Goal: Complete application form: Complete application form

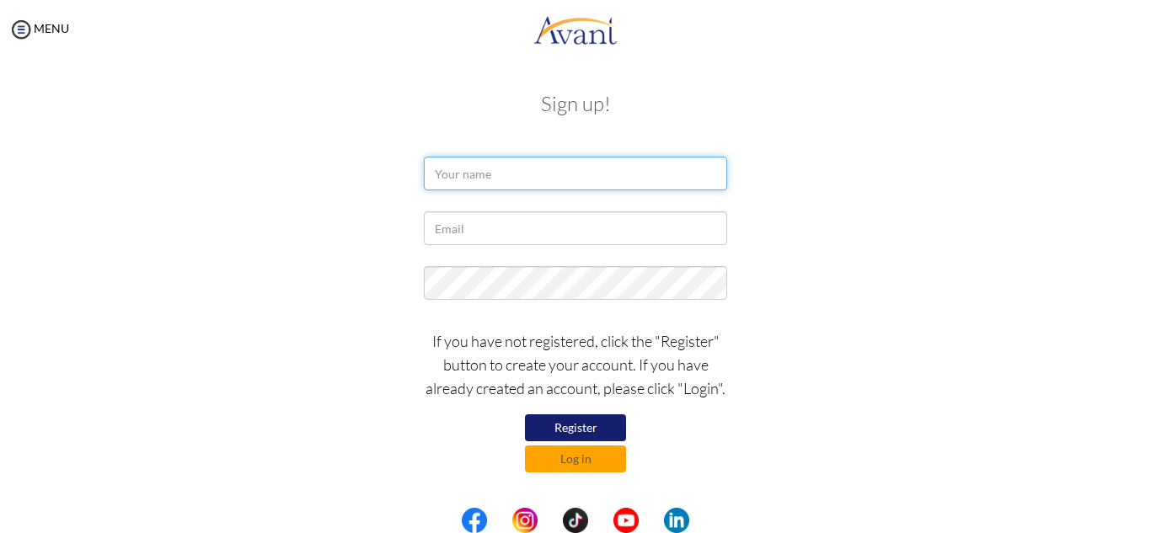
click at [591, 166] on input "text" at bounding box center [575, 174] width 303 height 34
type input "c"
type input "Cynthia Ogechukwu"
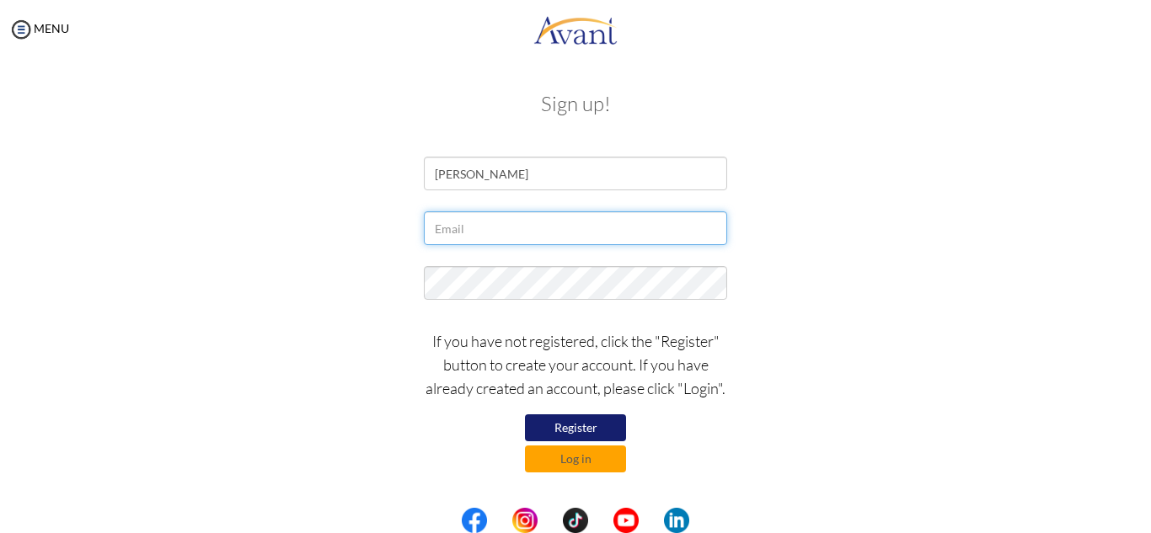
click at [554, 232] on input "text" at bounding box center [575, 228] width 303 height 34
type input "[EMAIL_ADDRESS][DOMAIN_NAME]"
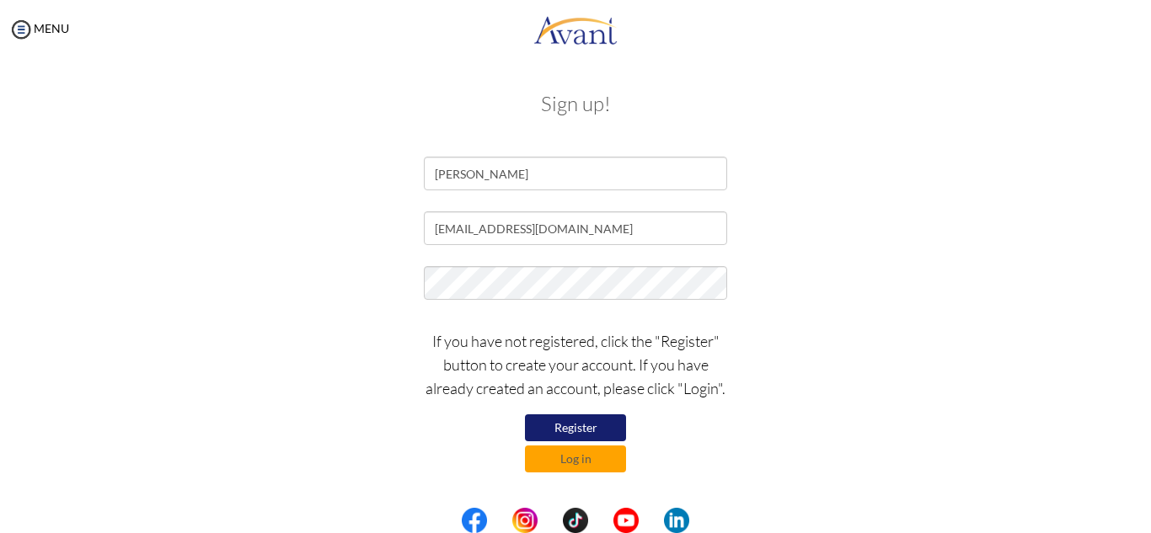
click at [562, 423] on button "Register" at bounding box center [575, 428] width 101 height 27
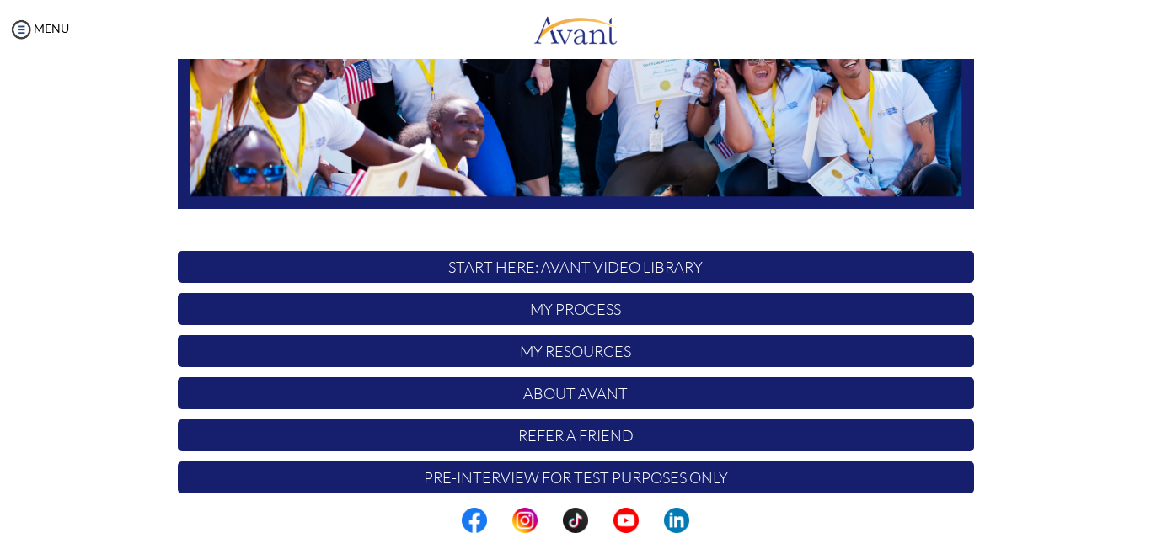
scroll to position [403, 0]
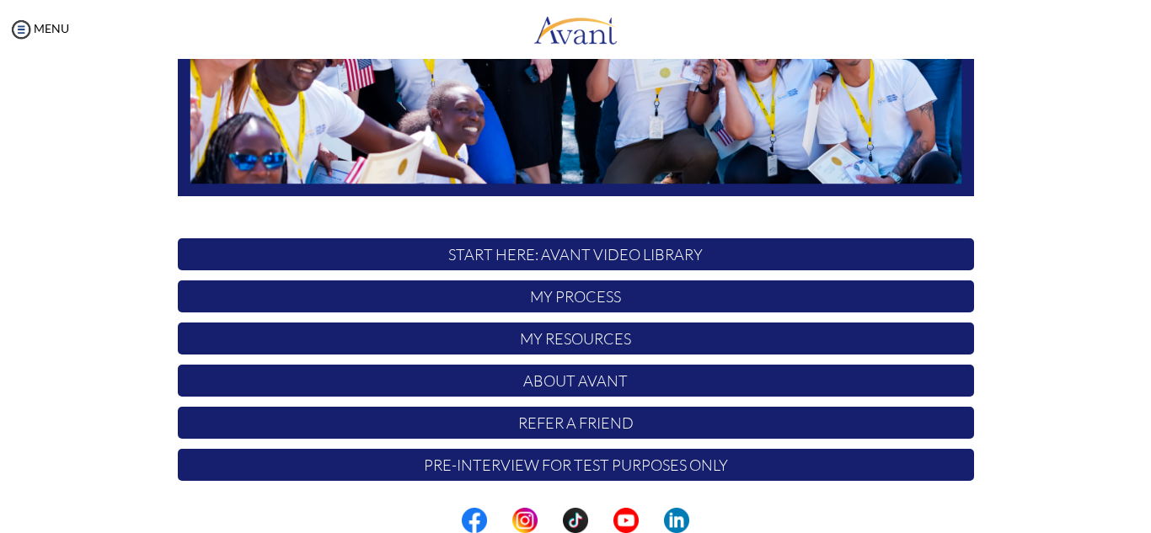
click at [773, 252] on p "START HERE: Avant Video Library" at bounding box center [576, 254] width 796 height 32
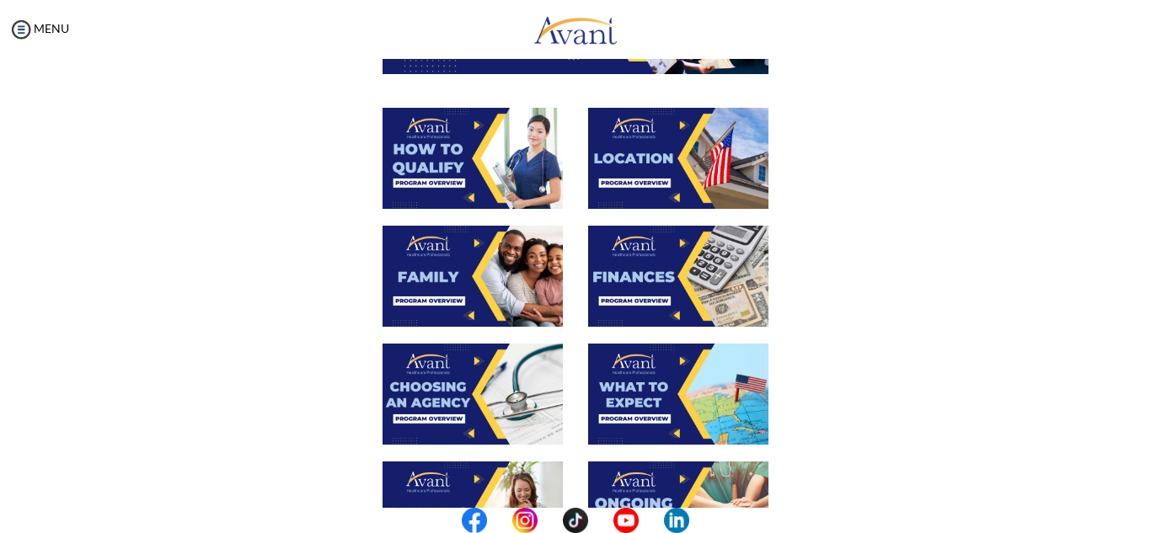
scroll to position [281, 0]
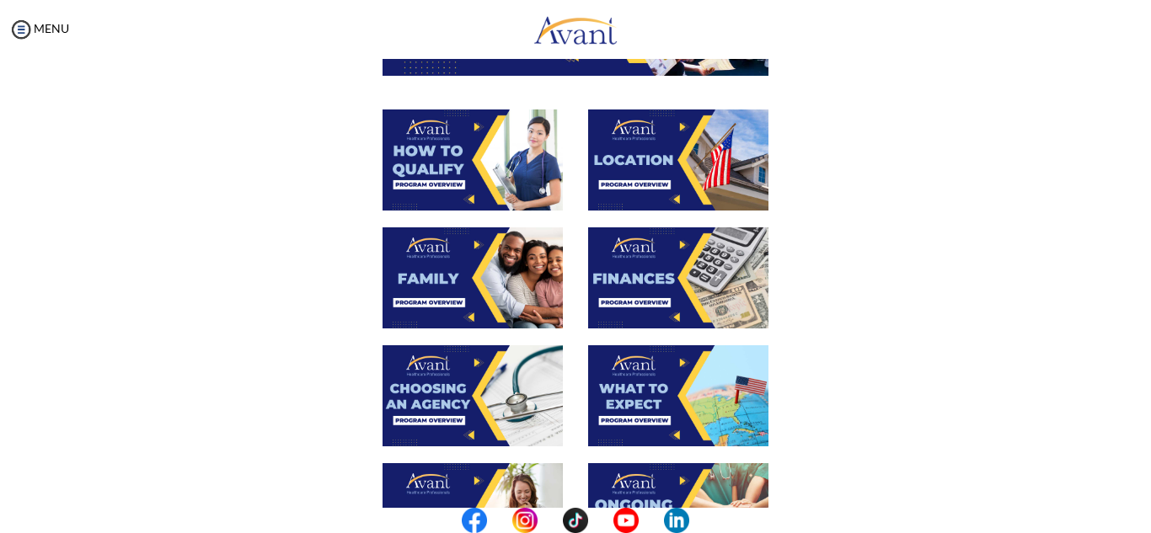
click at [478, 185] on img at bounding box center [473, 160] width 180 height 101
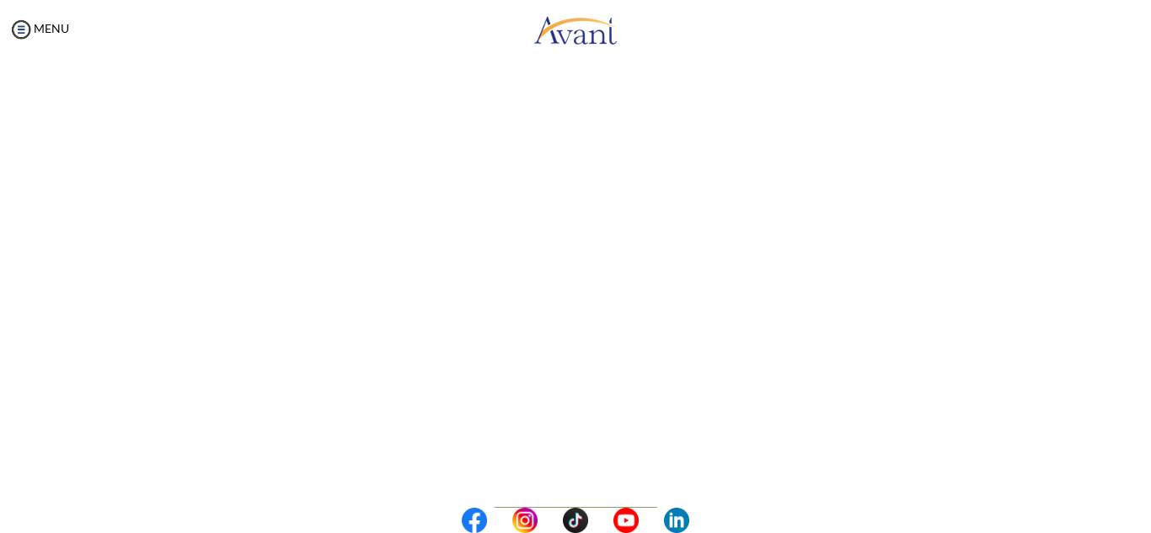
scroll to position [296, 0]
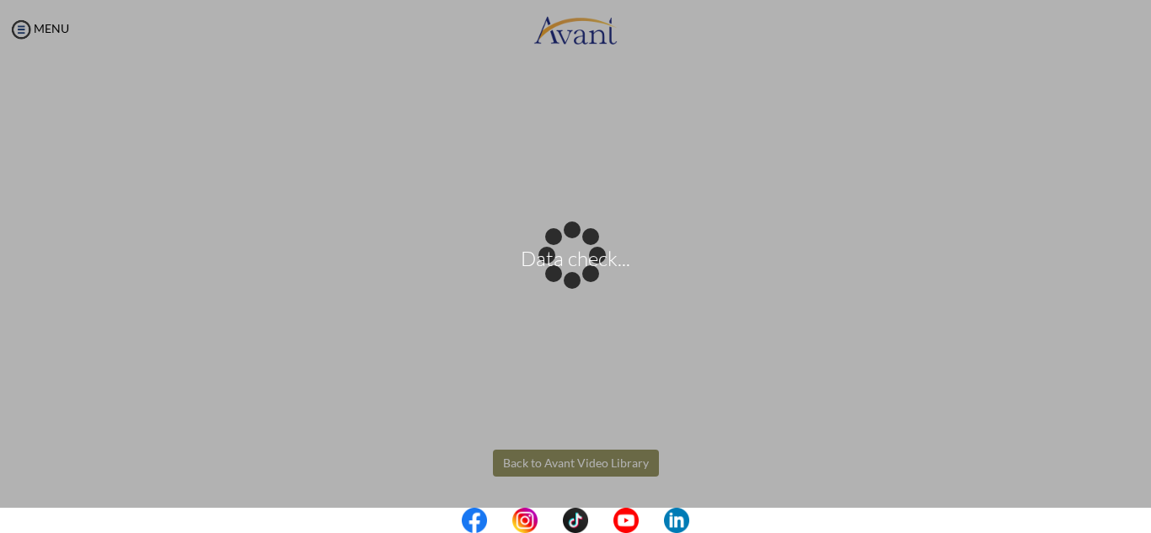
click at [646, 458] on body "Data check... Maintenance break. Please come back in 2 hours. MENU My Status Wh…" at bounding box center [575, 266] width 1151 height 533
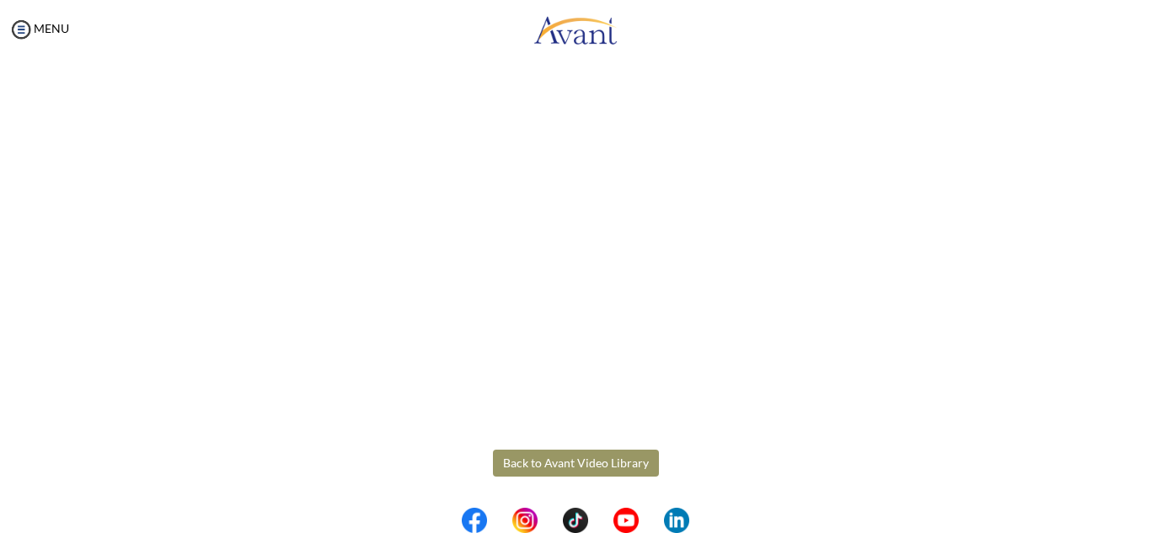
click at [613, 461] on button "Back to Avant Video Library" at bounding box center [576, 463] width 166 height 27
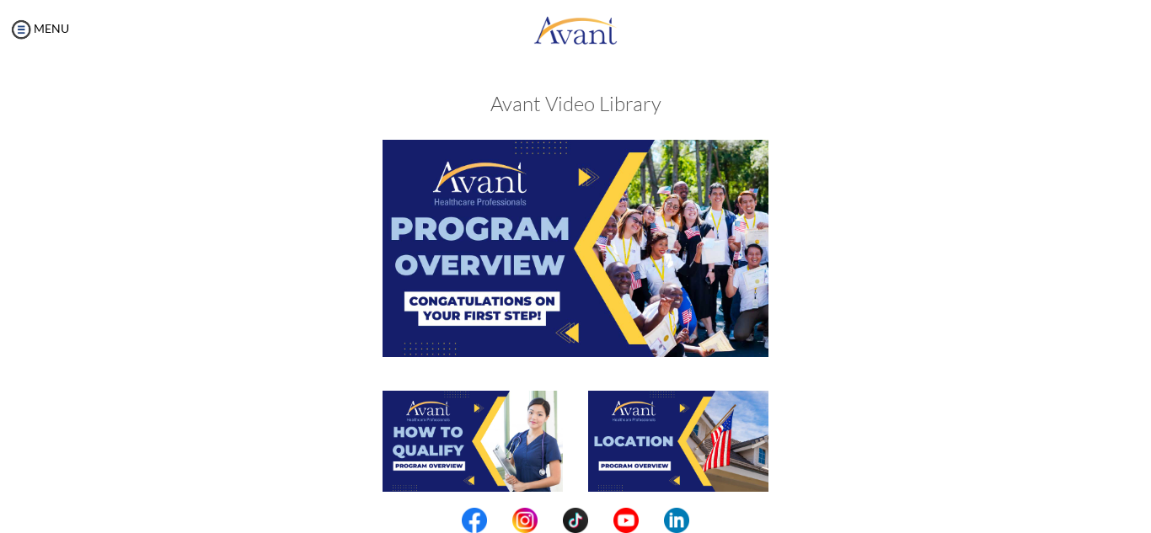
click at [511, 436] on img at bounding box center [473, 441] width 180 height 101
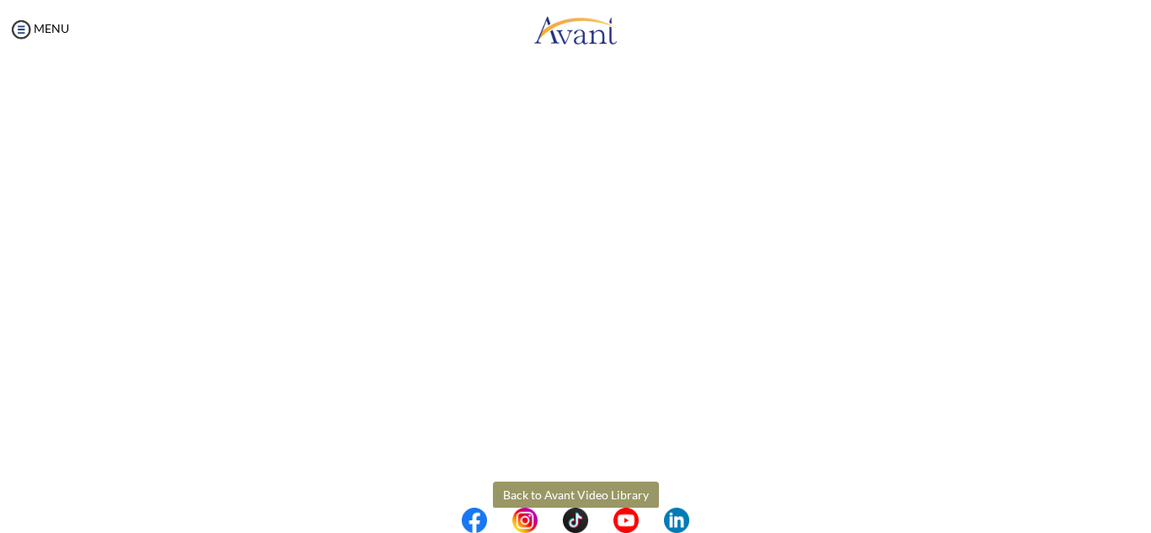
scroll to position [265, 0]
click at [577, 486] on body "Maintenance break. Please come back in 2 hours. MENU My Status What is the next…" at bounding box center [575, 266] width 1151 height 533
click at [598, 499] on button "Back to Avant Video Library" at bounding box center [576, 493] width 166 height 27
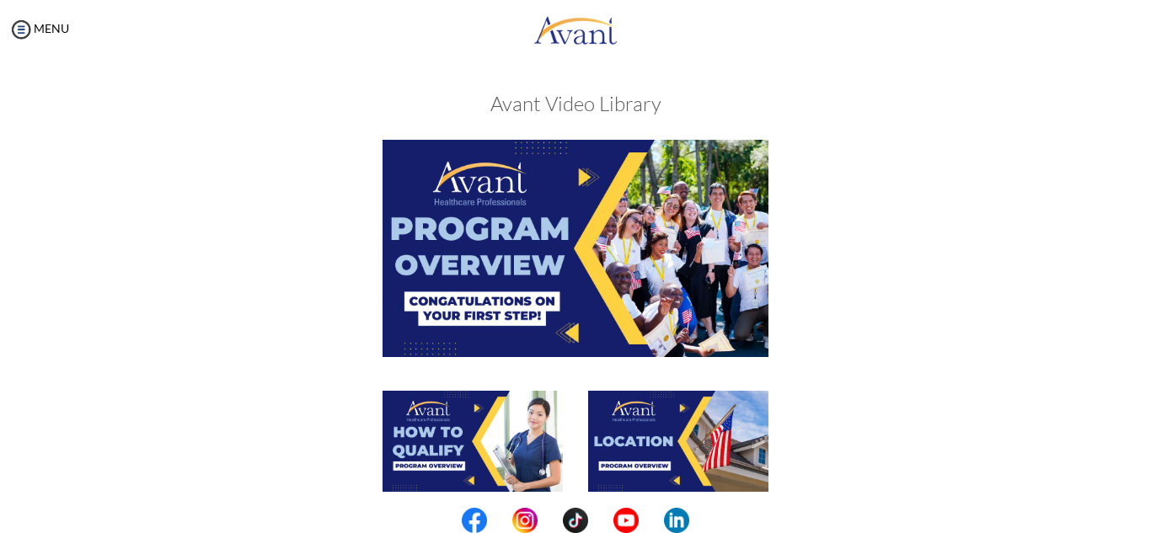
click at [578, 187] on img at bounding box center [576, 248] width 386 height 217
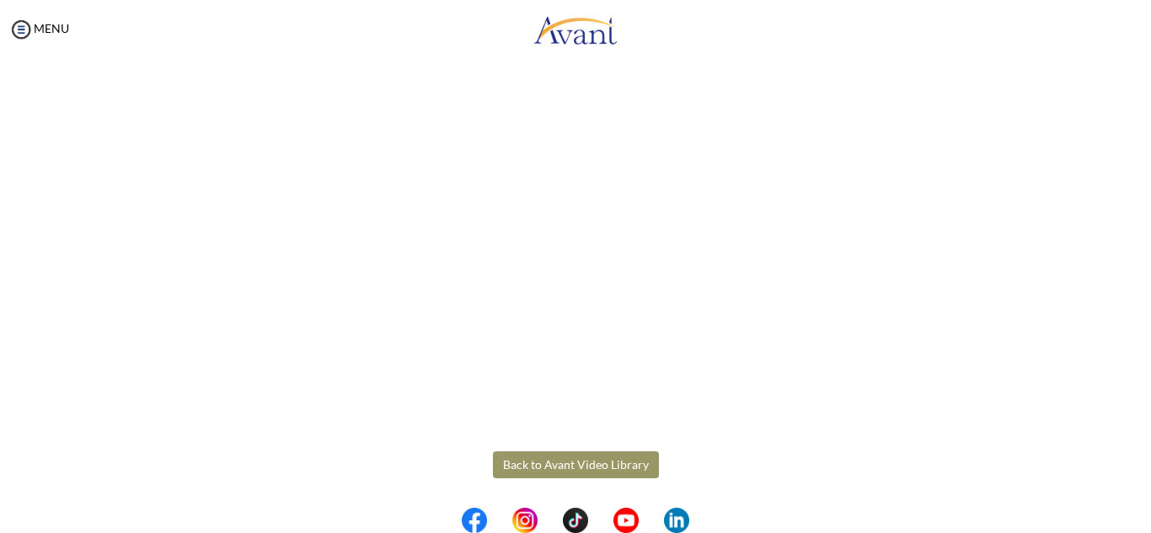
scroll to position [296, 0]
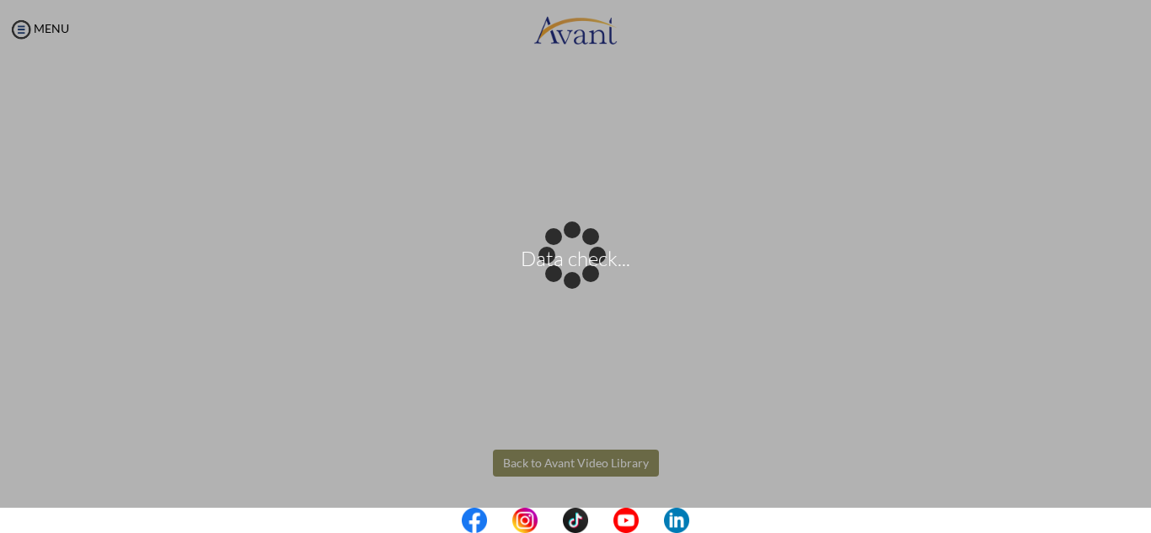
click at [631, 462] on body "Data check... Maintenance break. Please come back in 2 hours. MENU My Status Wh…" at bounding box center [575, 266] width 1151 height 533
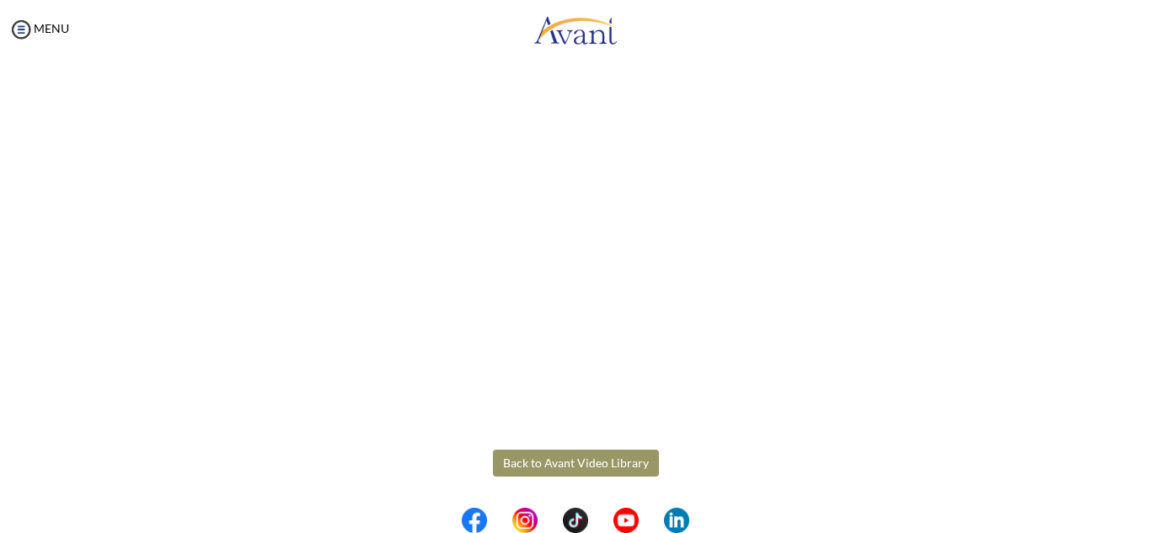
click at [603, 456] on button "Back to Avant Video Library" at bounding box center [576, 463] width 166 height 27
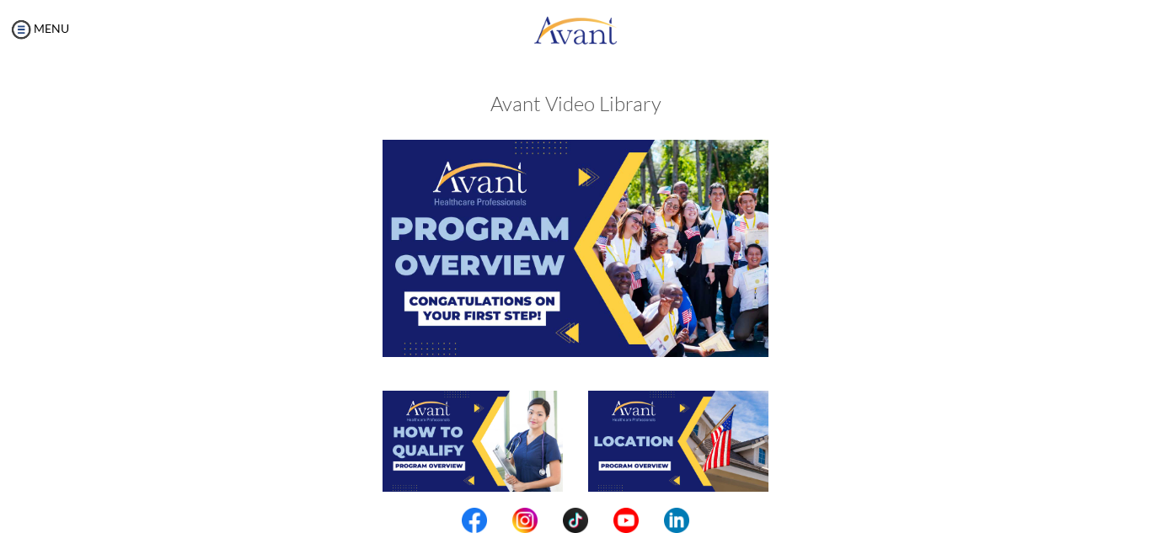
click at [681, 452] on img at bounding box center [678, 441] width 180 height 101
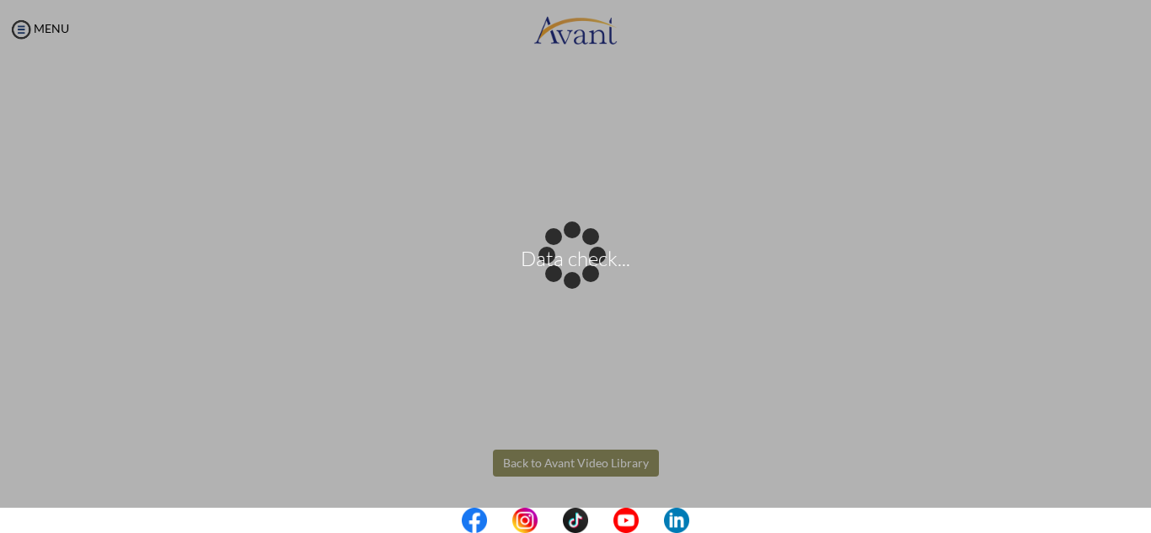
click at [618, 455] on body "Data check... Maintenance break. Please come back in 2 hours. MENU My Status Wh…" at bounding box center [575, 266] width 1151 height 533
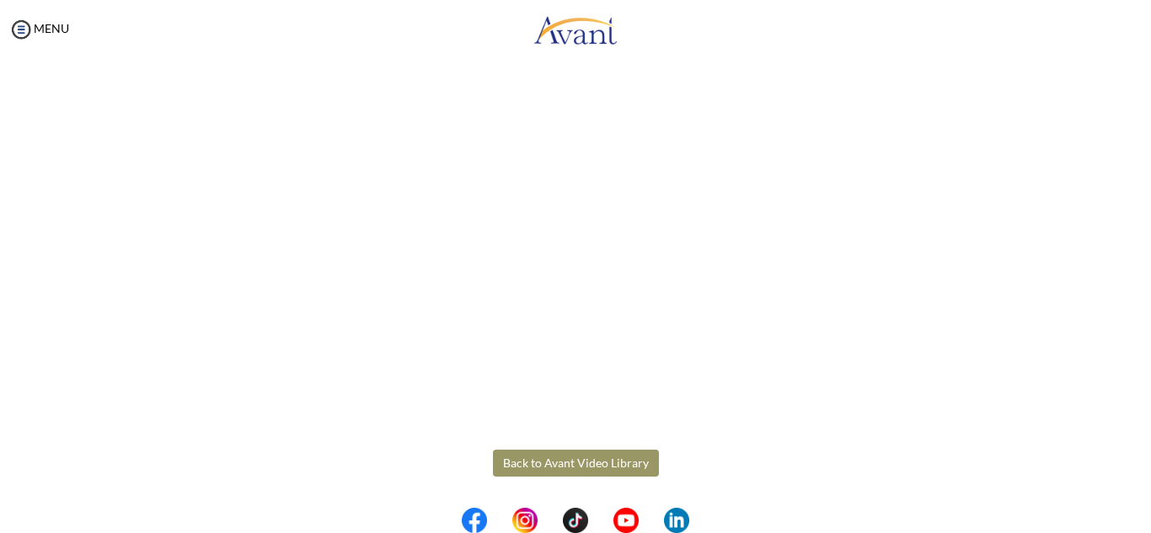
click at [626, 459] on button "Back to Avant Video Library" at bounding box center [576, 463] width 166 height 27
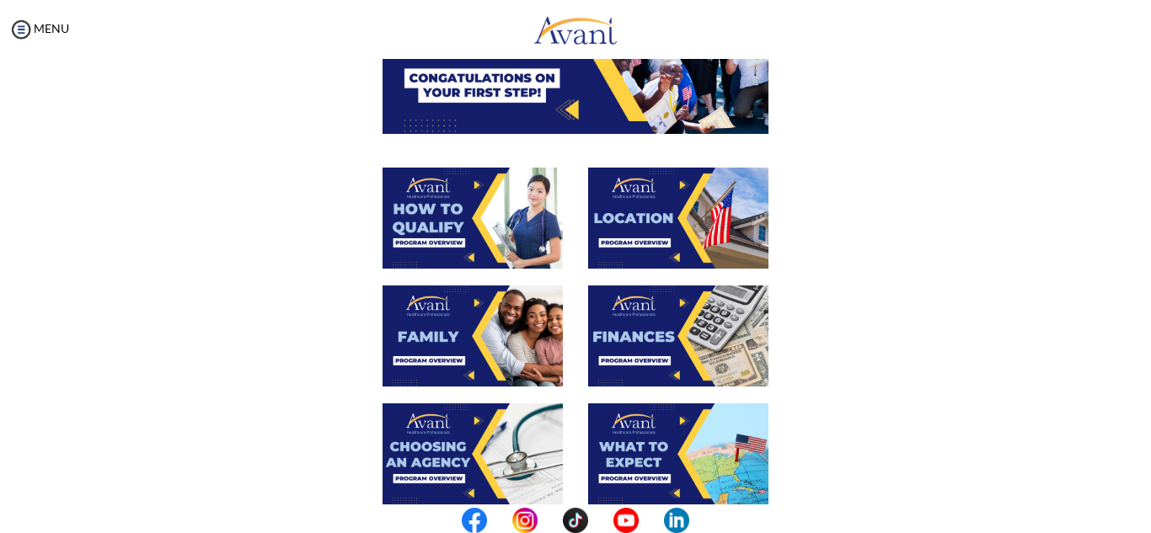
scroll to position [266, 0]
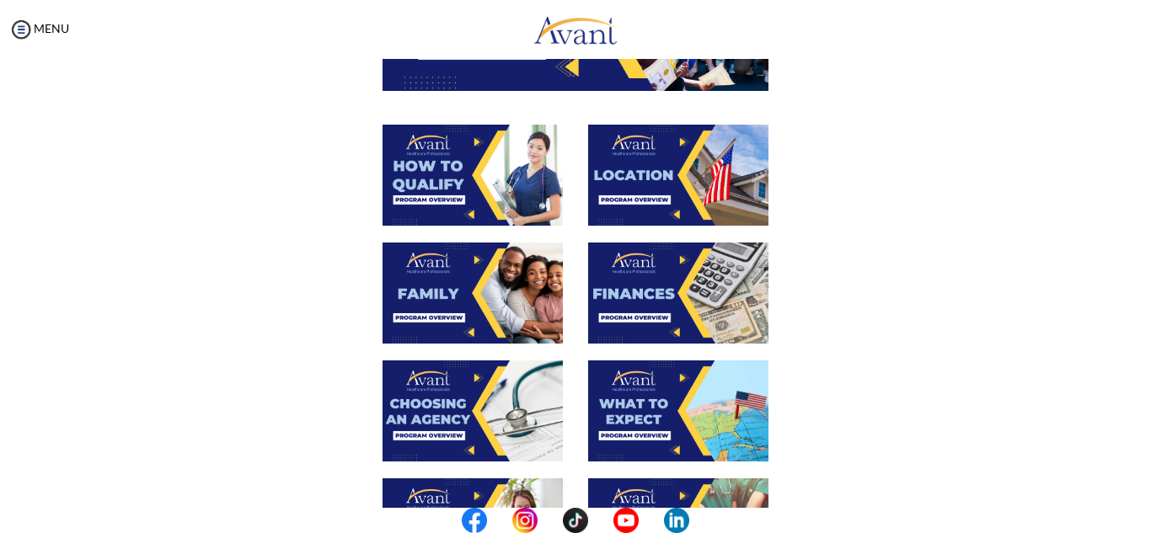
click at [495, 292] on img at bounding box center [473, 293] width 180 height 101
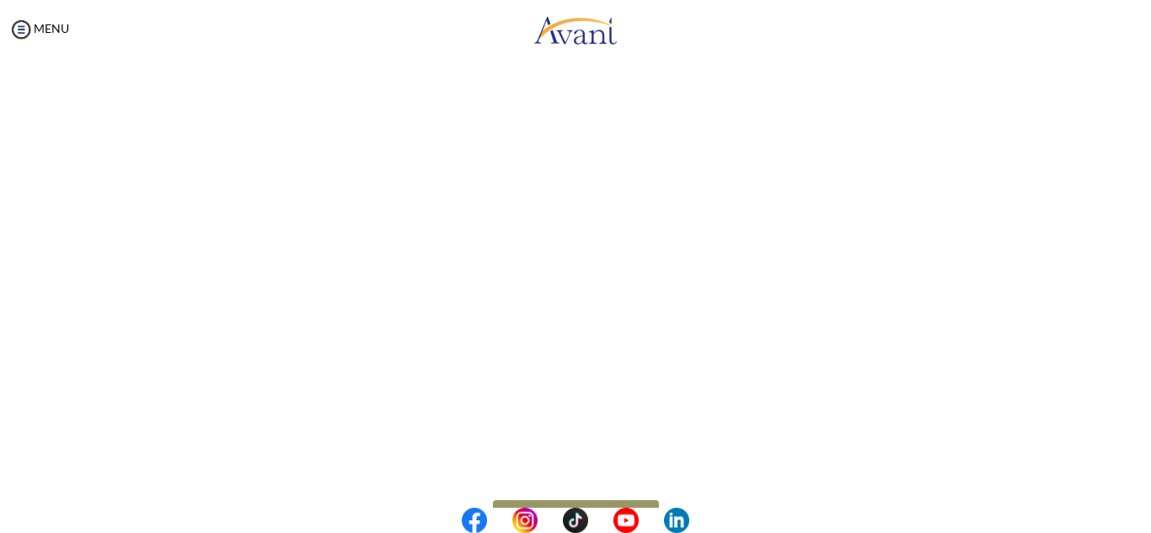
scroll to position [475, 0]
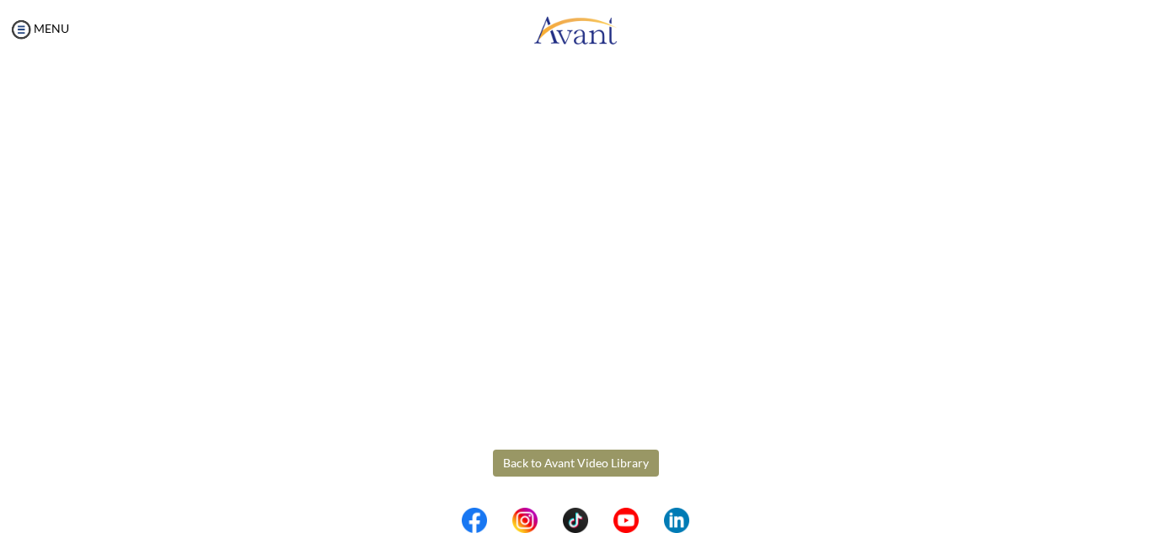
click at [627, 456] on body "Maintenance break. Please come back in 2 hours. MENU My Status What is the next…" at bounding box center [575, 266] width 1151 height 533
click at [591, 458] on button "Back to Avant Video Library" at bounding box center [576, 463] width 166 height 27
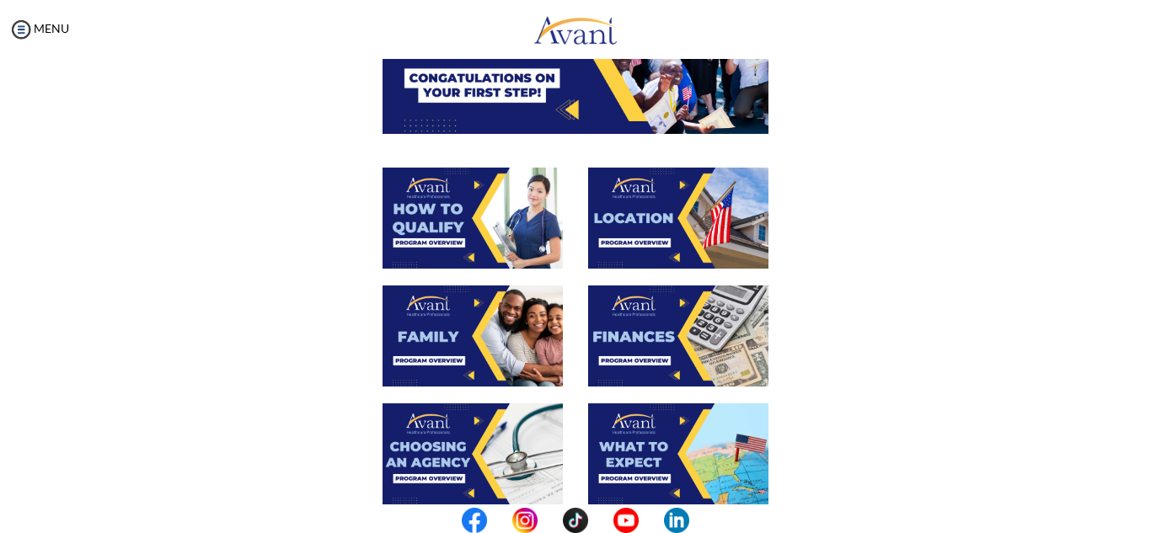
scroll to position [233, 0]
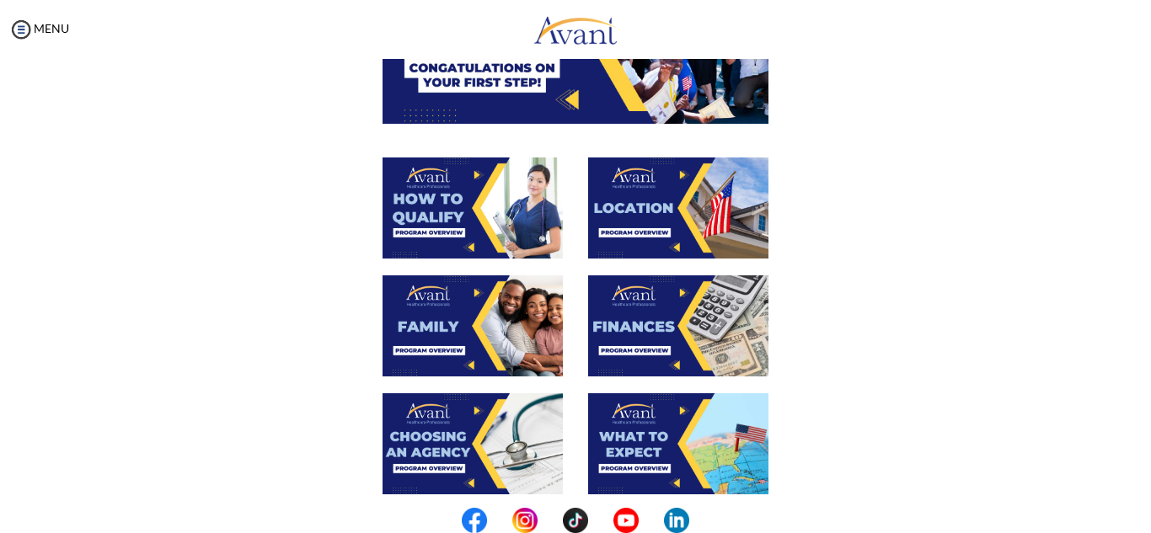
click at [631, 319] on img at bounding box center [678, 326] width 180 height 101
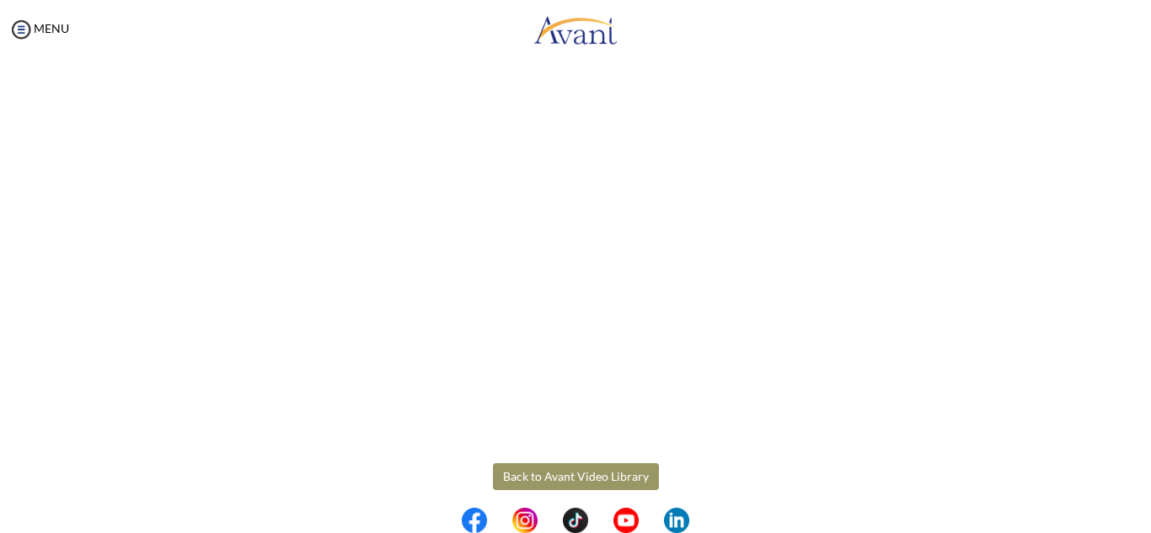
scroll to position [285, 0]
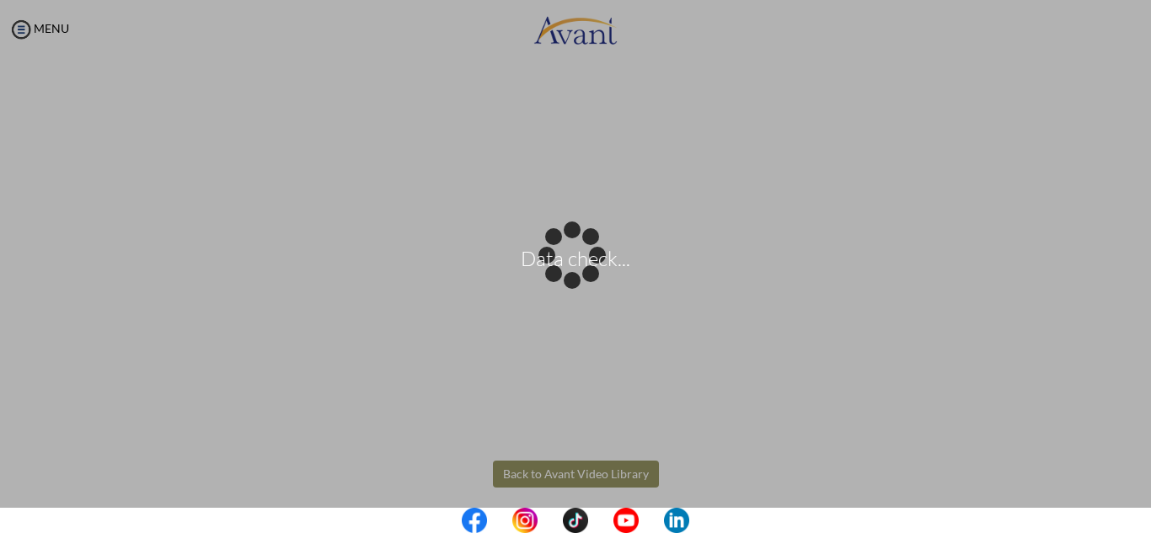
click at [592, 478] on body "Data check... Maintenance break. Please come back in 2 hours. MENU My Status Wh…" at bounding box center [575, 266] width 1151 height 533
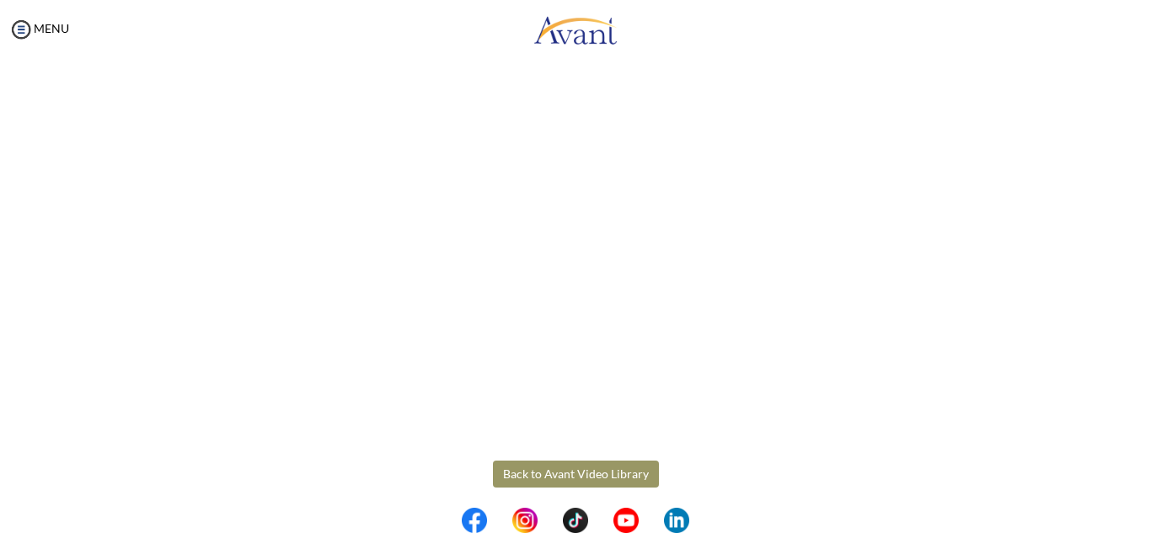
click at [621, 480] on button "Back to Avant Video Library" at bounding box center [576, 474] width 166 height 27
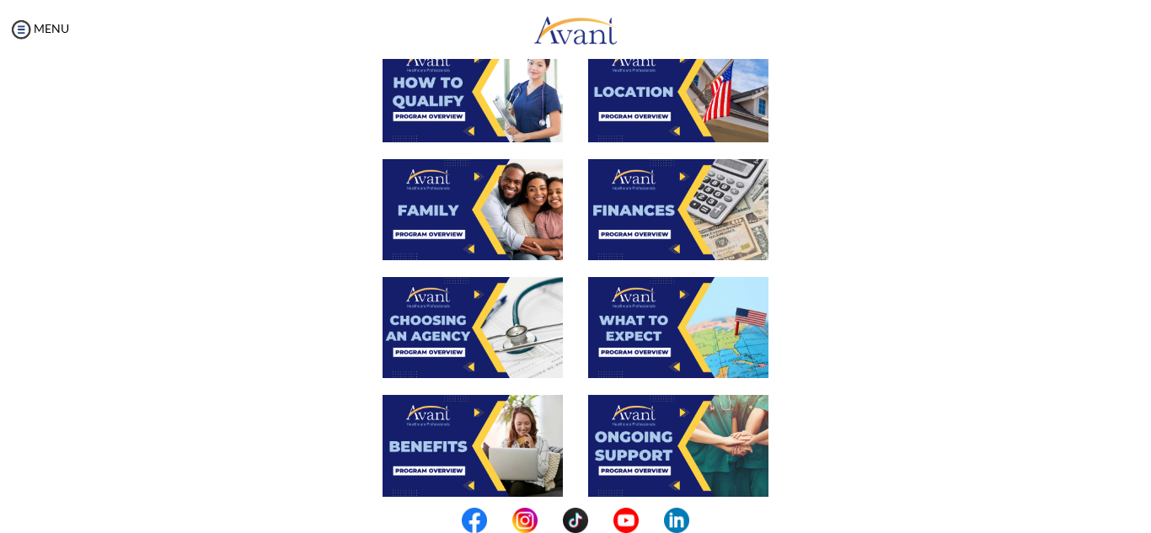
scroll to position [372, 0]
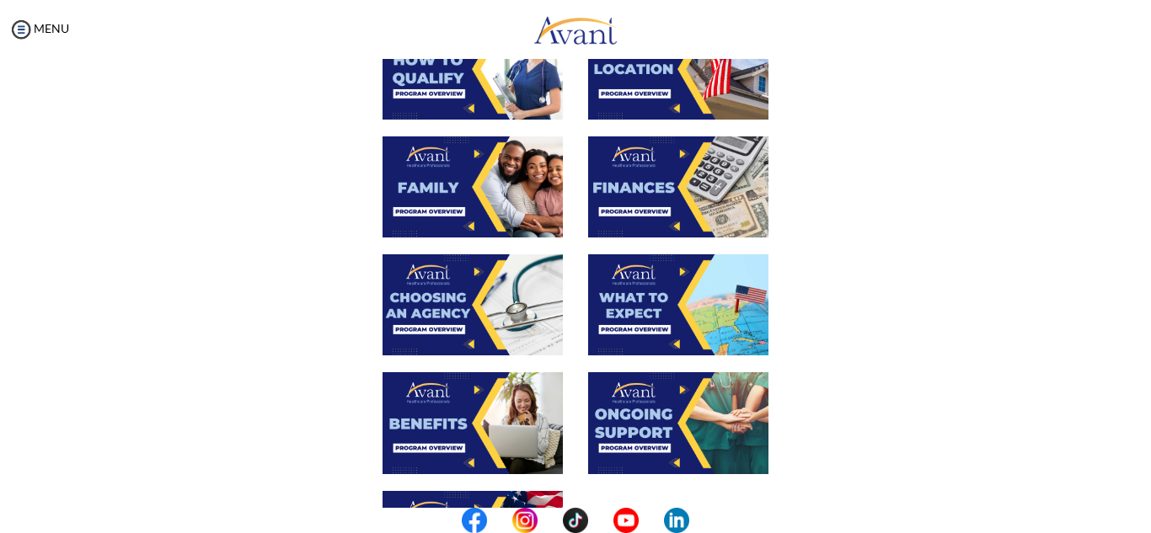
click at [477, 332] on img at bounding box center [473, 304] width 180 height 101
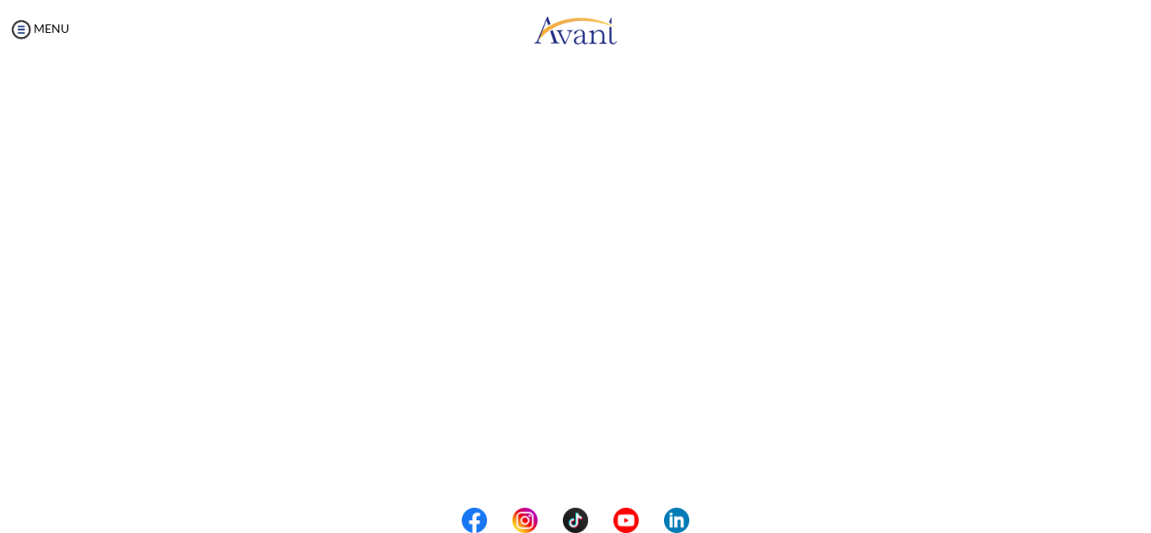
scroll to position [475, 0]
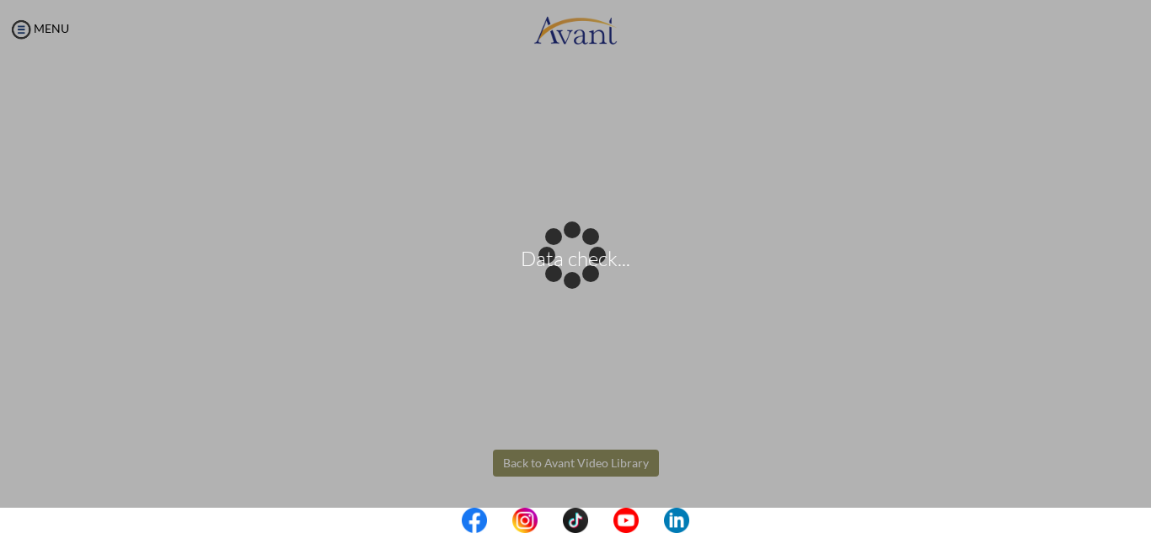
click at [597, 462] on body "Data check... Maintenance break. Please come back in 2 hours. MENU My Status Wh…" at bounding box center [575, 266] width 1151 height 533
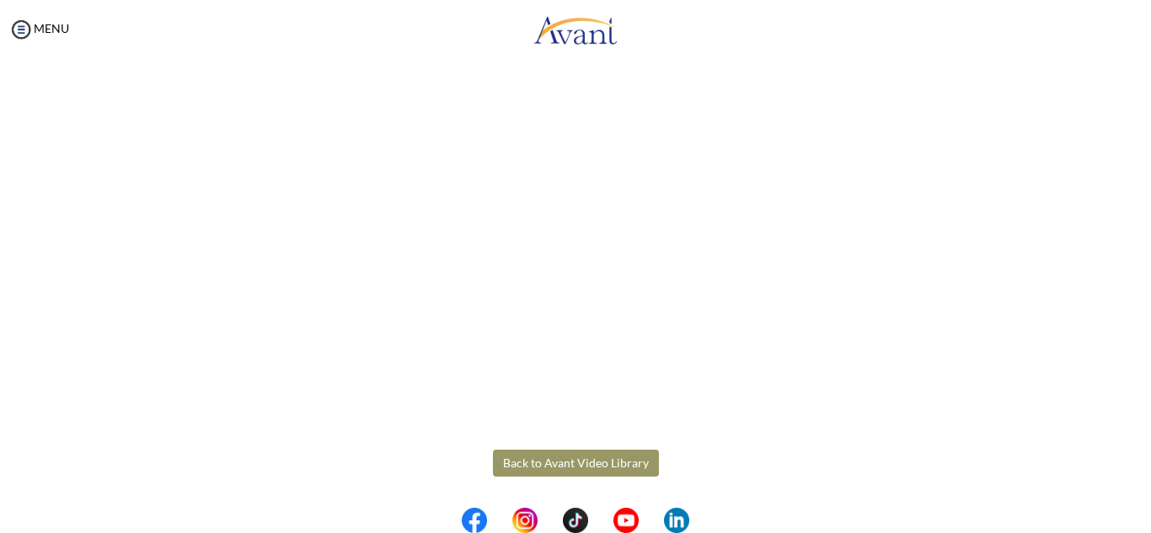
click at [597, 462] on button "Back to Avant Video Library" at bounding box center [576, 463] width 166 height 27
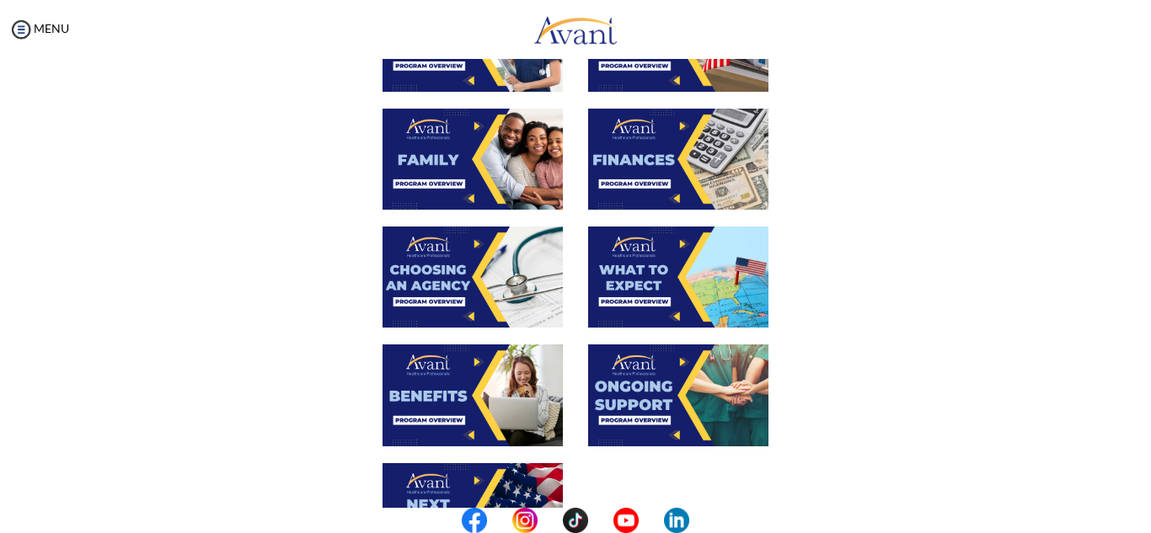
scroll to position [457, 0]
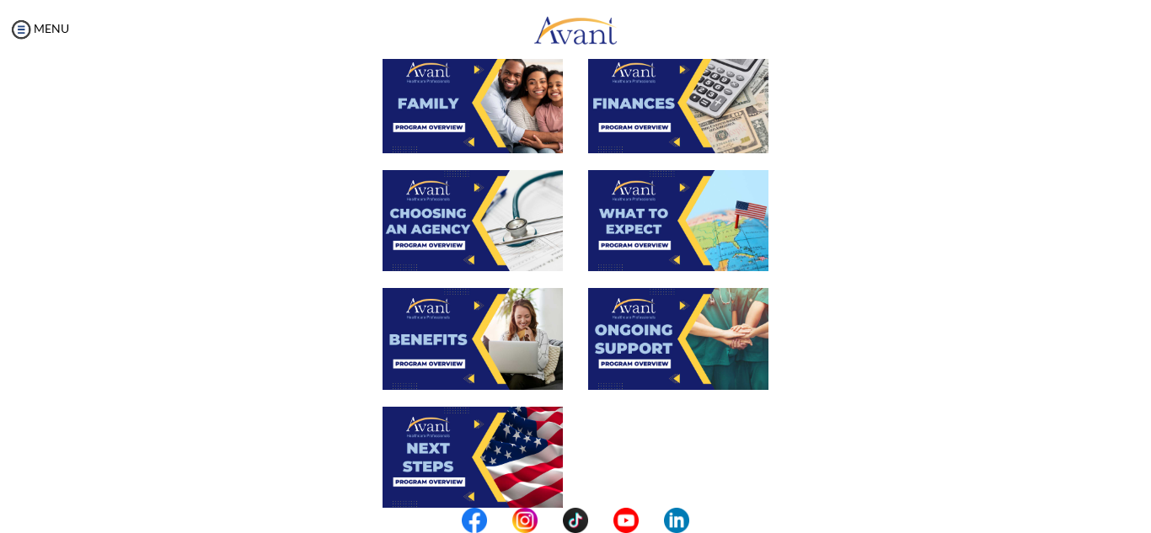
click at [646, 195] on img at bounding box center [678, 220] width 180 height 101
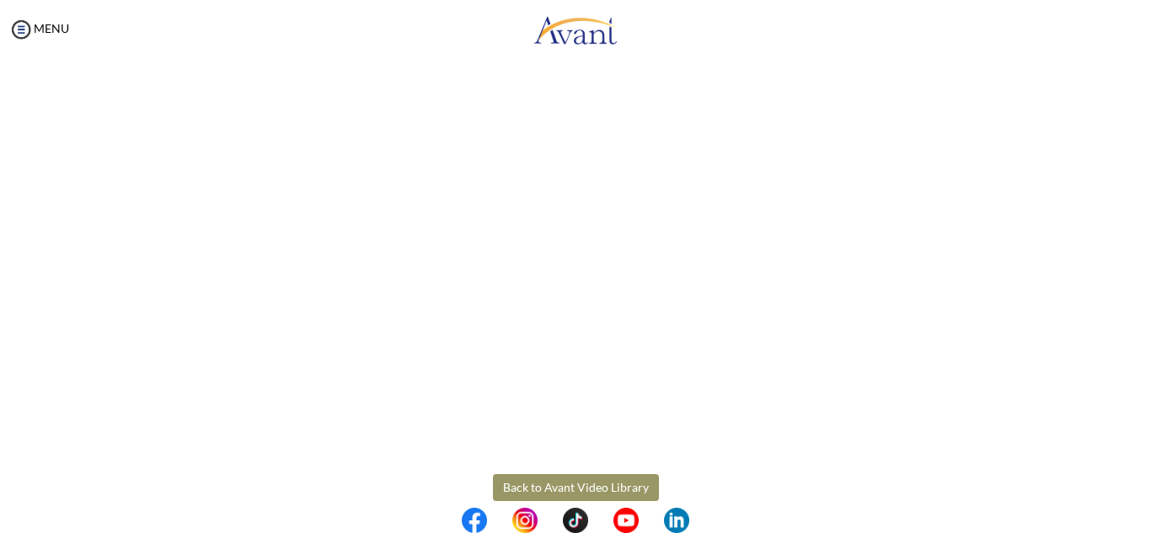
scroll to position [463, 0]
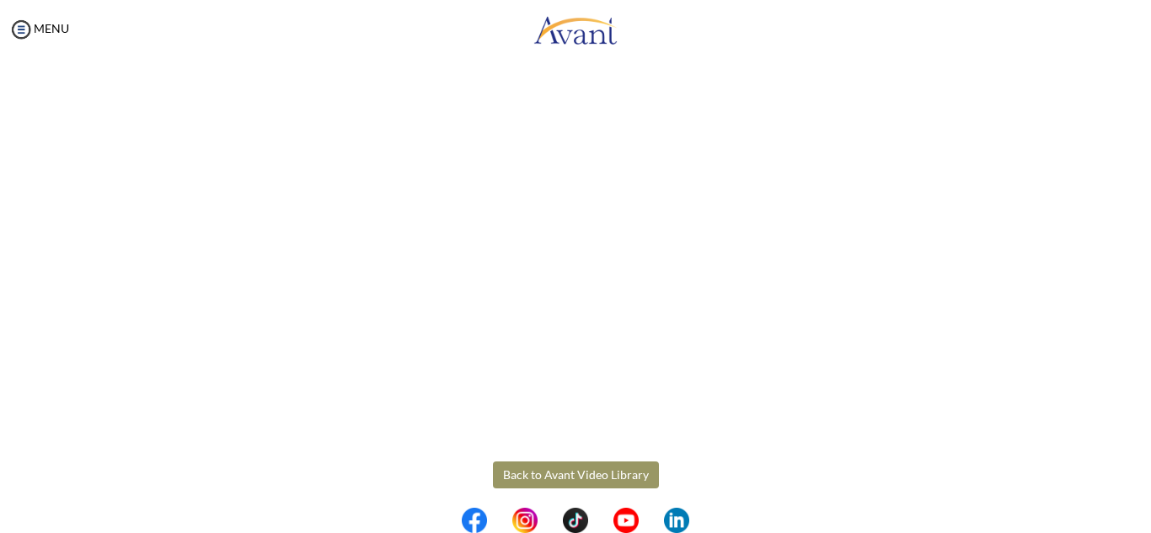
click at [575, 468] on body "Maintenance break. Please come back in 2 hours. MENU My Status What is the next…" at bounding box center [575, 266] width 1151 height 533
click at [567, 474] on button "Back to Avant Video Library" at bounding box center [576, 475] width 166 height 27
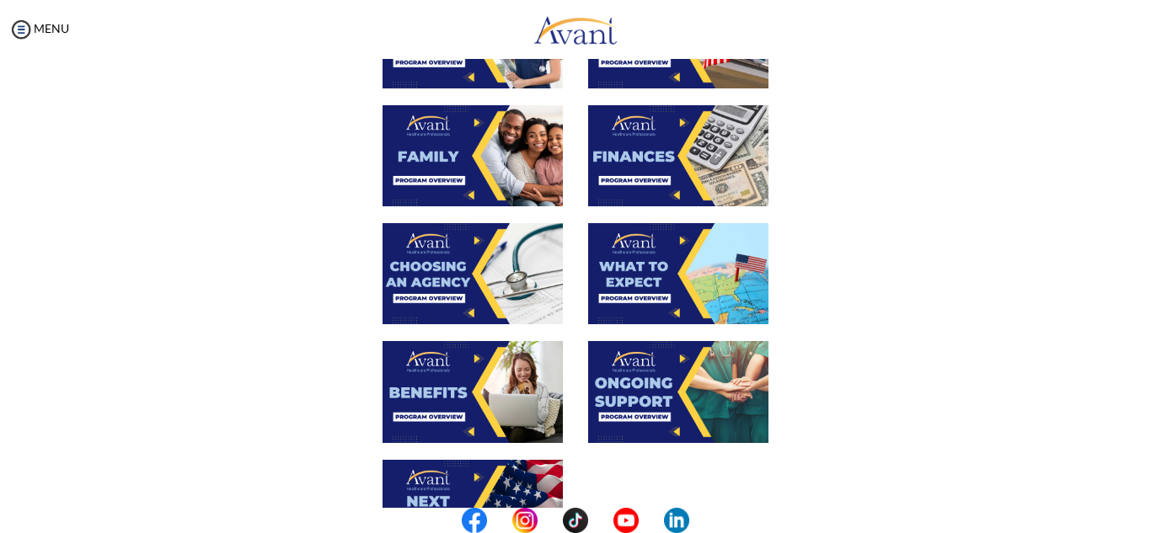
scroll to position [409, 0]
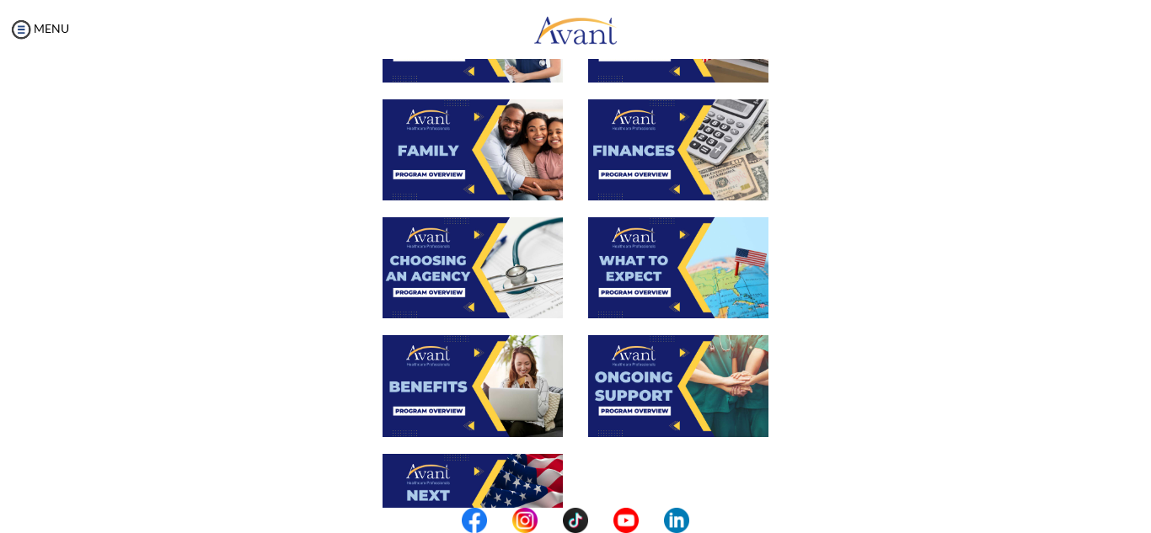
click at [449, 377] on img at bounding box center [473, 385] width 180 height 101
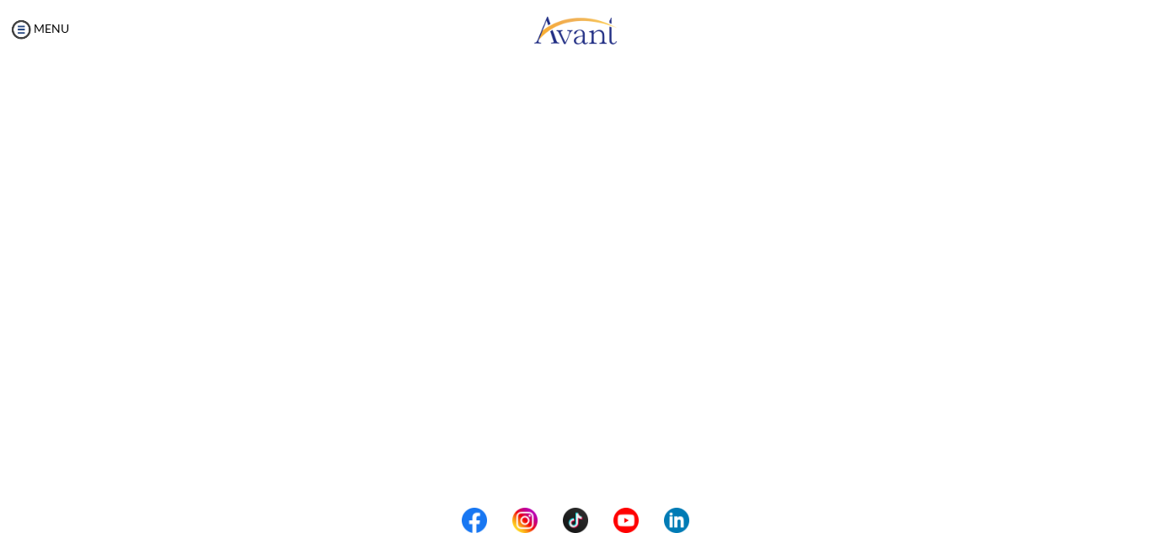
scroll to position [475, 0]
click at [591, 456] on body "Maintenance break. Please come back in 2 hours. MENU My Status What is the next…" at bounding box center [575, 266] width 1151 height 533
click at [586, 463] on button "Back to Avant Video Library" at bounding box center [576, 463] width 166 height 27
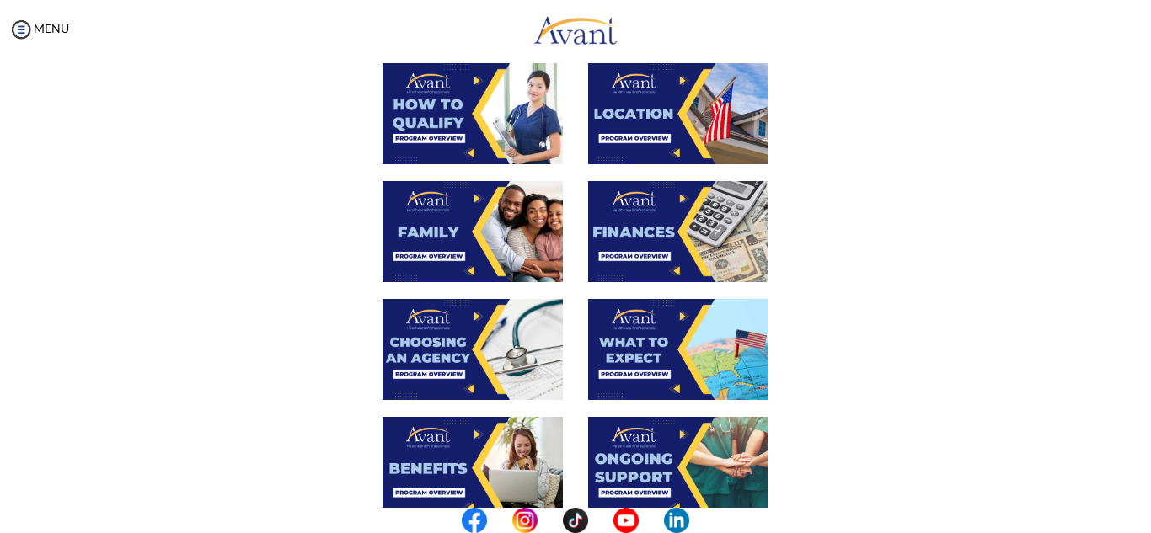
scroll to position [351, 0]
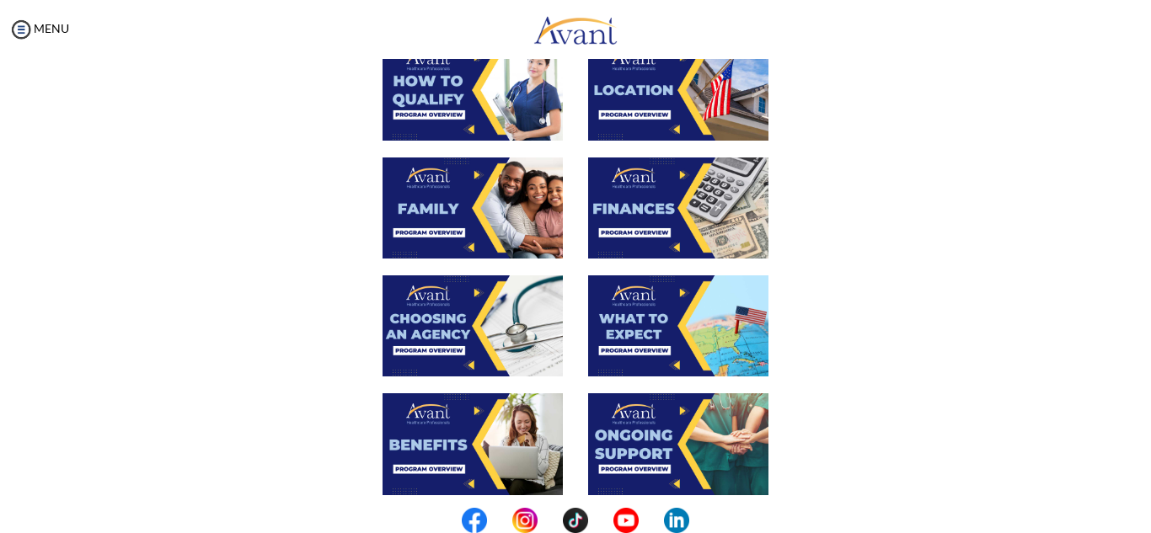
click at [661, 350] on img at bounding box center [678, 326] width 180 height 101
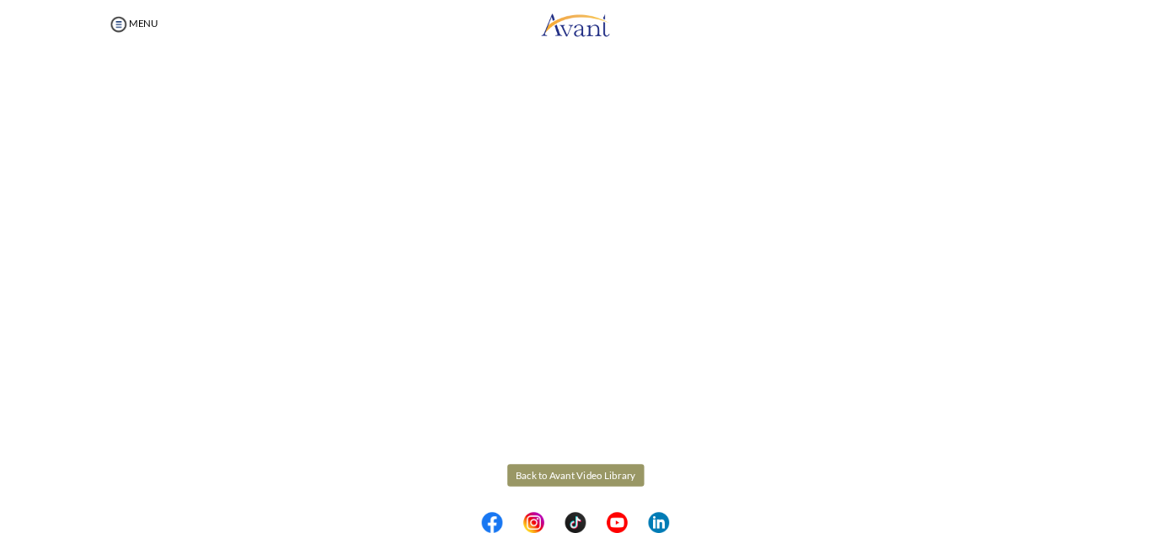
scroll to position [475, 0]
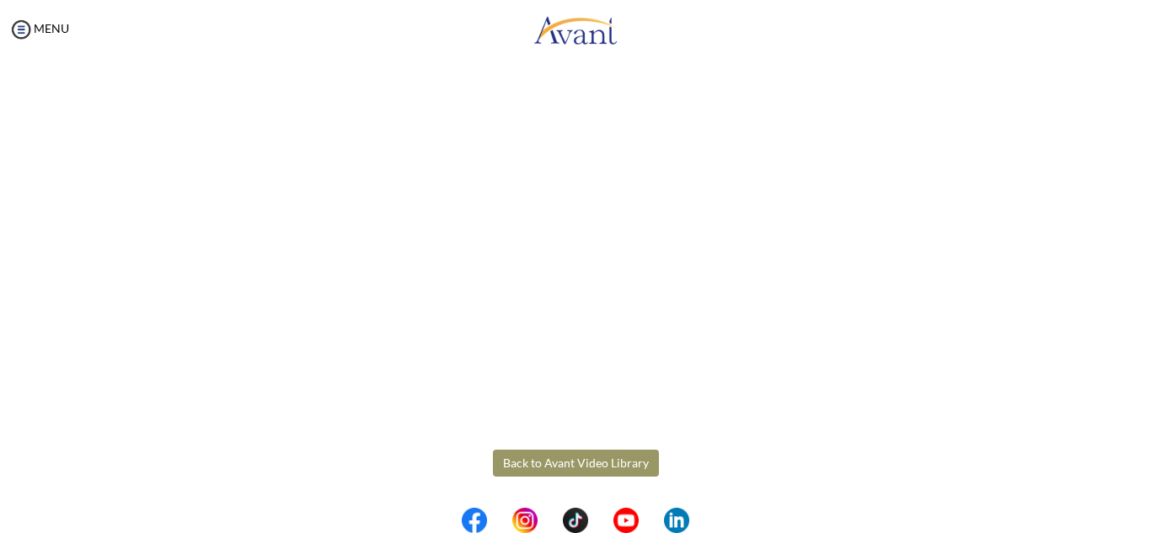
click at [592, 468] on body "Maintenance break. Please come back in 2 hours. MENU My Status What is the next…" at bounding box center [575, 266] width 1151 height 533
click at [592, 469] on button "Back to Avant Video Library" at bounding box center [576, 463] width 166 height 27
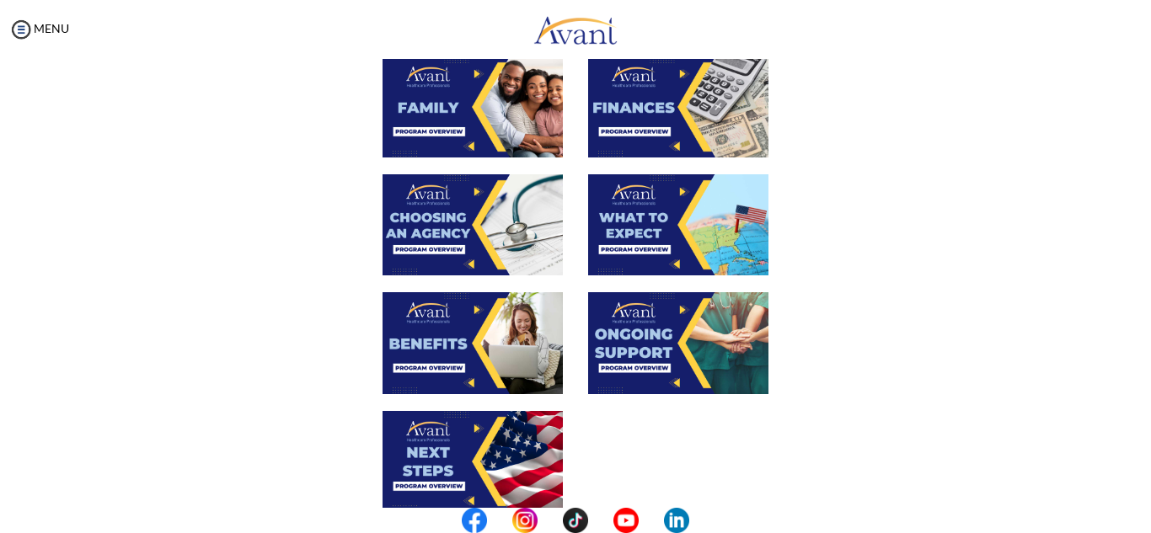
scroll to position [530, 0]
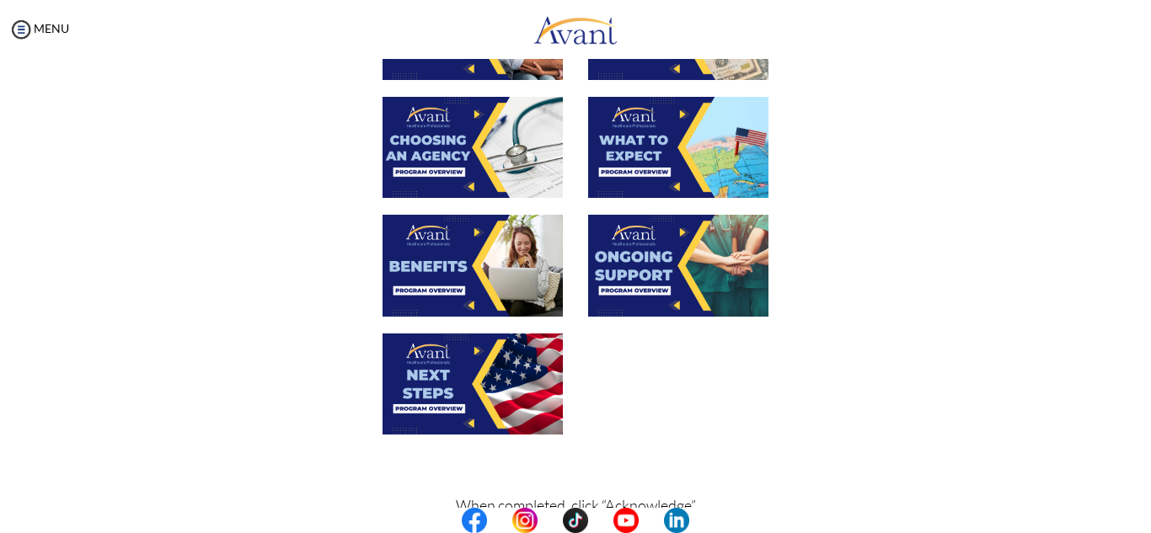
click at [623, 258] on img at bounding box center [678, 265] width 180 height 101
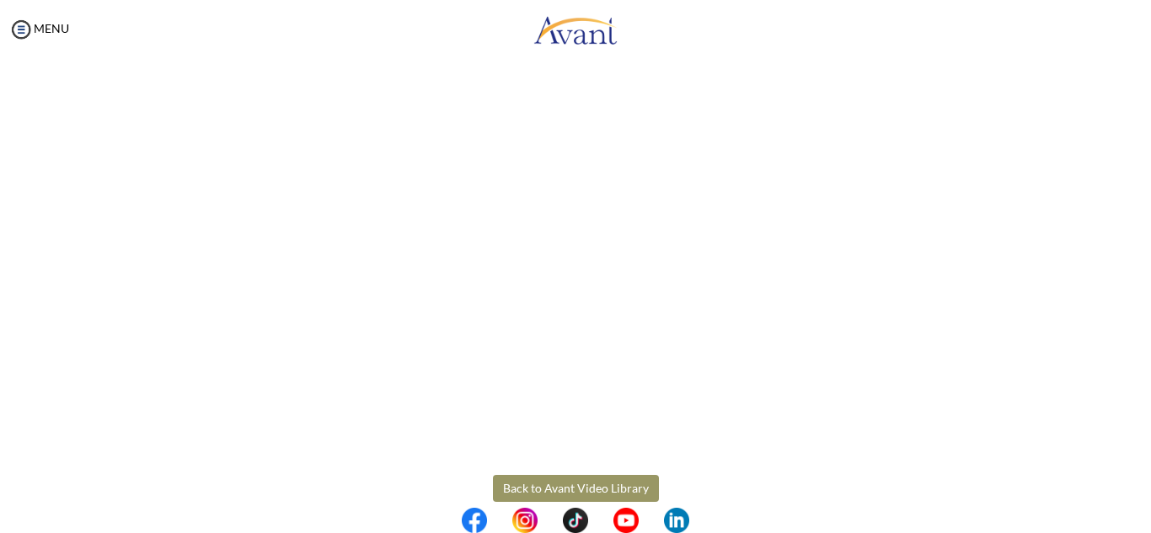
scroll to position [475, 0]
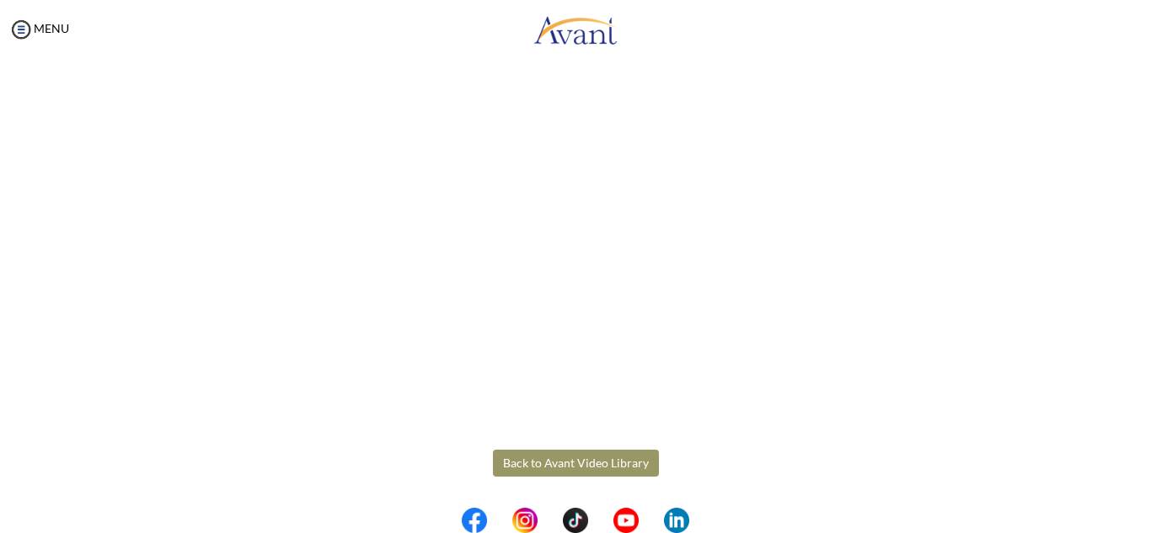
click at [569, 464] on body "Maintenance break. Please come back in 2 hours. MENU My Status What is the next…" at bounding box center [575, 266] width 1151 height 533
click at [555, 463] on button "Back to Avant Video Library" at bounding box center [576, 463] width 166 height 27
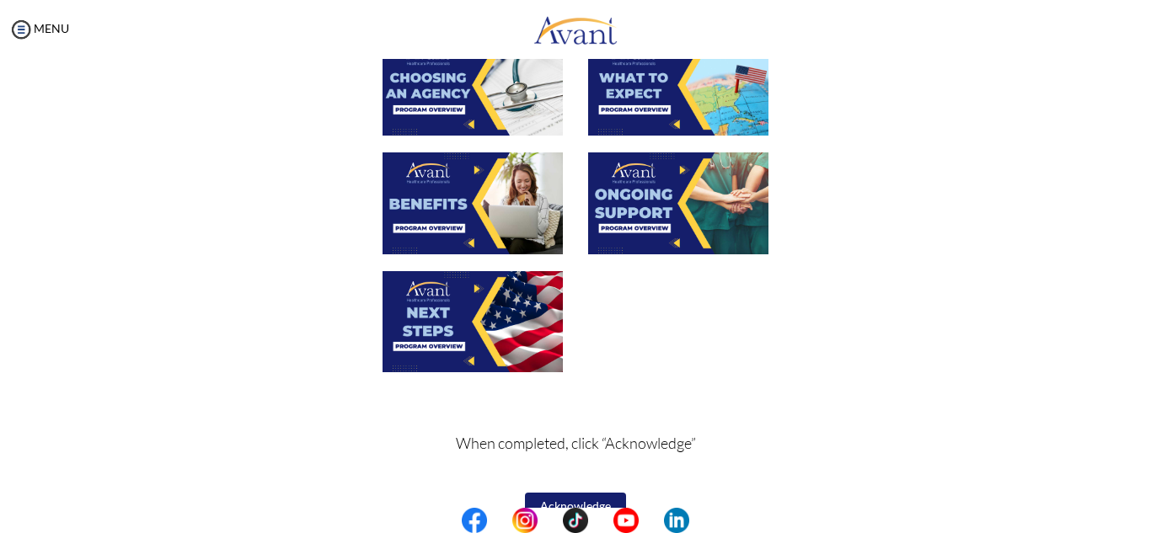
scroll to position [602, 0]
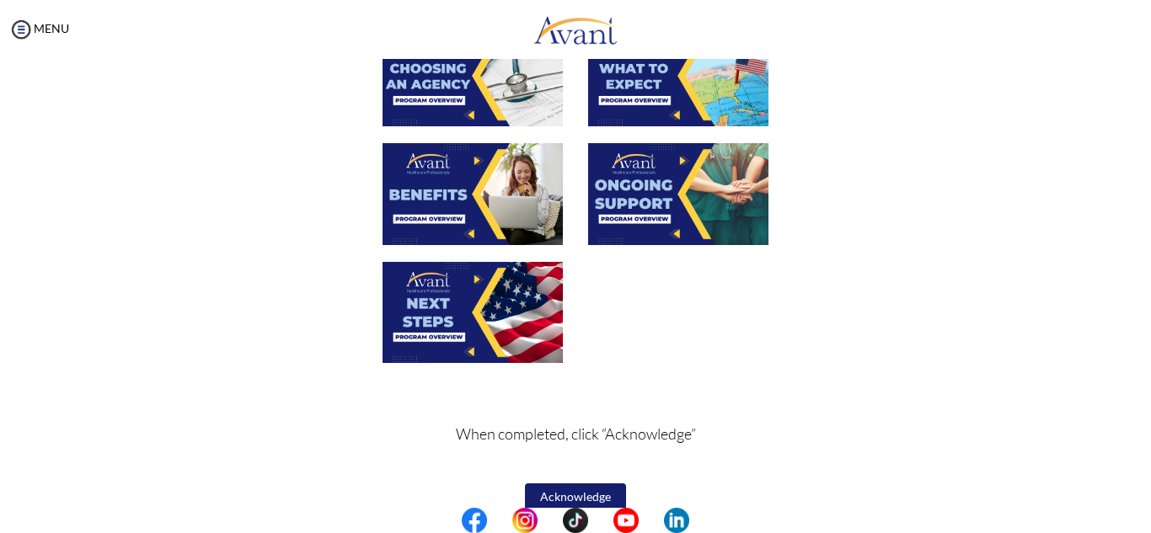
click at [463, 304] on img at bounding box center [473, 312] width 180 height 101
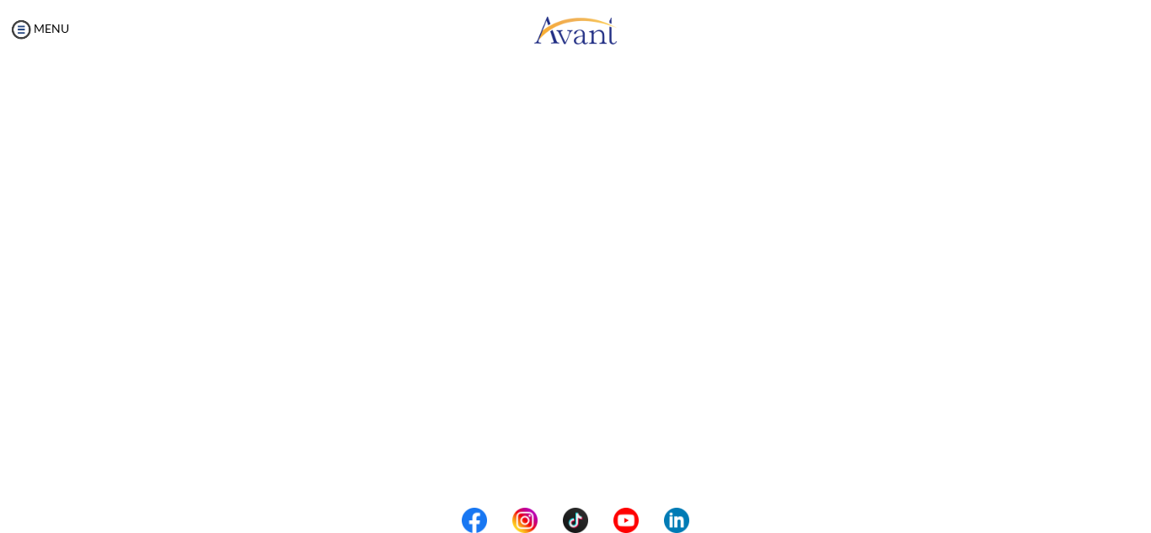
scroll to position [475, 0]
click at [624, 463] on body "Maintenance break. Please come back in 2 hours. MENU My Status What is the next…" at bounding box center [575, 266] width 1151 height 533
click at [623, 463] on body "Maintenance break. Please come back in 2 hours. MENU My Status What is the next…" at bounding box center [575, 266] width 1151 height 533
click at [623, 463] on button "Back to Avant Video Library" at bounding box center [576, 463] width 166 height 27
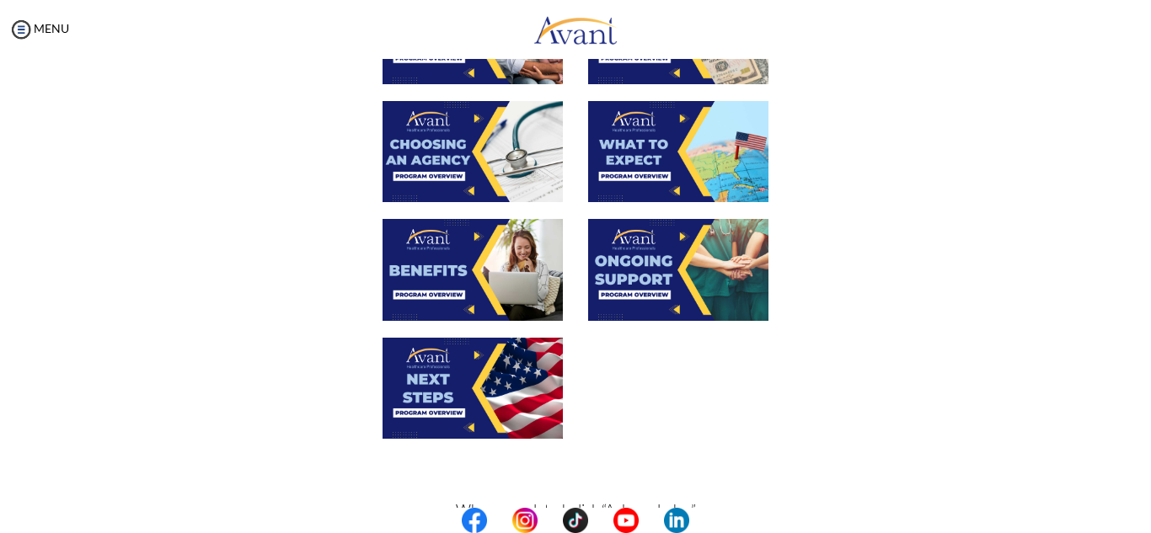
scroll to position [615, 0]
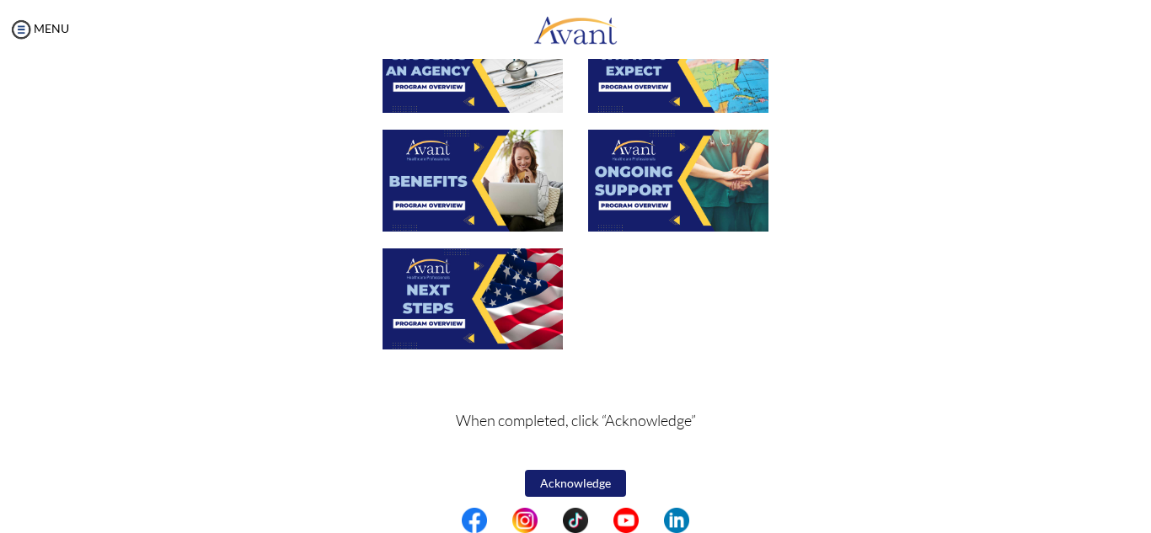
click at [572, 485] on button "Acknowledge" at bounding box center [575, 483] width 101 height 27
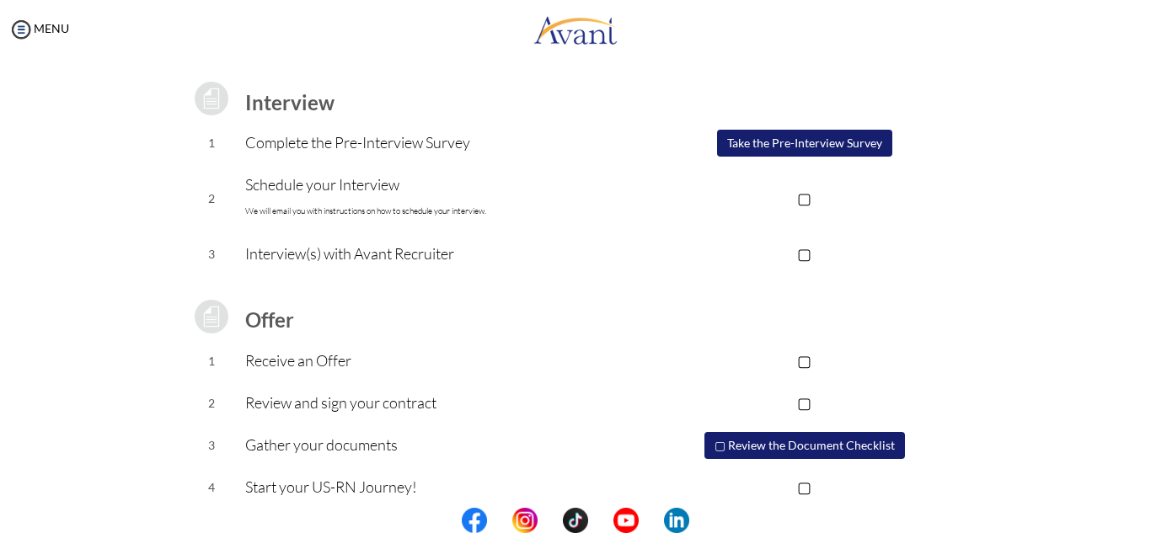
scroll to position [233, 0]
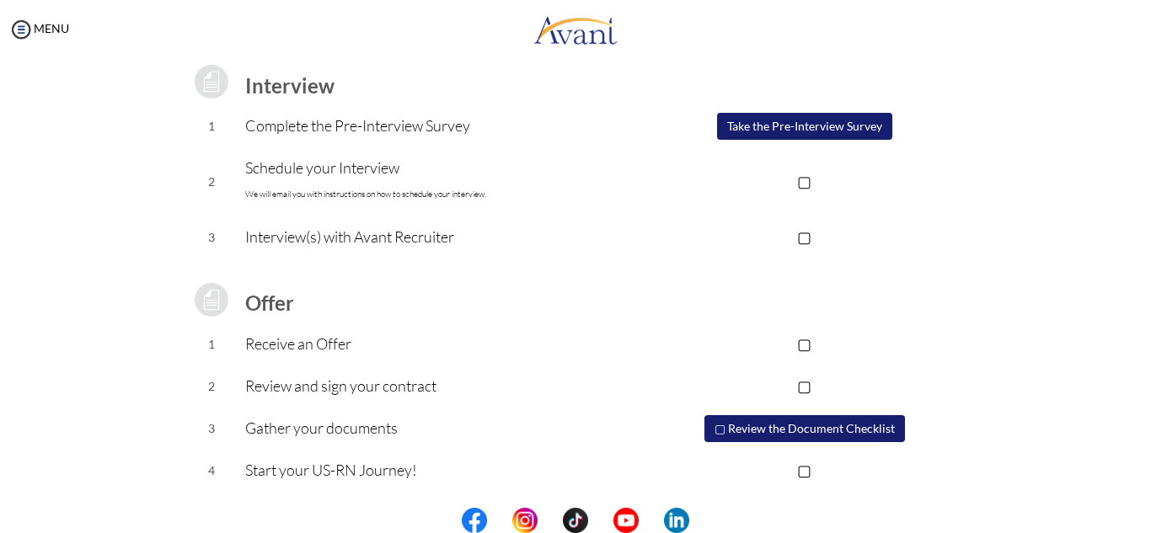
click at [807, 128] on button "Take the Pre-Interview Survey" at bounding box center [804, 126] width 175 height 27
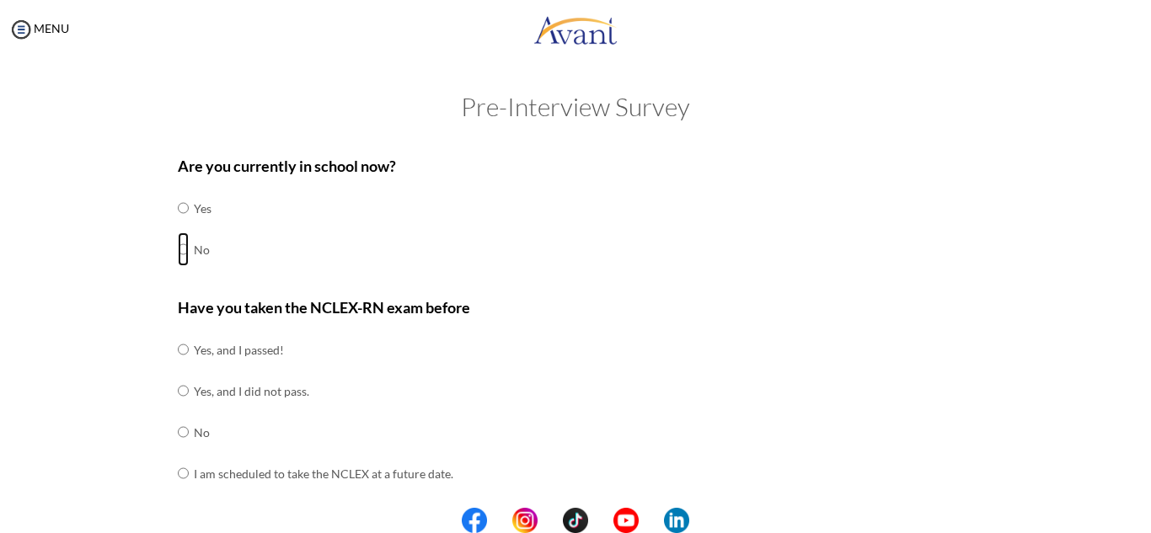
click at [179, 225] on input "radio" at bounding box center [183, 208] width 11 height 34
radio input "true"
click at [178, 367] on input "radio" at bounding box center [183, 350] width 11 height 34
radio input "true"
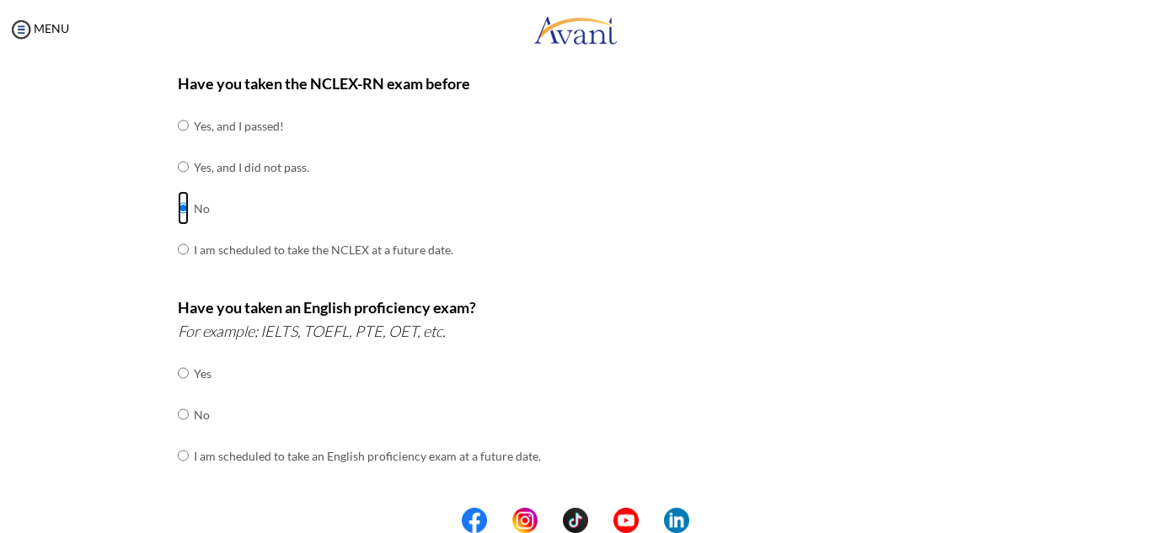
scroll to position [238, 0]
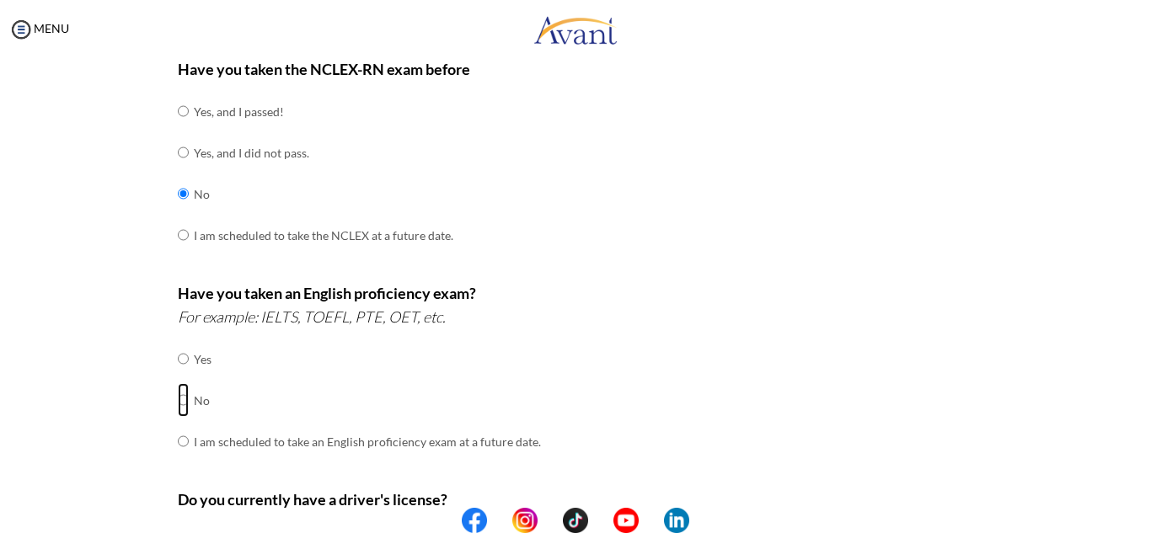
click at [178, 376] on input "radio" at bounding box center [183, 359] width 11 height 34
radio input "true"
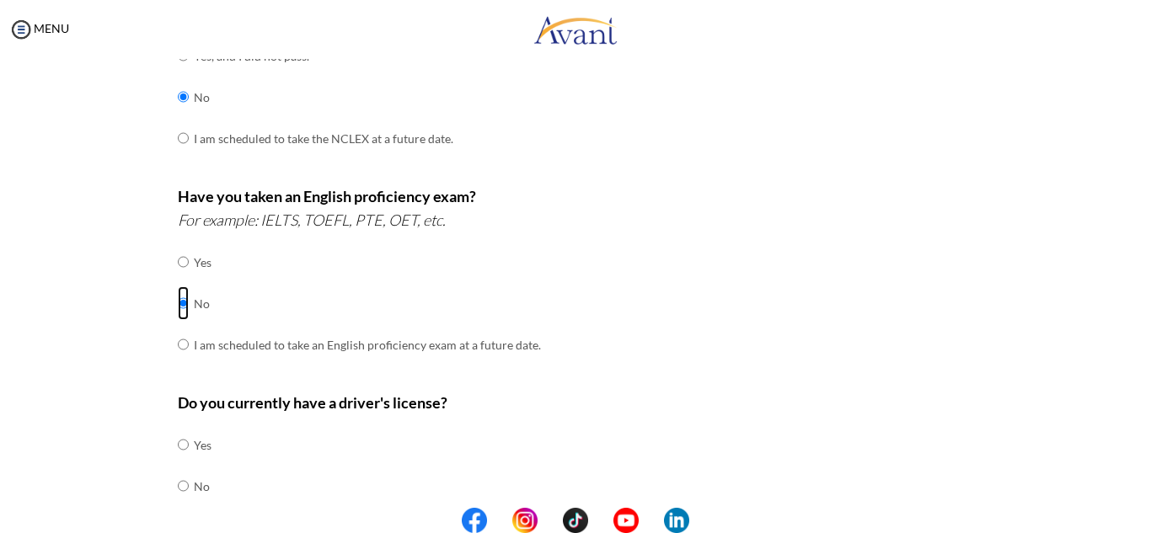
scroll to position [408, 0]
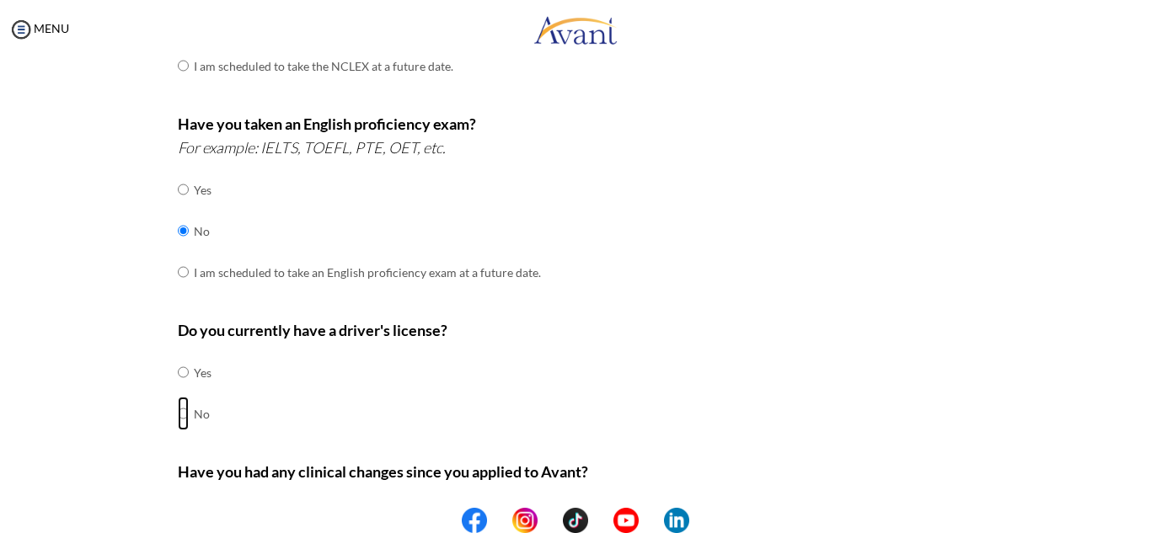
click at [178, 389] on input "radio" at bounding box center [183, 373] width 11 height 34
radio input "true"
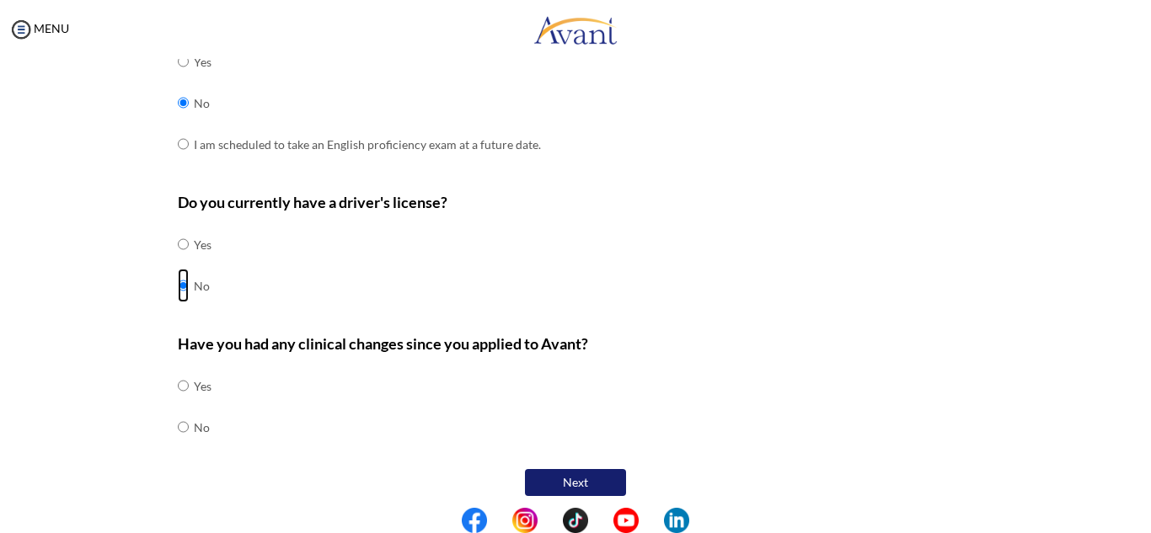
scroll to position [545, 0]
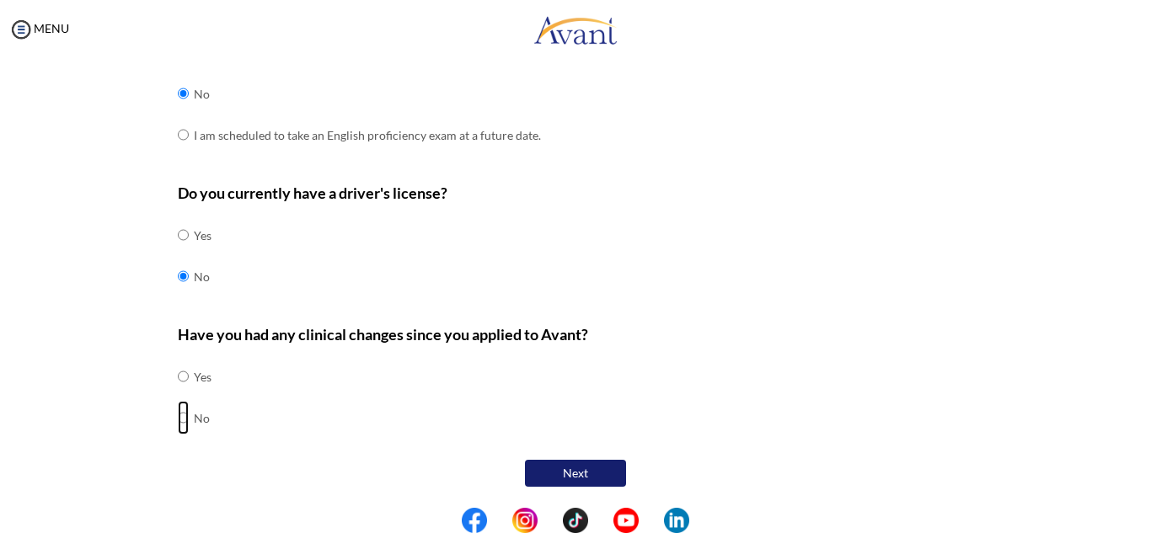
click at [178, 393] on input "radio" at bounding box center [183, 377] width 11 height 34
radio input "true"
click at [598, 474] on button "Next" at bounding box center [575, 473] width 101 height 27
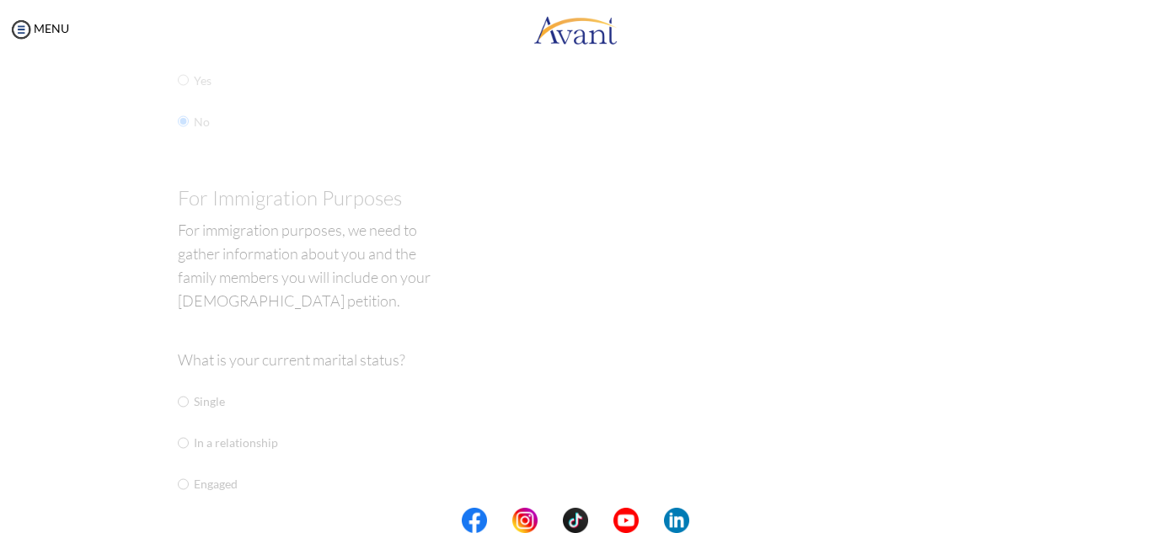
scroll to position [34, 0]
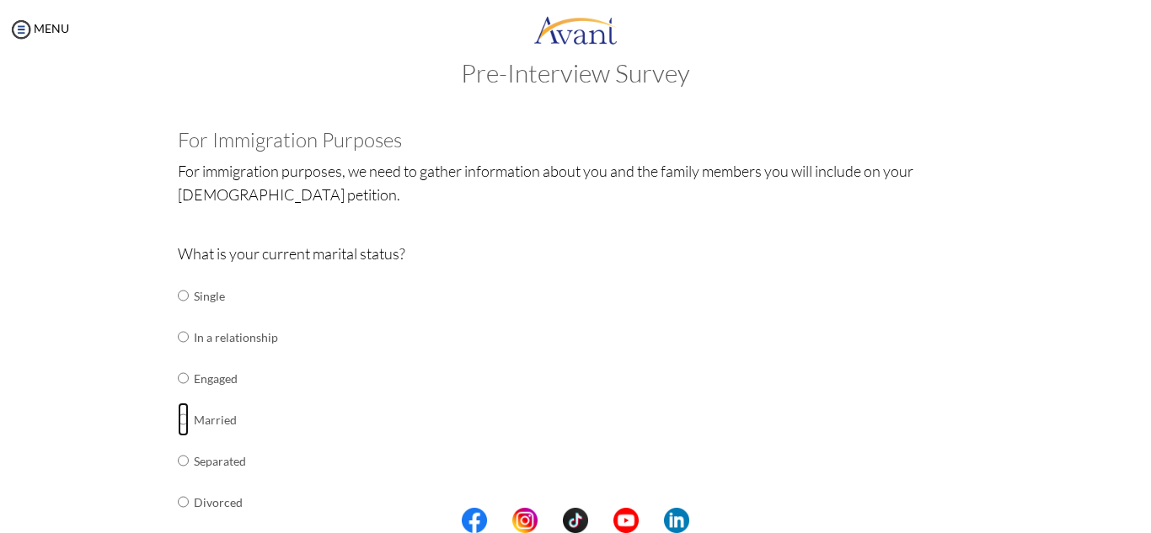
click at [179, 313] on input "radio" at bounding box center [183, 296] width 11 height 34
radio input "true"
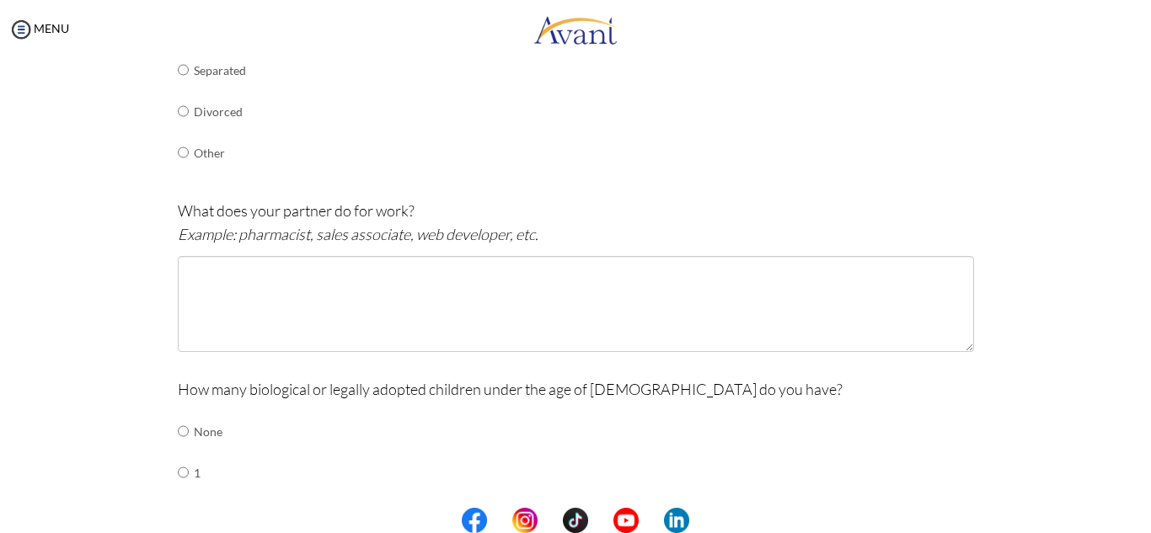
scroll to position [444, 0]
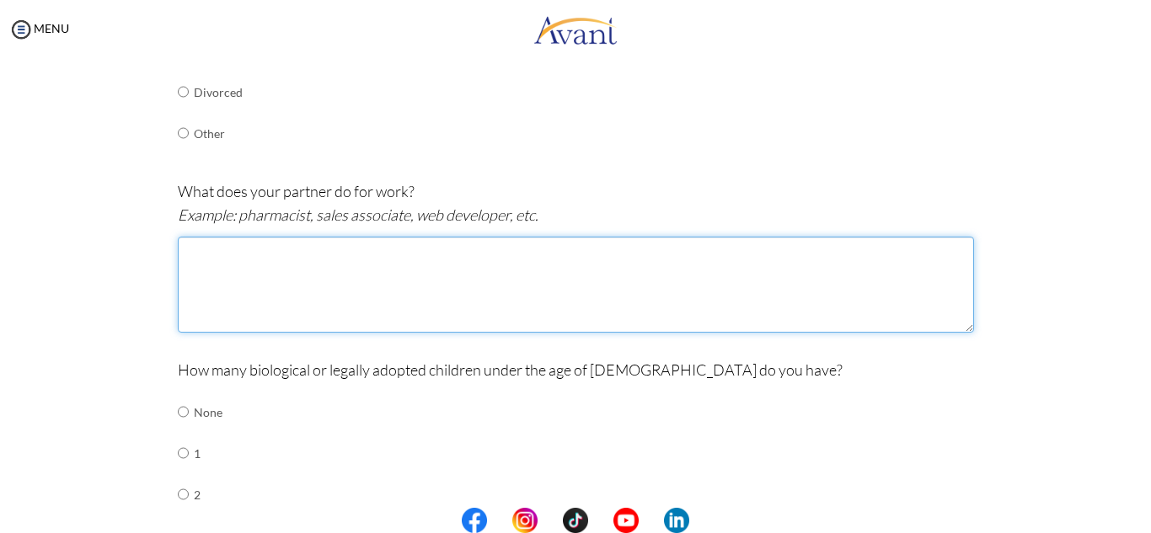
click at [533, 300] on textarea at bounding box center [576, 285] width 796 height 96
type textarea "Business man"
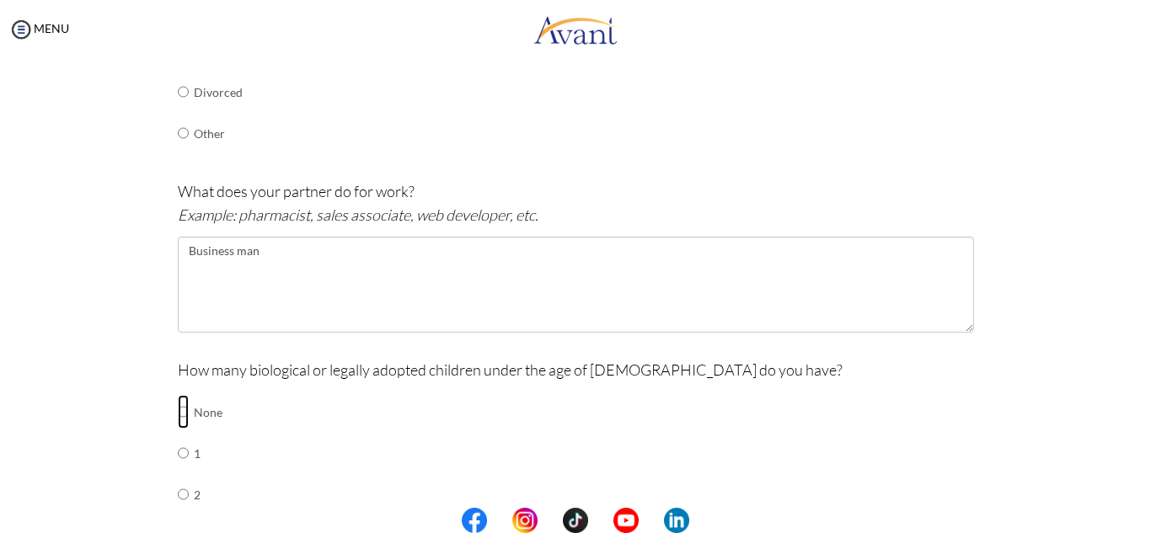
click at [178, 405] on input "radio" at bounding box center [183, 412] width 11 height 34
radio input "true"
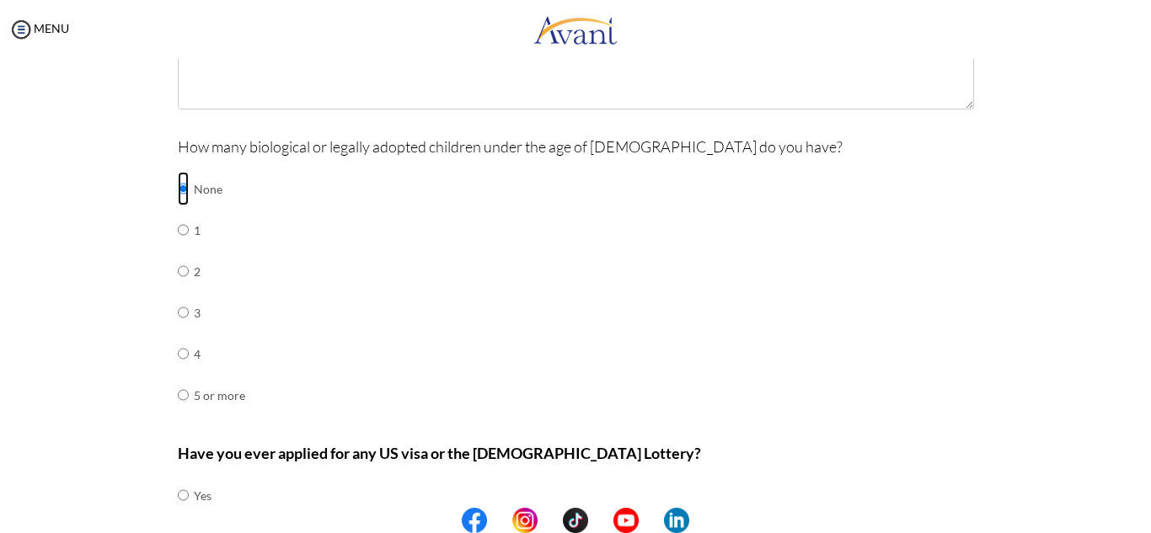
scroll to position [786, 0]
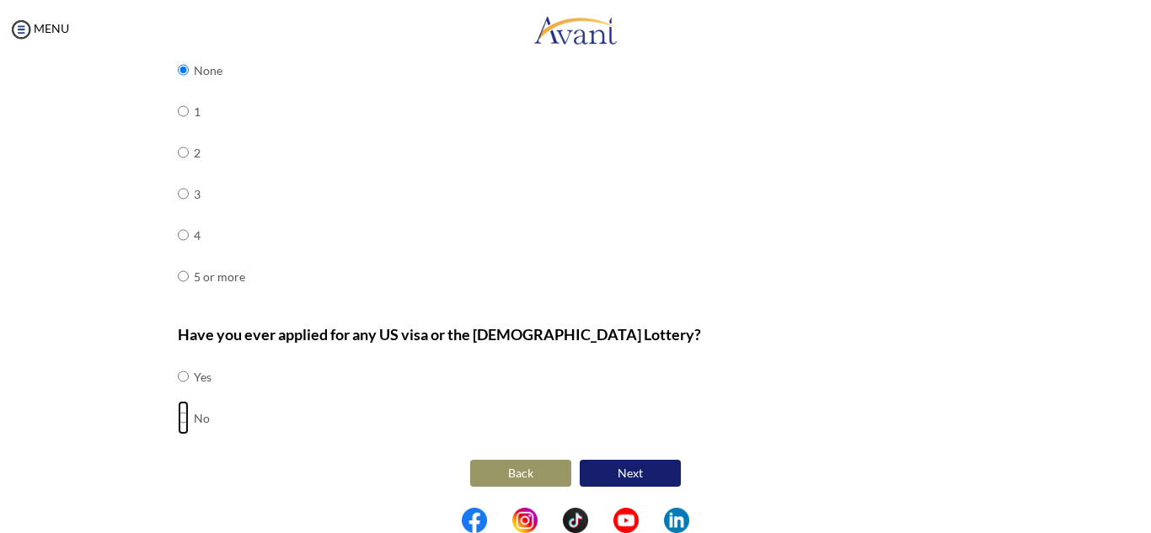
click at [178, 393] on input "radio" at bounding box center [183, 377] width 11 height 34
radio input "true"
click at [649, 481] on button "Next" at bounding box center [630, 473] width 101 height 27
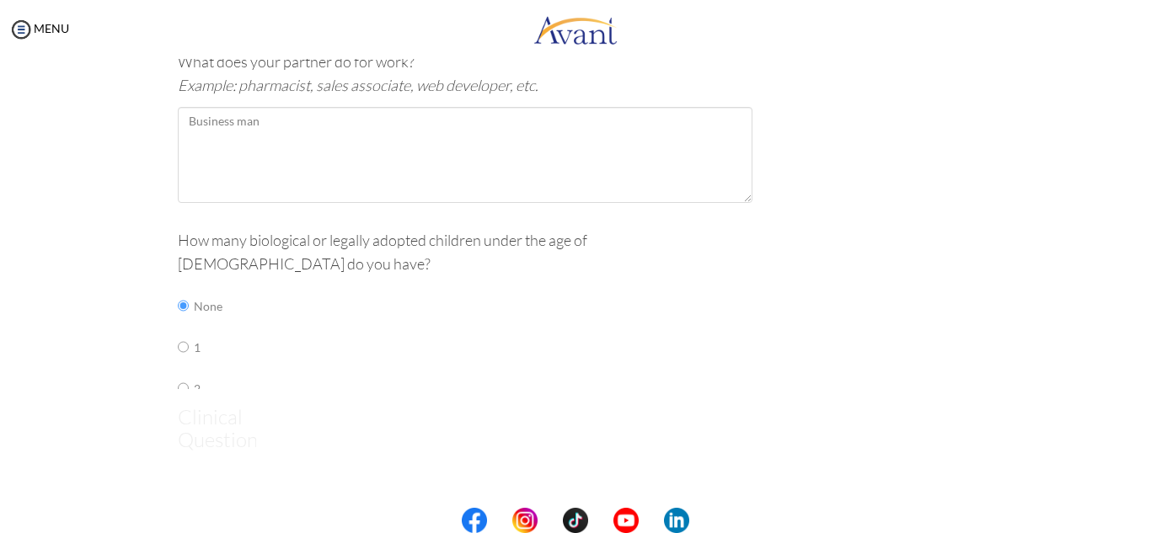
scroll to position [34, 0]
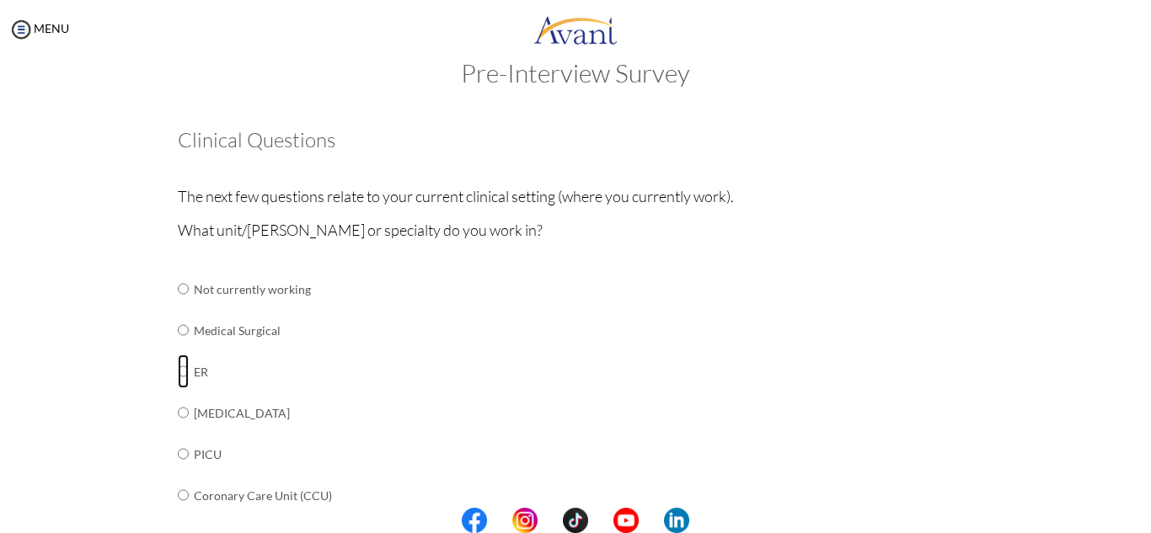
click at [178, 306] on input "radio" at bounding box center [183, 289] width 11 height 34
radio input "true"
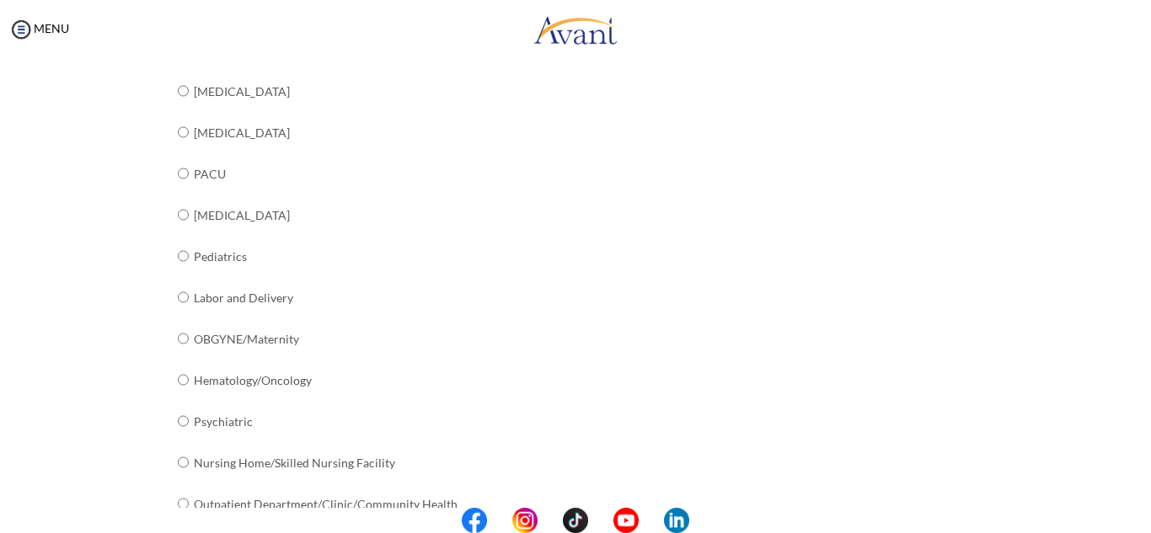
scroll to position [689, 0]
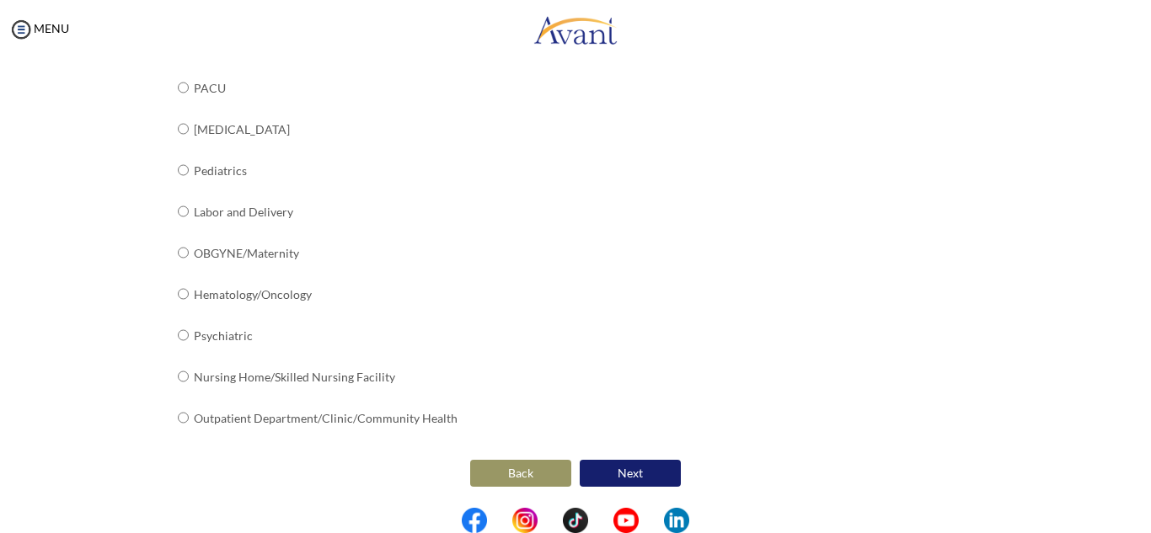
click at [642, 474] on button "Next" at bounding box center [630, 473] width 101 height 27
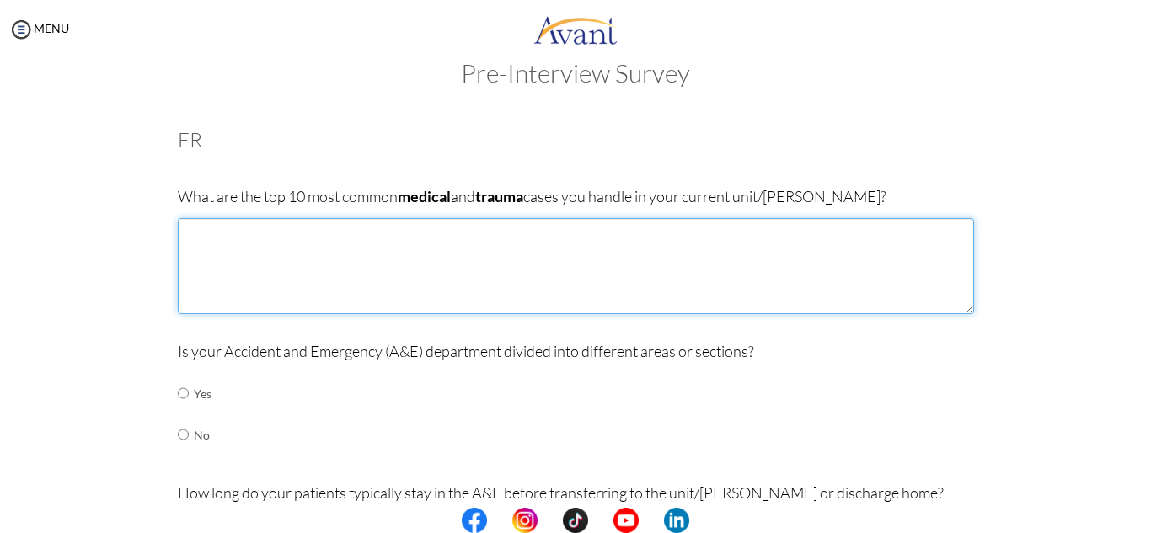
click at [294, 267] on textarea at bounding box center [576, 266] width 796 height 96
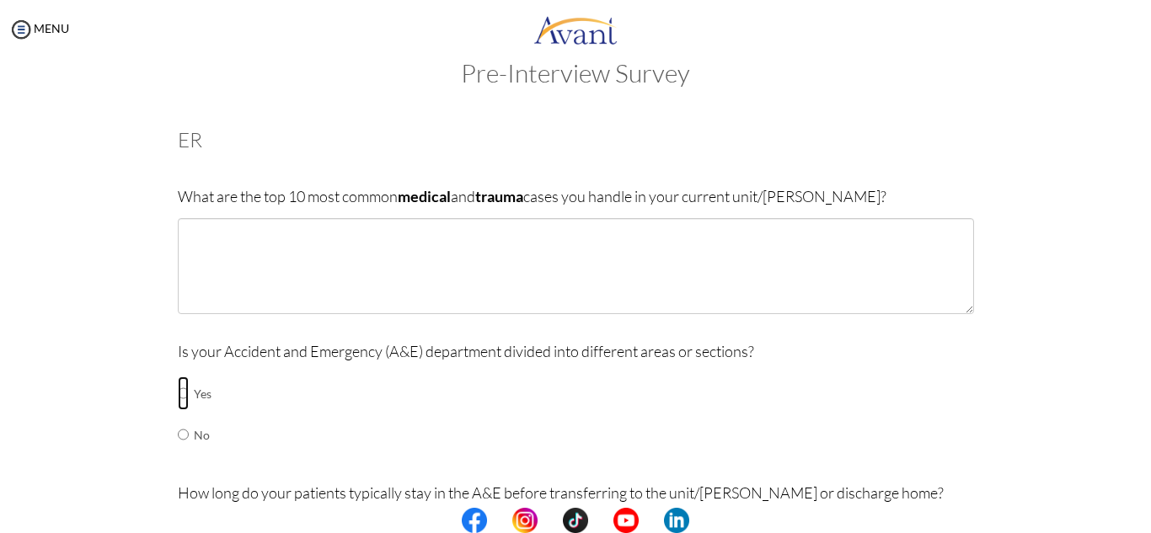
click at [178, 396] on input "radio" at bounding box center [183, 394] width 11 height 34
radio input "true"
click at [178, 410] on input "radio" at bounding box center [183, 394] width 11 height 34
radio input "true"
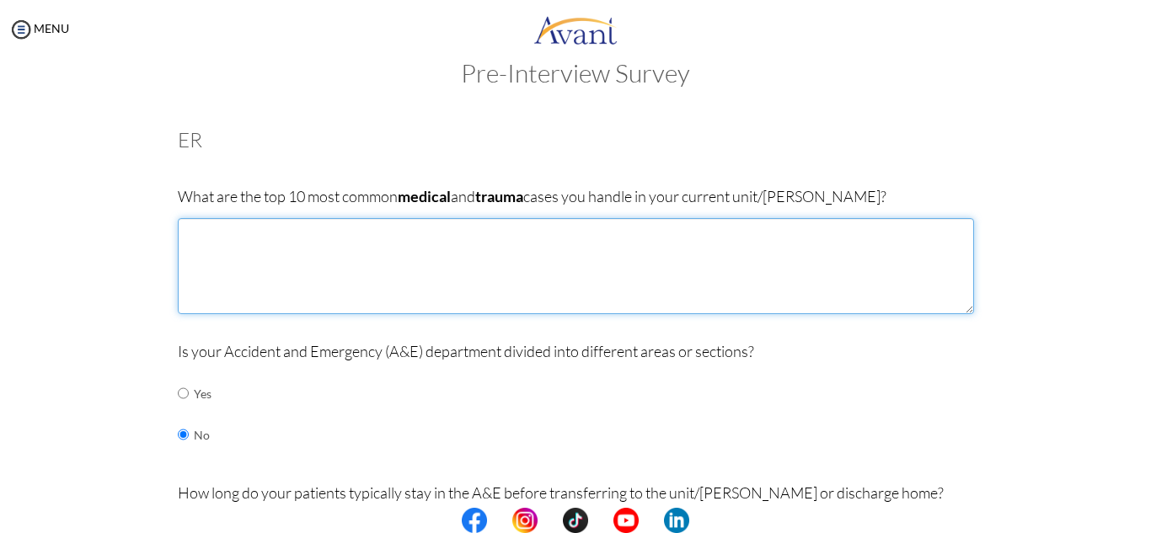
click at [202, 231] on textarea at bounding box center [576, 266] width 796 height 96
click at [199, 236] on textarea "Cariac emergencies like heart attach, stroke" at bounding box center [576, 266] width 796 height 96
click at [196, 233] on textarea "Cadiac emergencies like heart attach, stroke" at bounding box center [576, 266] width 796 height 96
click at [380, 234] on textarea "Cardiac emergencies like heart attach, stroke" at bounding box center [576, 266] width 796 height 96
click at [480, 233] on textarea "Cardiac emergencies like heart attach and stroke" at bounding box center [576, 266] width 796 height 96
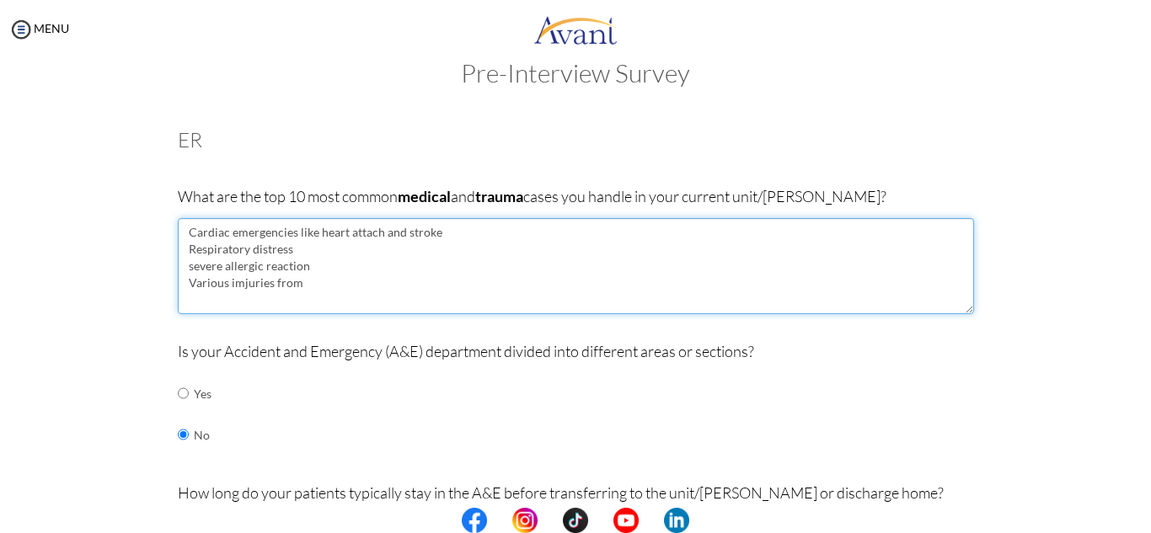
click at [235, 284] on textarea "Cardiac emergencies like heart attach and stroke Respiratory distress severe al…" at bounding box center [576, 266] width 796 height 96
click at [313, 287] on textarea "Cardiac emergencies like heart attach and stroke Respiratory distress severe al…" at bounding box center [576, 266] width 796 height 96
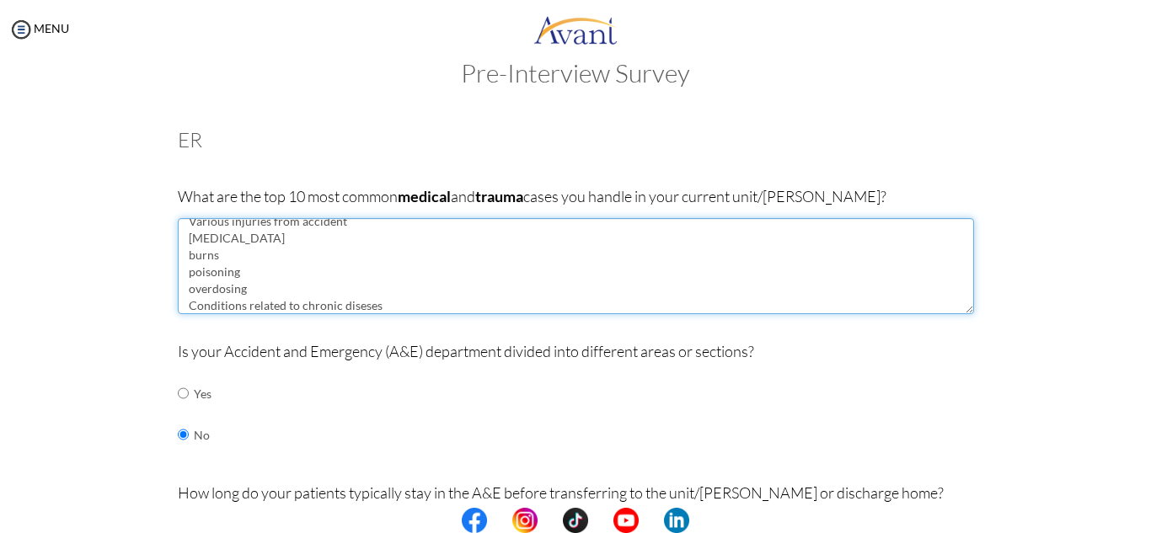
click at [349, 306] on textarea "Cardiac emergencies like heart attach and stroke Respiratory distress severe al…" at bounding box center [576, 266] width 796 height 96
click at [356, 303] on textarea "Cardiac emergencies like heart attach and stroke Respiratory distress severe al…" at bounding box center [576, 266] width 796 height 96
click at [396, 307] on textarea "Cardiac emergencies like heart attach and stroke Respiratory distress severe al…" at bounding box center [576, 266] width 796 height 96
click at [508, 309] on textarea "Cardiac emergencies like heart attach and stroke Respiratory distress severe al…" at bounding box center [576, 266] width 796 height 96
click at [507, 308] on textarea "Cardiac emergencies like heart attach and stroke Respiratory distress severe al…" at bounding box center [576, 266] width 796 height 96
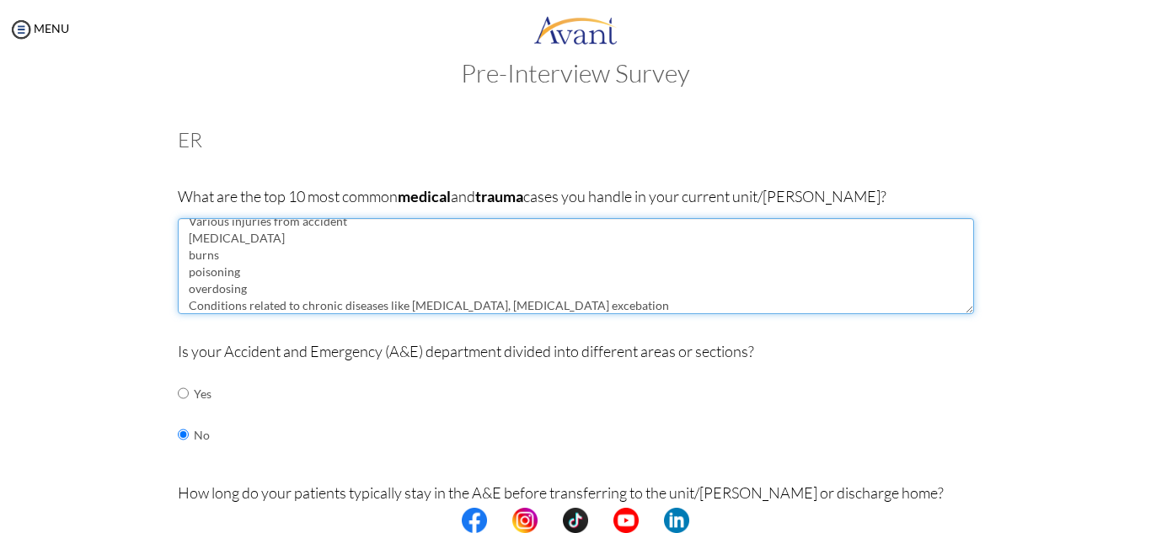
click at [505, 308] on textarea "Cardiac emergencies like heart attach and stroke Respiratory distress severe al…" at bounding box center [576, 266] width 796 height 96
click at [498, 303] on textarea "Cardiac emergencies like heart attach and stroke Respiratory distress severe al…" at bounding box center [576, 266] width 796 height 96
click at [515, 308] on textarea "Cardiac emergencies like heart attach and stroke Respiratory distress severe al…" at bounding box center [576, 266] width 796 height 96
click at [516, 308] on textarea "Cardiac emergencies like heart attach and stroke Respiratory distress severe al…" at bounding box center [576, 266] width 796 height 96
click at [595, 303] on textarea "Cardiac emergencies like heart attach and stroke Respiratory distress severe al…" at bounding box center [576, 266] width 796 height 96
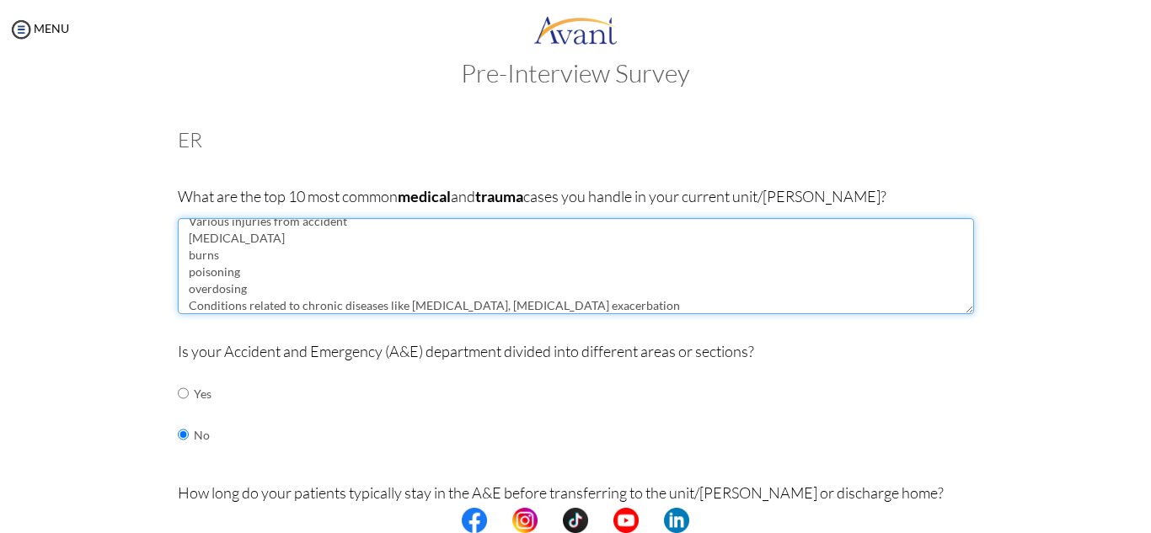
scroll to position [78, 0]
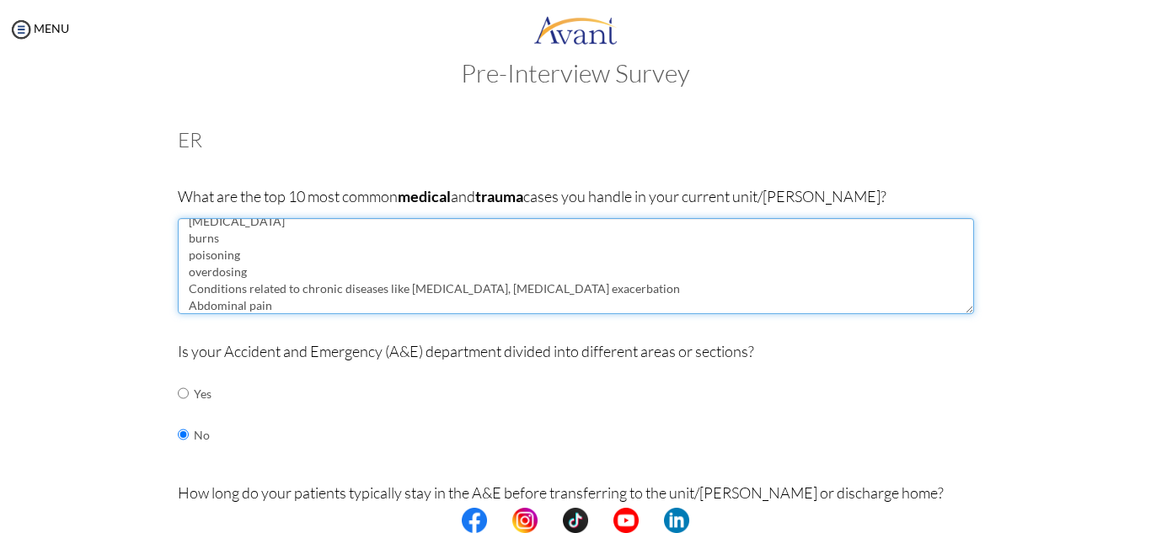
click at [234, 236] on textarea "Cardiac emergencies like heart attach and stroke Respiratory distress severe al…" at bounding box center [576, 266] width 796 height 96
click at [308, 302] on textarea "Cardiac emergencies like heart attach and stroke Respiratory distress severe al…" at bounding box center [576, 266] width 796 height 96
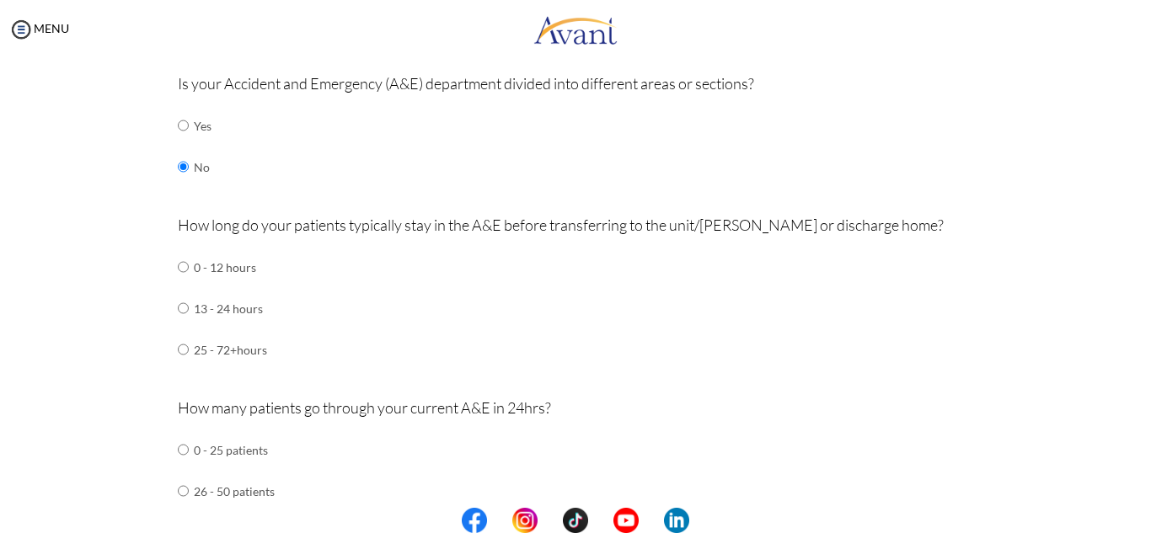
scroll to position [305, 0]
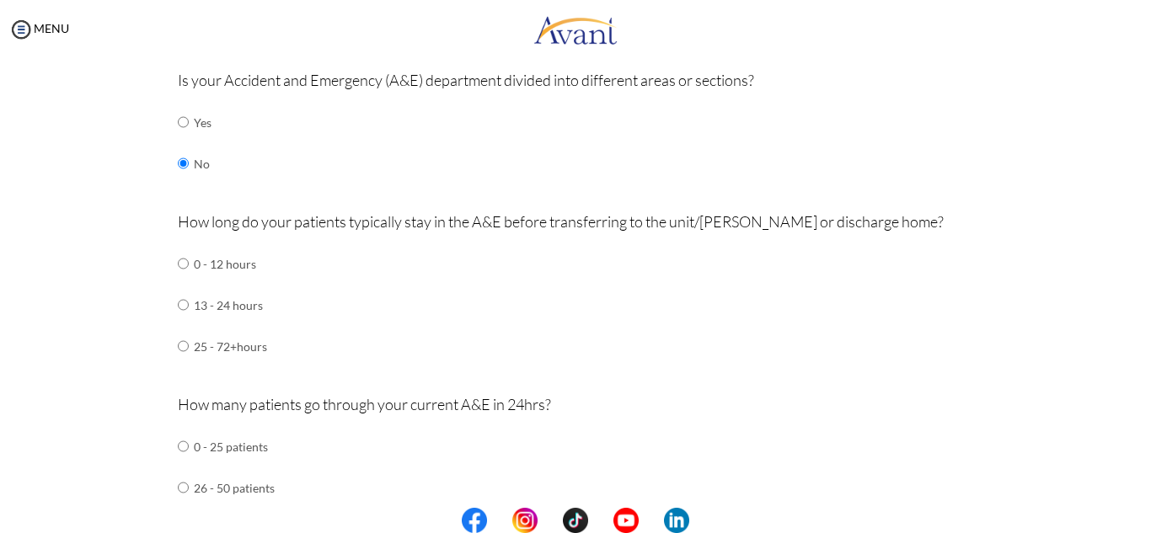
type textarea "Cardiac emergencies like heart attach and stroke Respiratory distress severe al…"
click at [178, 281] on input "radio" at bounding box center [183, 264] width 11 height 34
radio input "true"
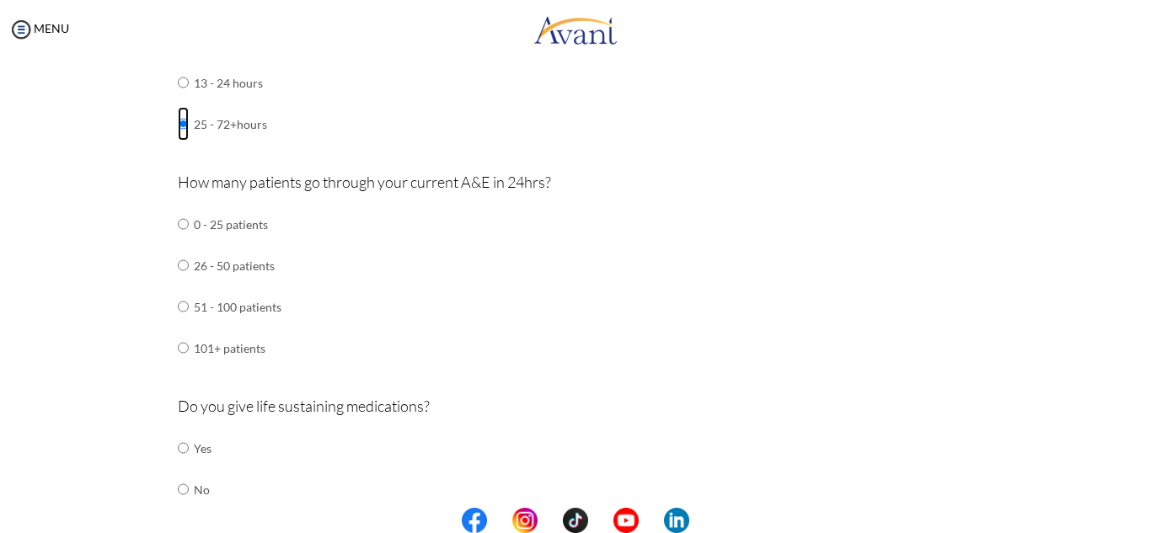
scroll to position [532, 0]
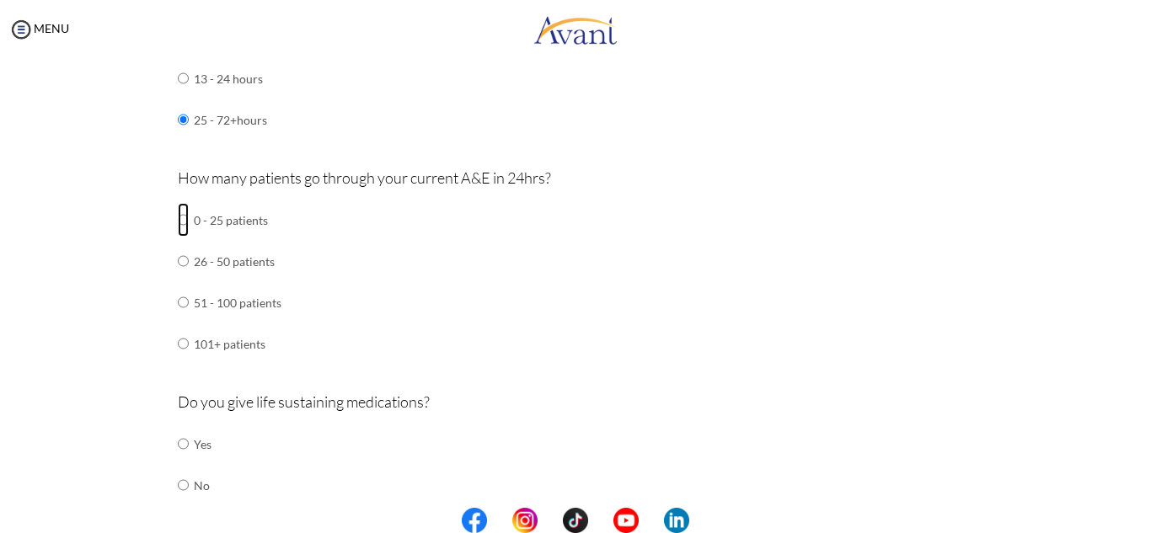
click at [178, 217] on input "radio" at bounding box center [183, 220] width 11 height 34
radio input "true"
click at [178, 443] on input "radio" at bounding box center [183, 444] width 11 height 34
radio input "true"
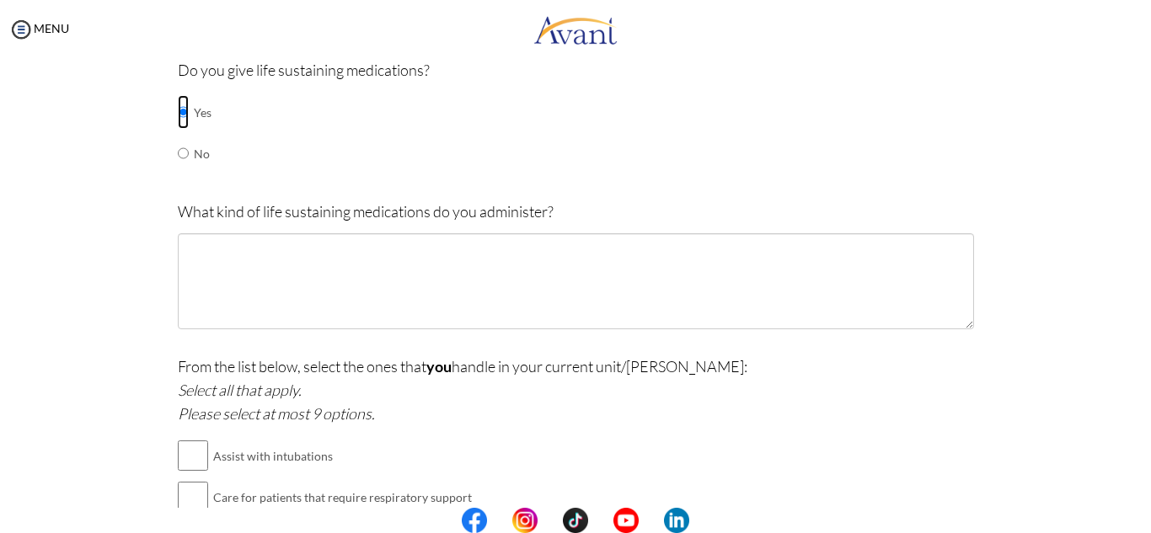
scroll to position [812, 0]
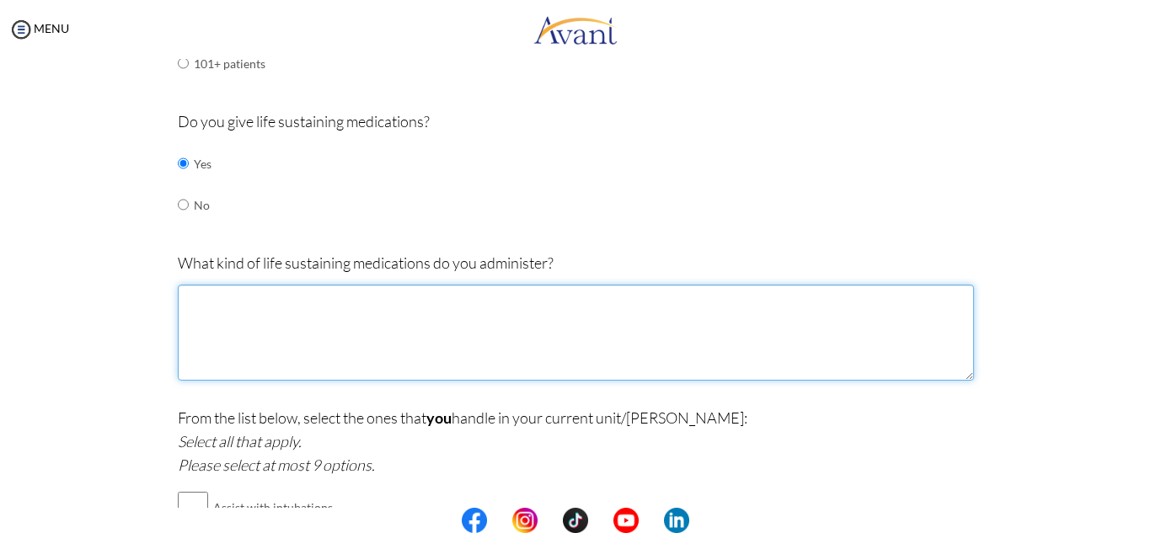
click at [595, 334] on textarea at bounding box center [576, 333] width 796 height 96
click at [540, 328] on textarea at bounding box center [576, 333] width 796 height 96
click at [188, 318] on textarea "[MEDICAL_DATA] for severe allergic reaction I [PERSON_NAME] for [MEDICAL_DATA]" at bounding box center [576, 333] width 796 height 96
click at [290, 318] on textarea "[MEDICAL_DATA] for severe allergic reaction [MEDICAL_DATA] for [MEDICAL_DATA]" at bounding box center [576, 333] width 796 height 96
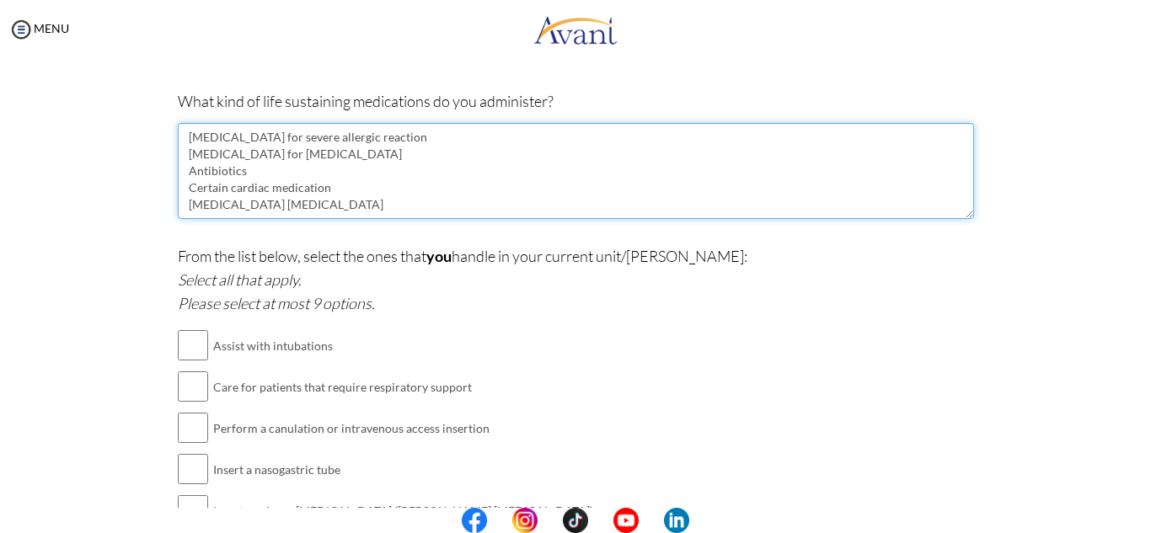
scroll to position [981, 0]
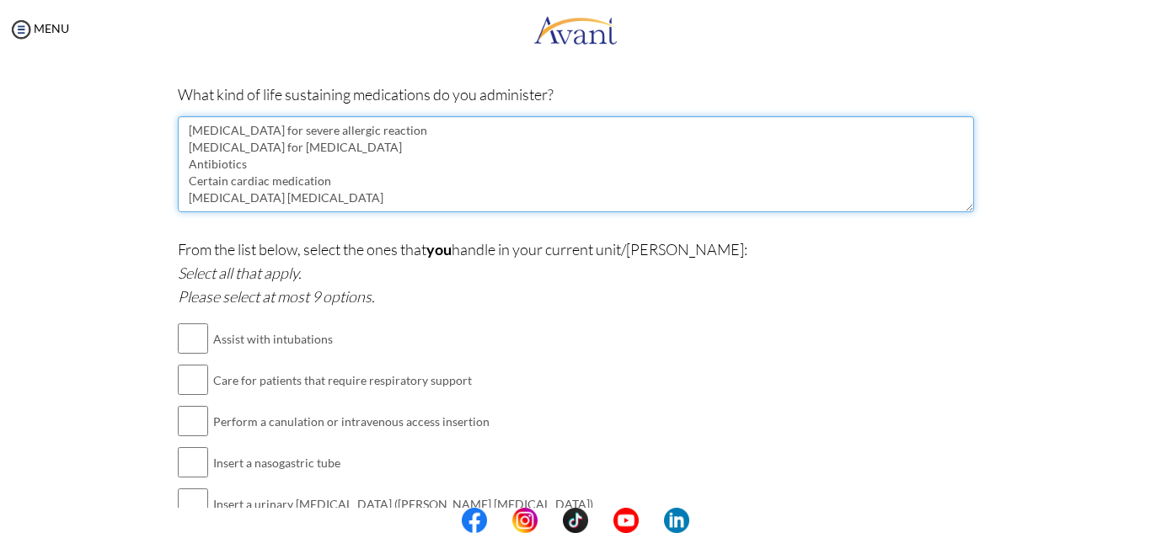
type textarea "[MEDICAL_DATA] for severe allergic reaction [MEDICAL_DATA] for [MEDICAL_DATA] A…"
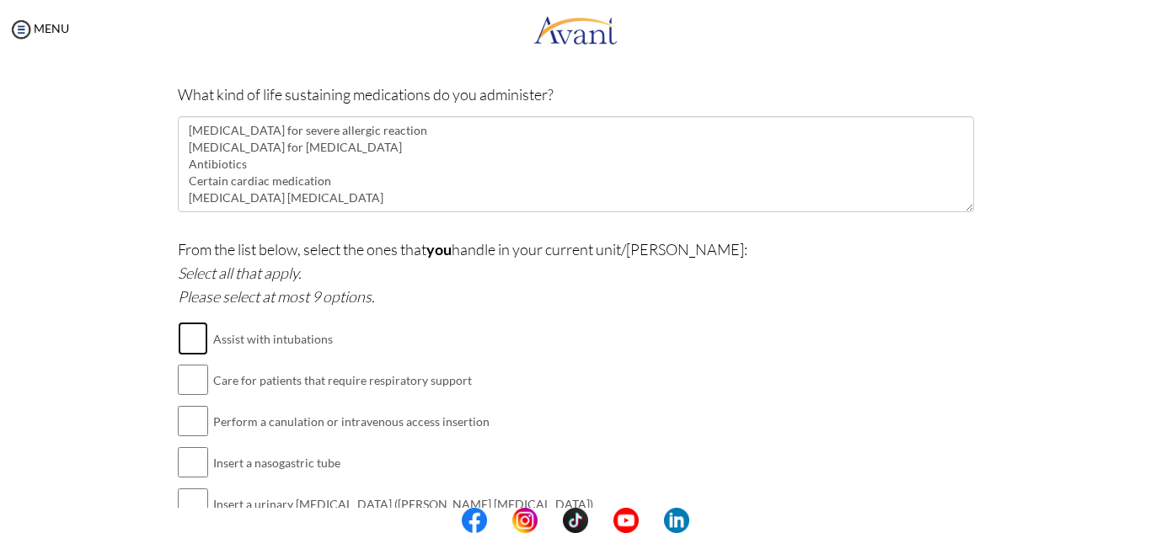
click at [185, 340] on input "checkbox" at bounding box center [193, 339] width 30 height 34
checkbox input "true"
click at [190, 378] on input "checkbox" at bounding box center [193, 380] width 30 height 34
checkbox input "true"
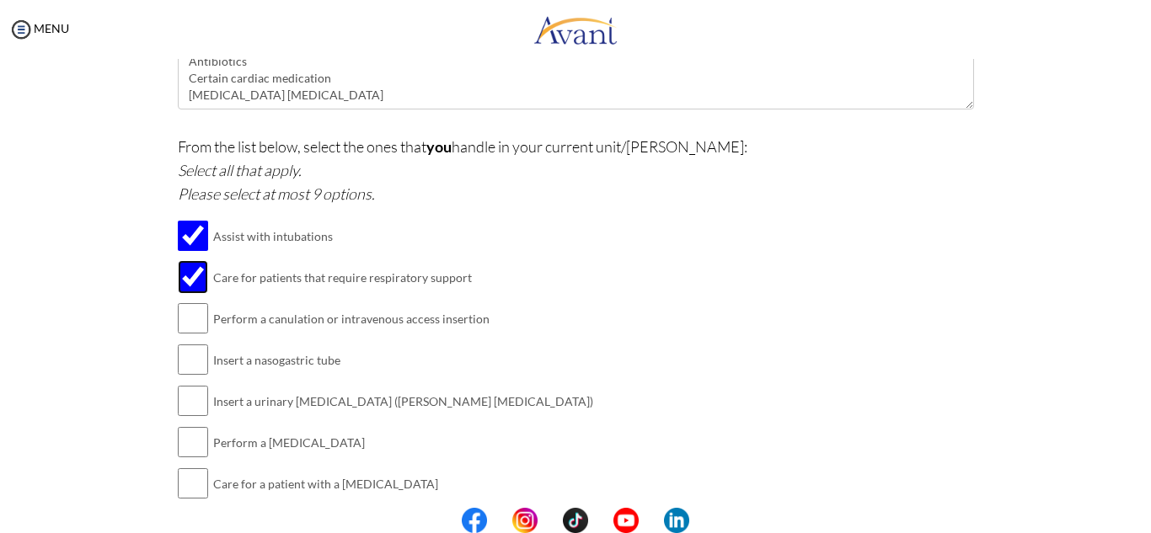
scroll to position [1084, 0]
click at [192, 325] on input "checkbox" at bounding box center [193, 318] width 30 height 34
checkbox input "true"
click at [189, 362] on input "checkbox" at bounding box center [193, 359] width 30 height 34
checkbox input "true"
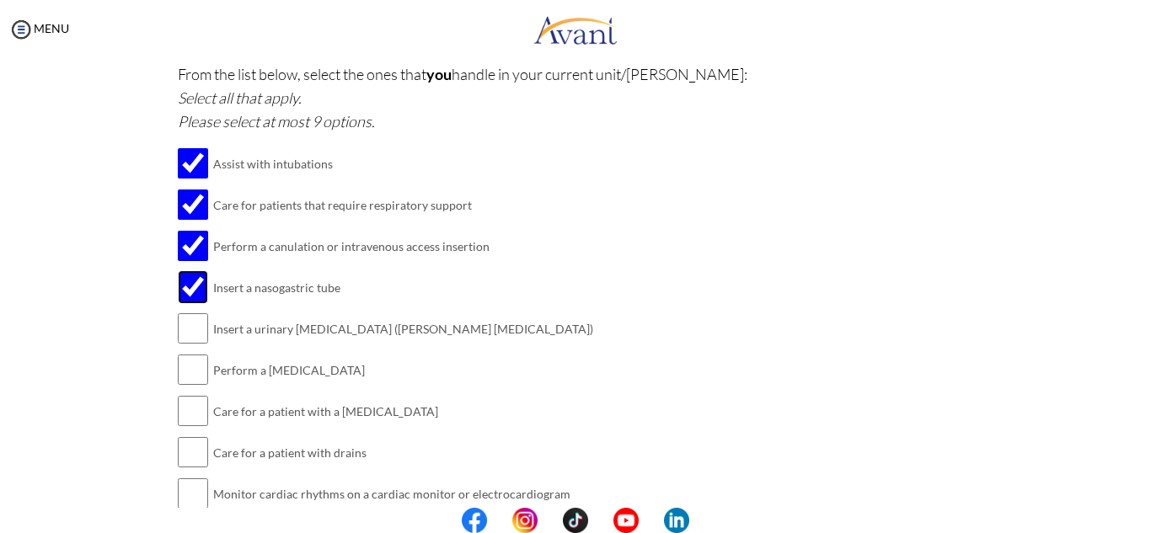
scroll to position [1168, 0]
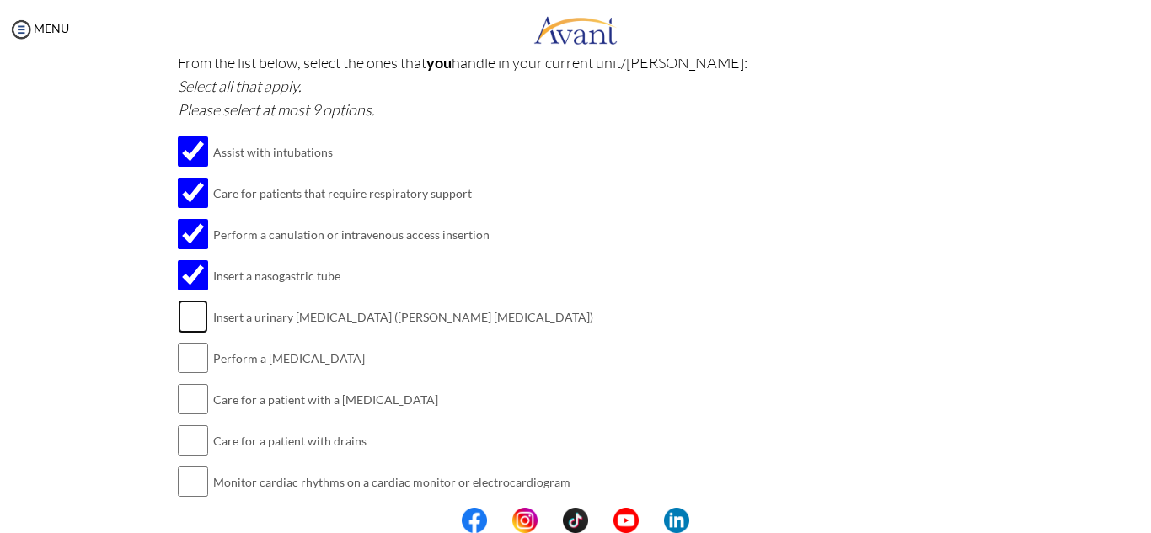
click at [190, 325] on input "checkbox" at bounding box center [193, 317] width 30 height 34
checkbox input "true"
click at [188, 354] on input "checkbox" at bounding box center [193, 358] width 30 height 34
checkbox input "true"
click at [191, 404] on input "checkbox" at bounding box center [193, 400] width 30 height 34
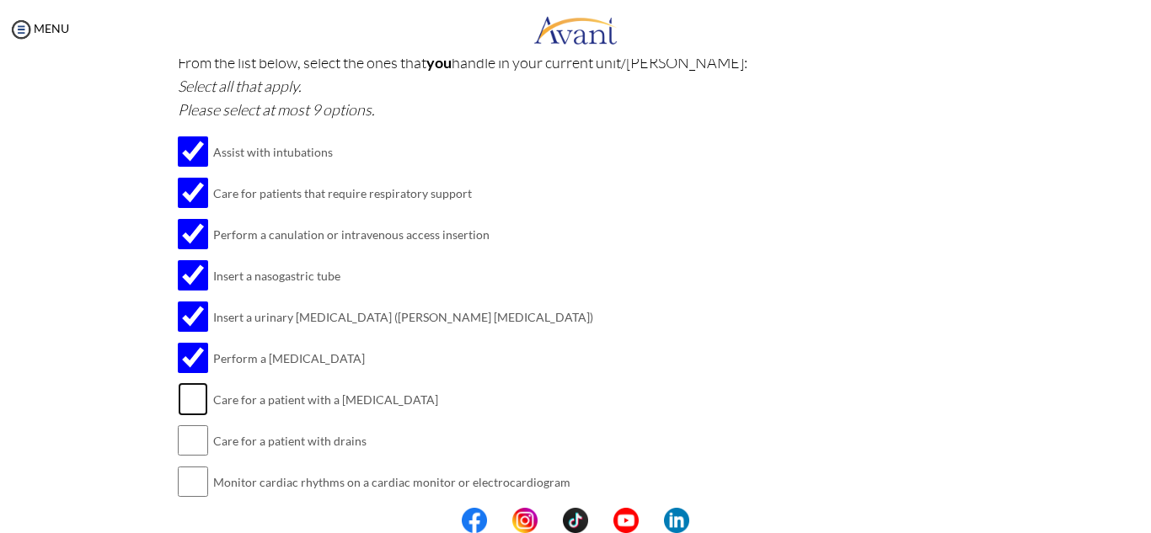
checkbox input "true"
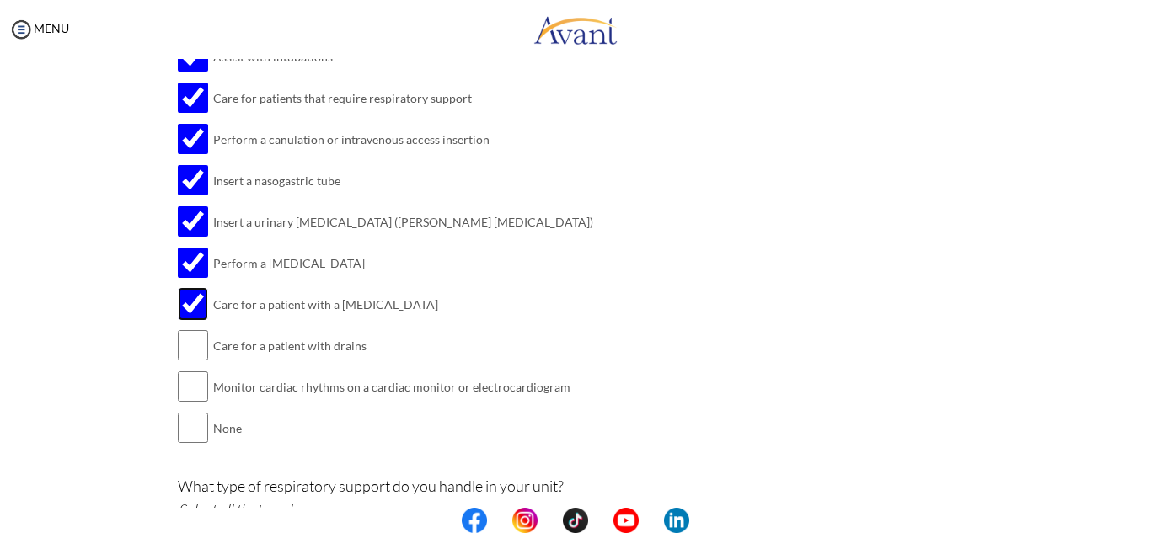
scroll to position [1264, 0]
click at [190, 356] on input "checkbox" at bounding box center [193, 345] width 30 height 34
checkbox input "true"
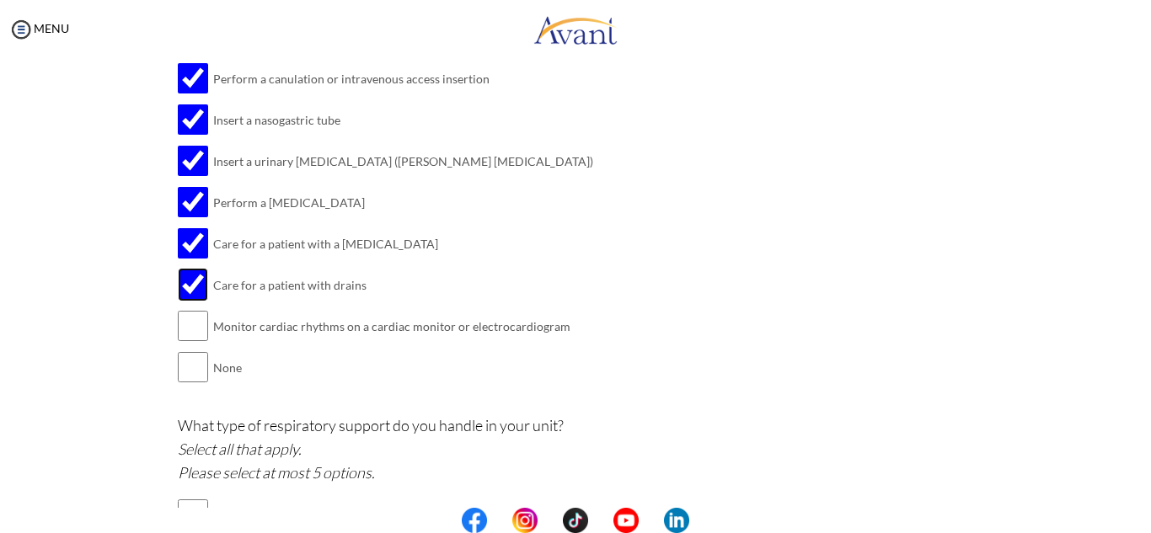
scroll to position [1327, 0]
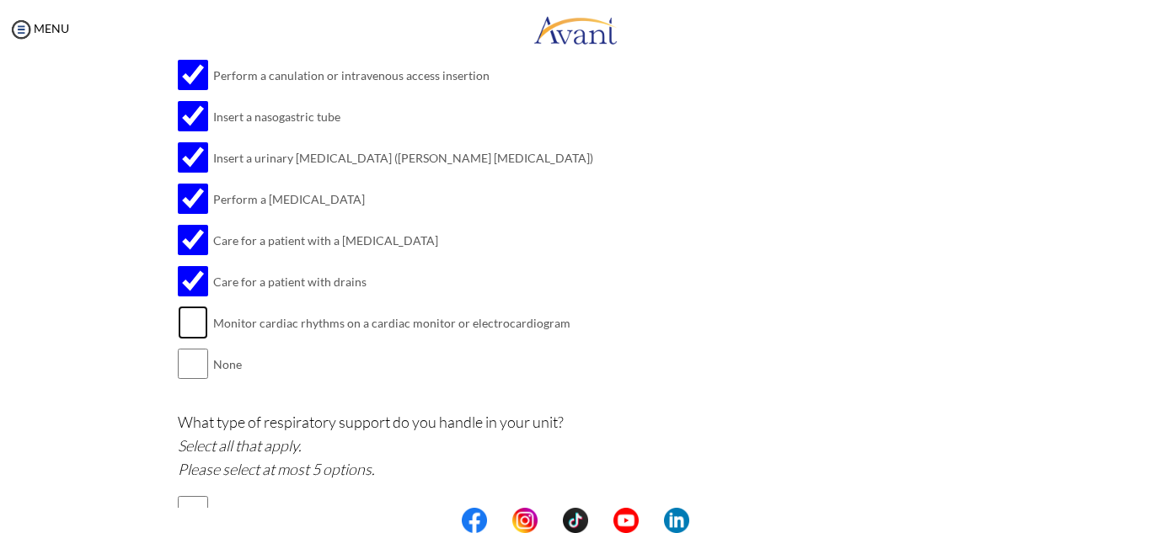
click at [180, 329] on input "checkbox" at bounding box center [193, 323] width 30 height 34
checkbox input "true"
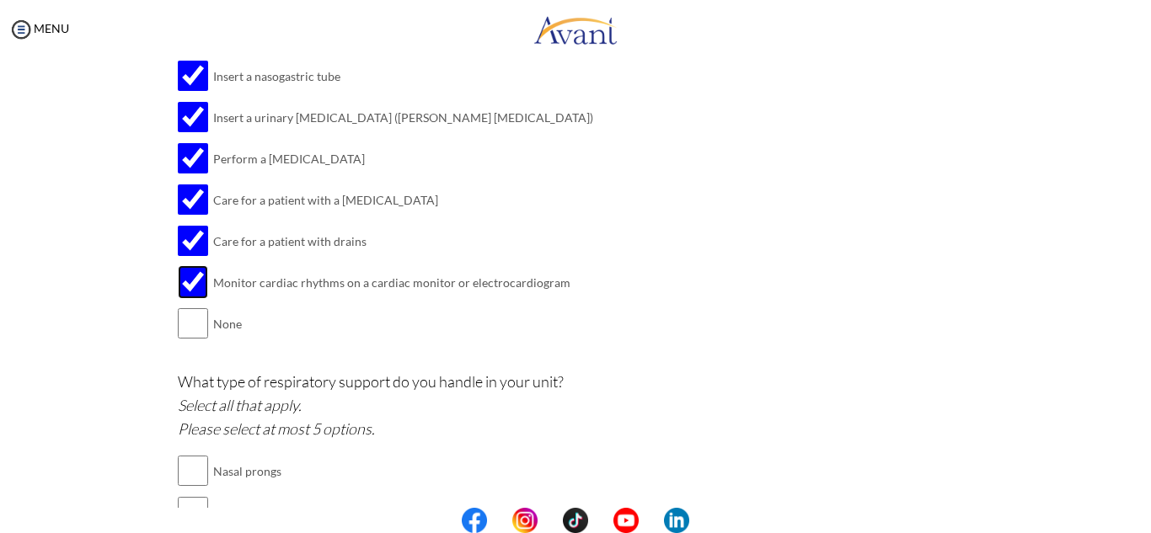
scroll to position [1378, 0]
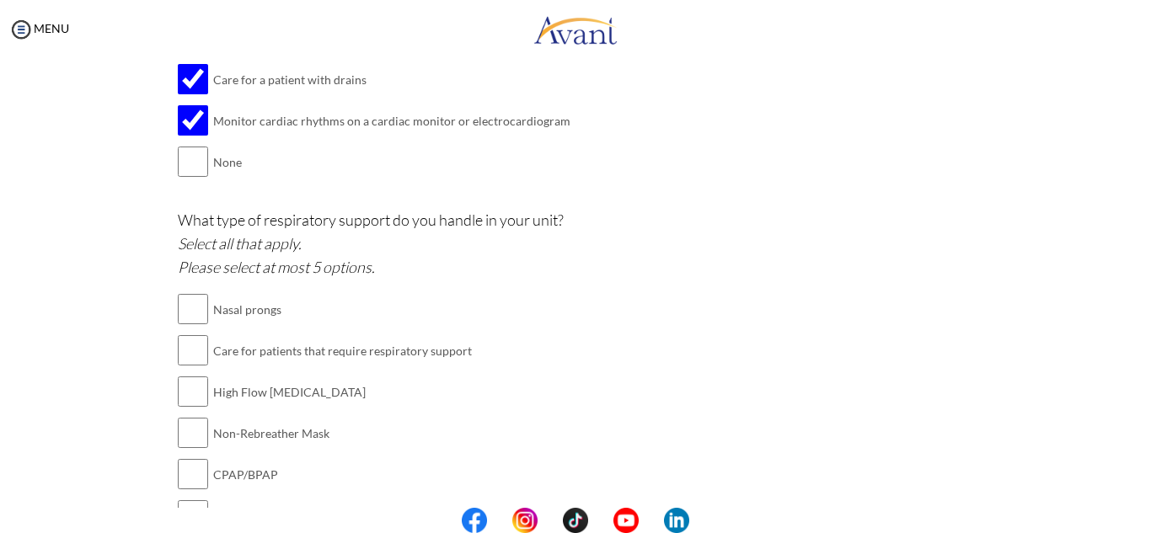
scroll to position [1531, 0]
click at [181, 314] on input "checkbox" at bounding box center [193, 308] width 30 height 34
checkbox input "true"
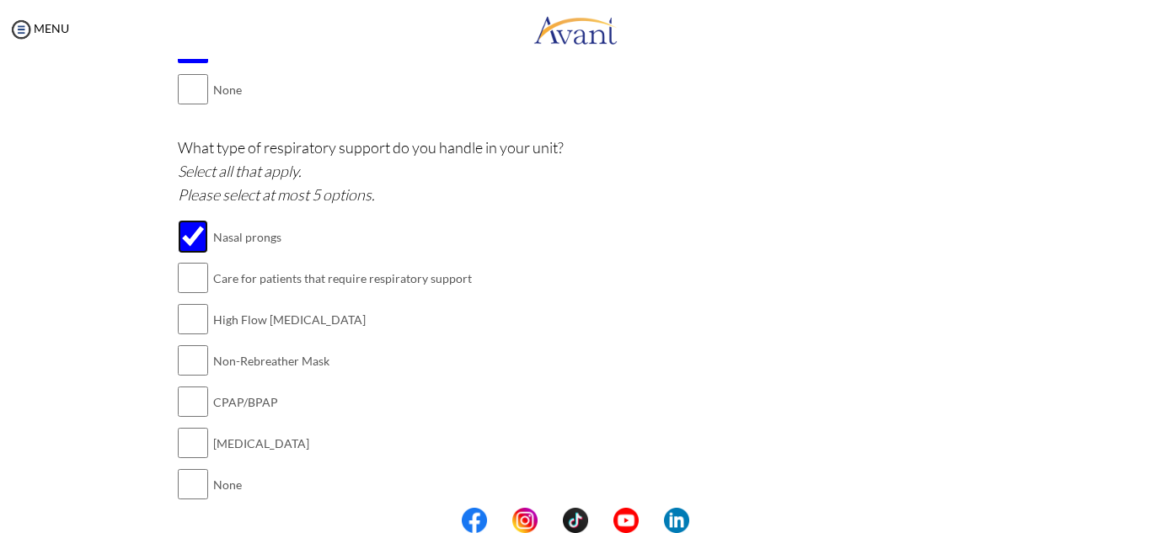
scroll to position [1608, 0]
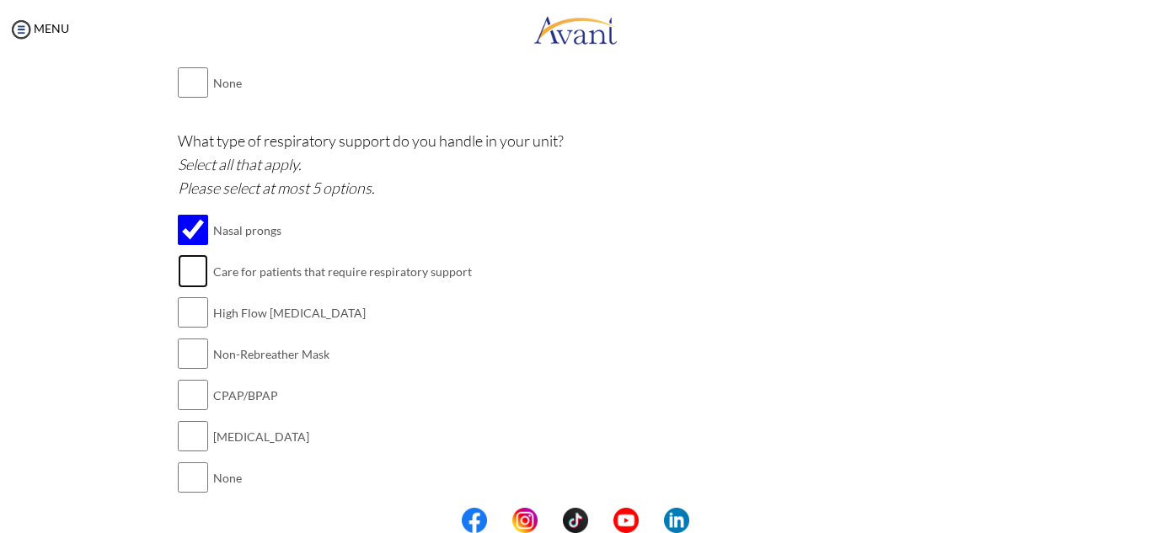
click at [180, 272] on input "checkbox" at bounding box center [193, 271] width 30 height 34
checkbox input "true"
click at [189, 319] on input "checkbox" at bounding box center [193, 313] width 30 height 34
checkbox input "true"
click at [182, 351] on input "checkbox" at bounding box center [193, 354] width 30 height 34
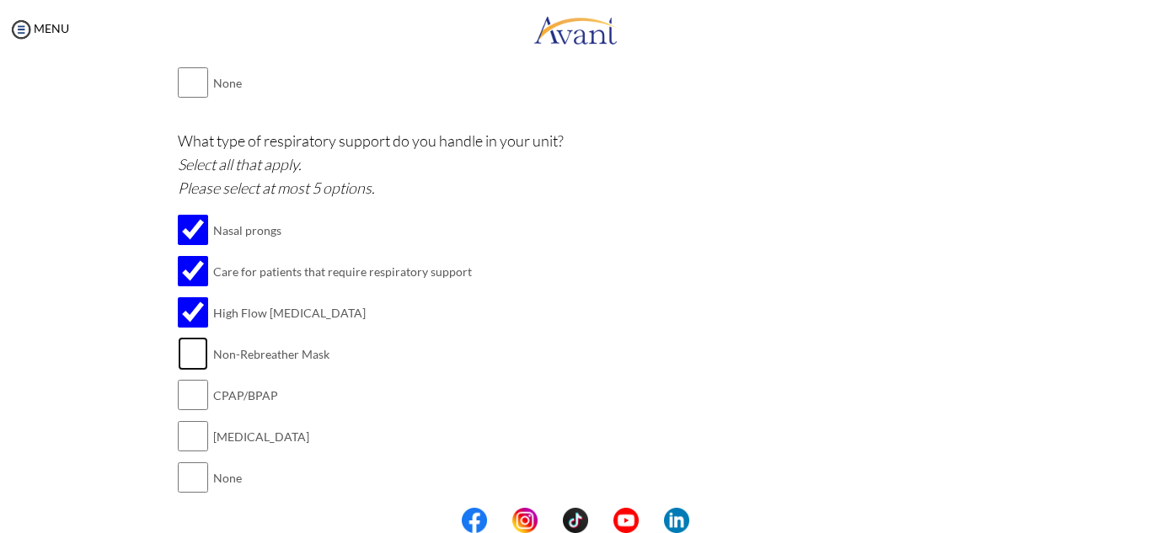
checkbox input "true"
click at [185, 398] on input "checkbox" at bounding box center [193, 395] width 30 height 34
checkbox input "true"
click at [186, 429] on input "checkbox" at bounding box center [193, 437] width 30 height 34
checkbox input "true"
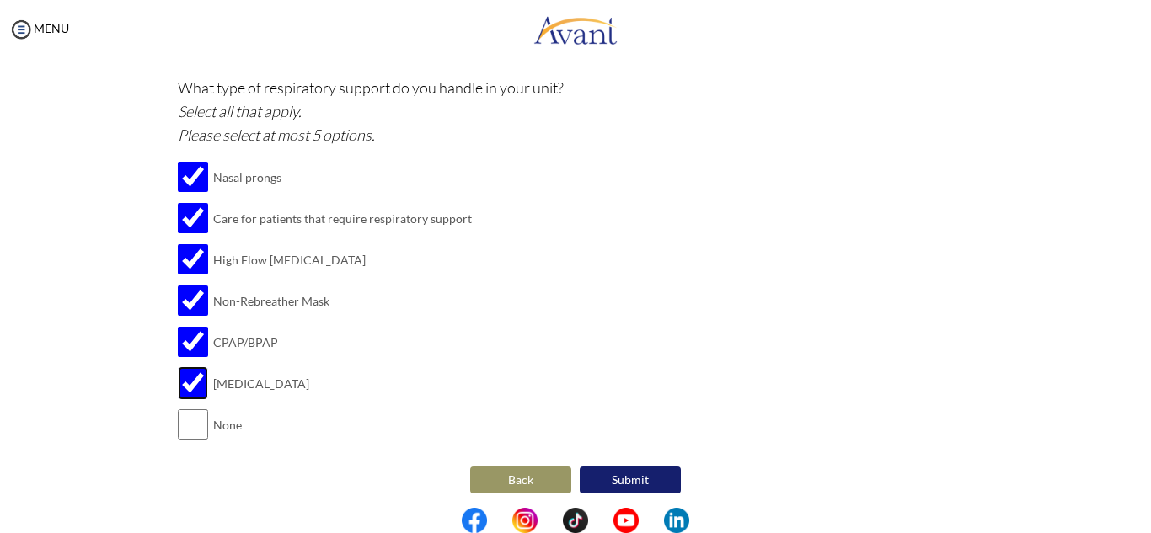
scroll to position [1668, 0]
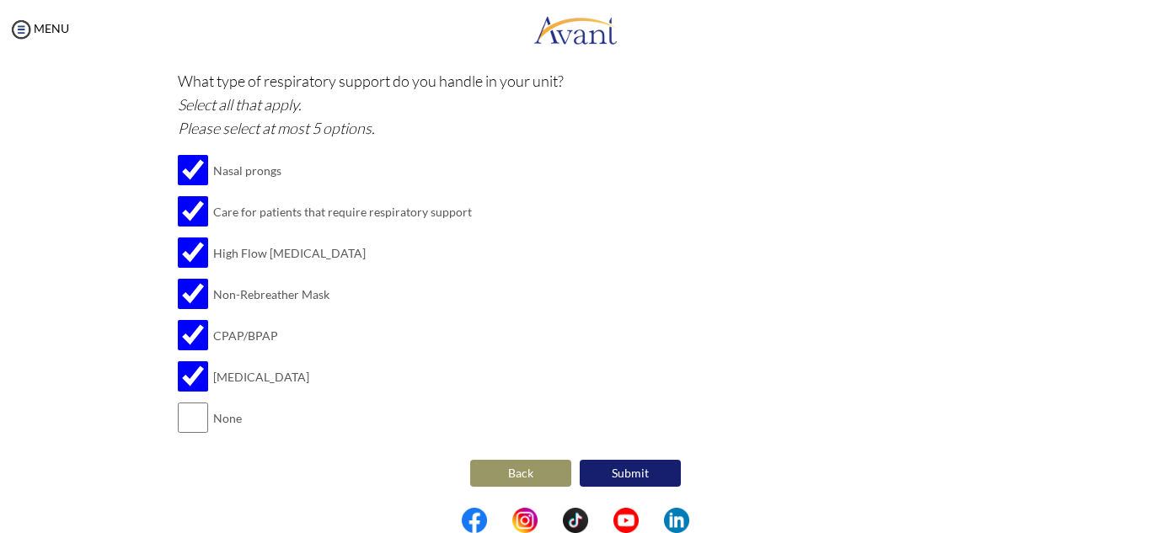
click at [500, 486] on button "Back" at bounding box center [520, 473] width 101 height 27
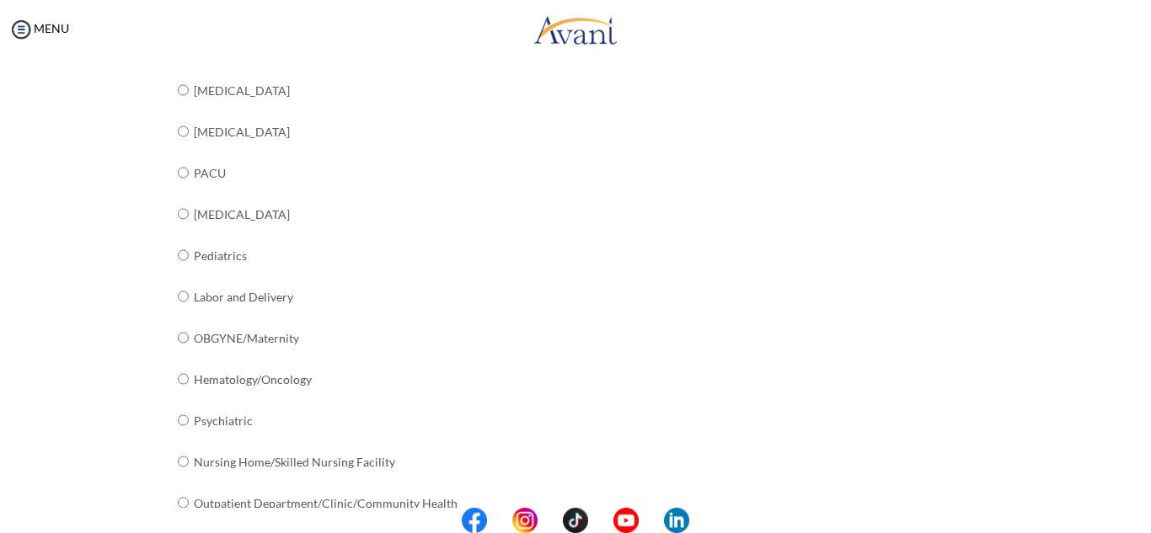
scroll to position [689, 0]
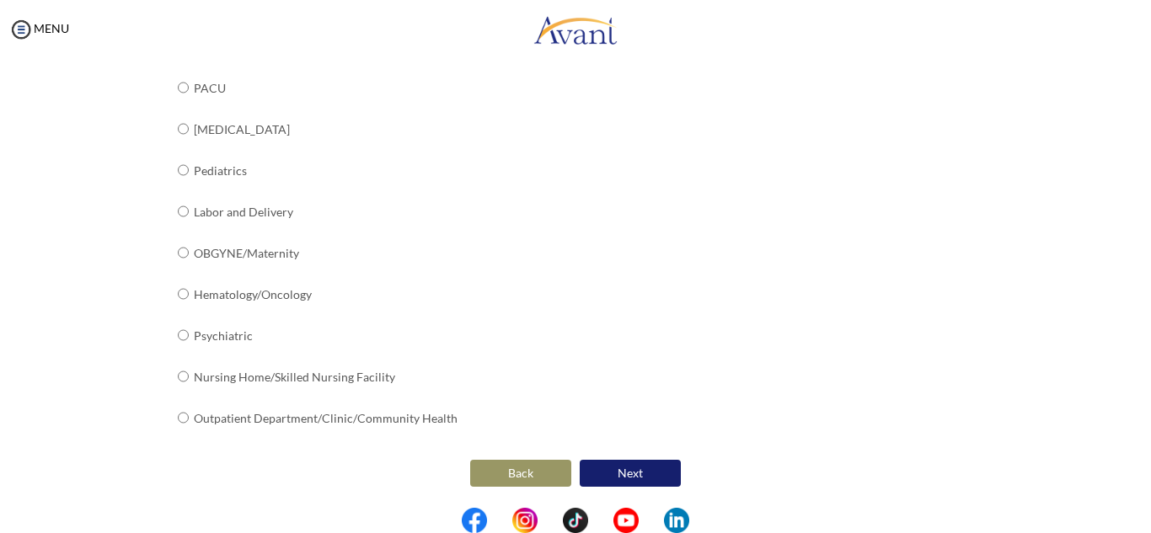
click at [491, 479] on button "Back" at bounding box center [520, 473] width 101 height 27
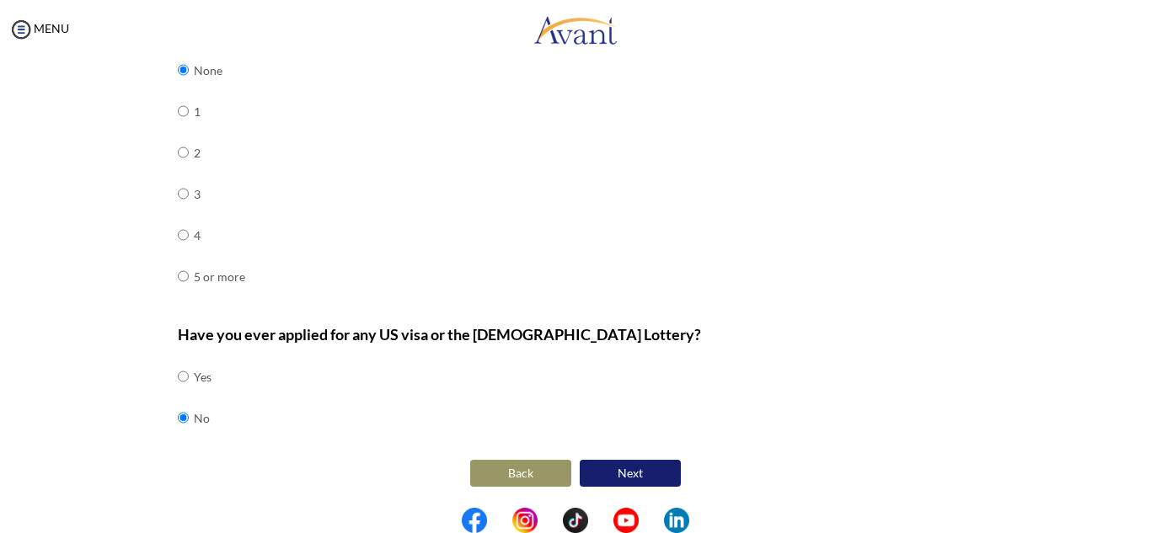
click at [493, 484] on button "Back" at bounding box center [520, 473] width 101 height 27
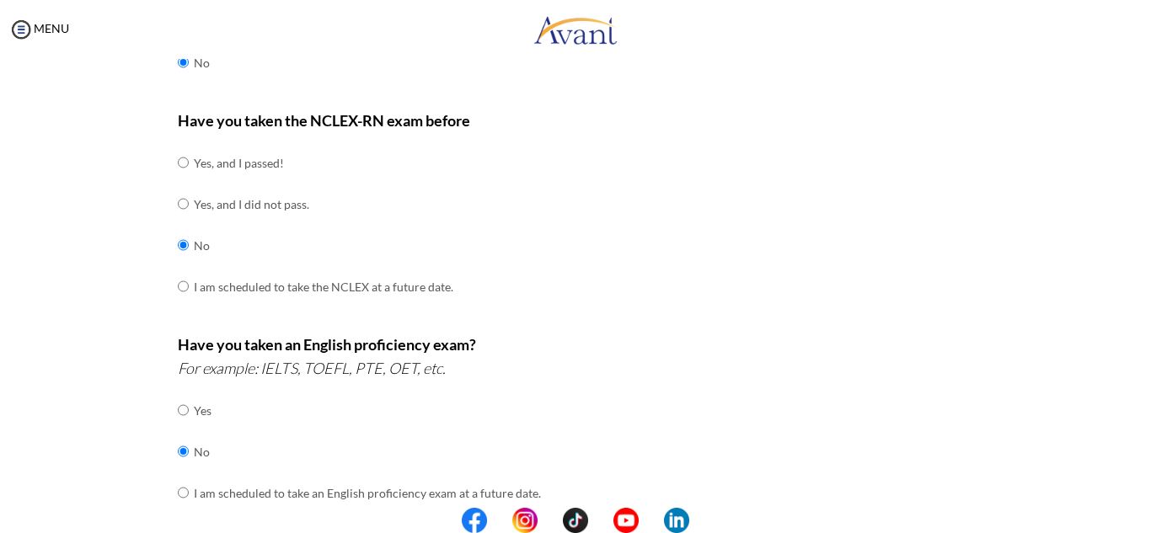
scroll to position [202, 0]
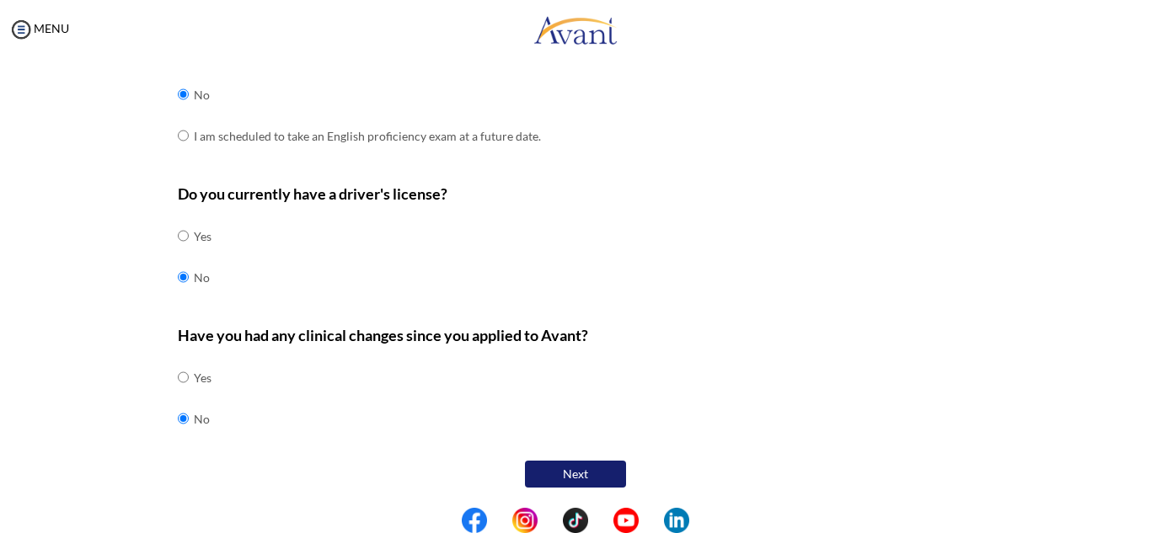
click at [588, 476] on button "Next" at bounding box center [575, 474] width 101 height 27
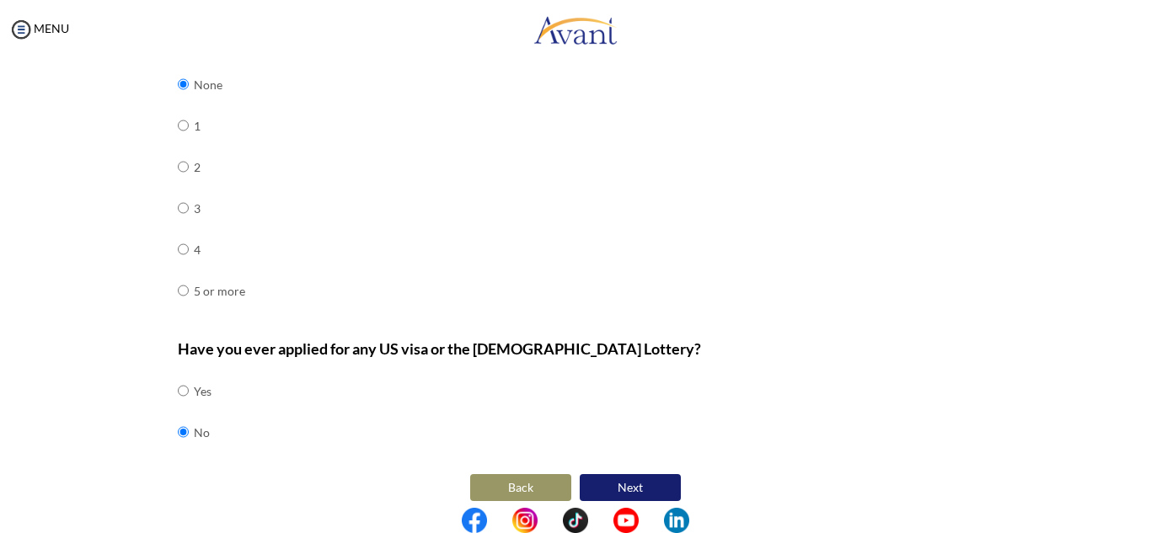
scroll to position [786, 0]
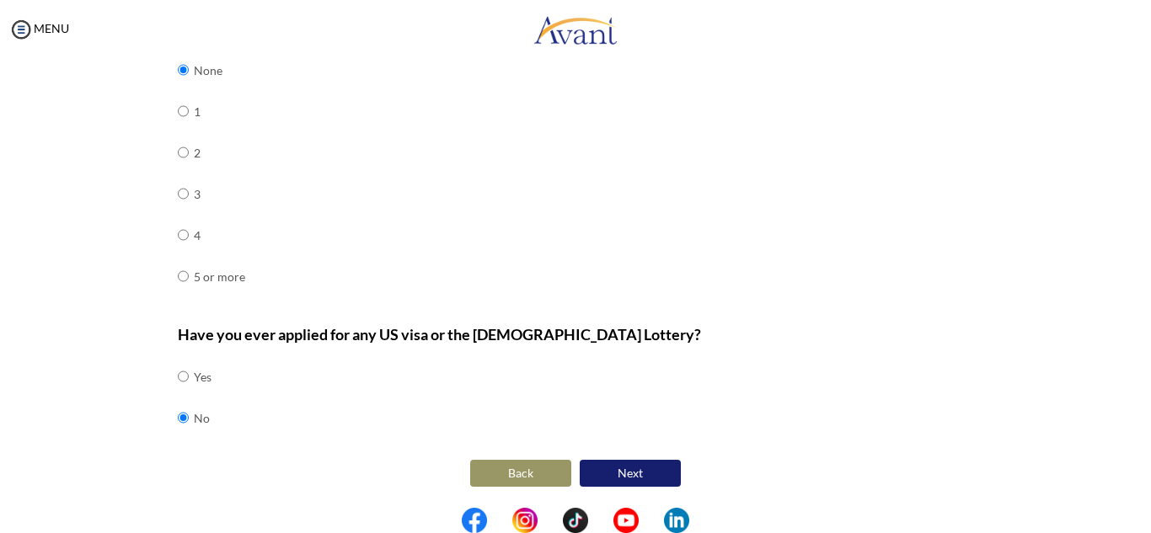
click at [637, 468] on button "Next" at bounding box center [630, 473] width 101 height 27
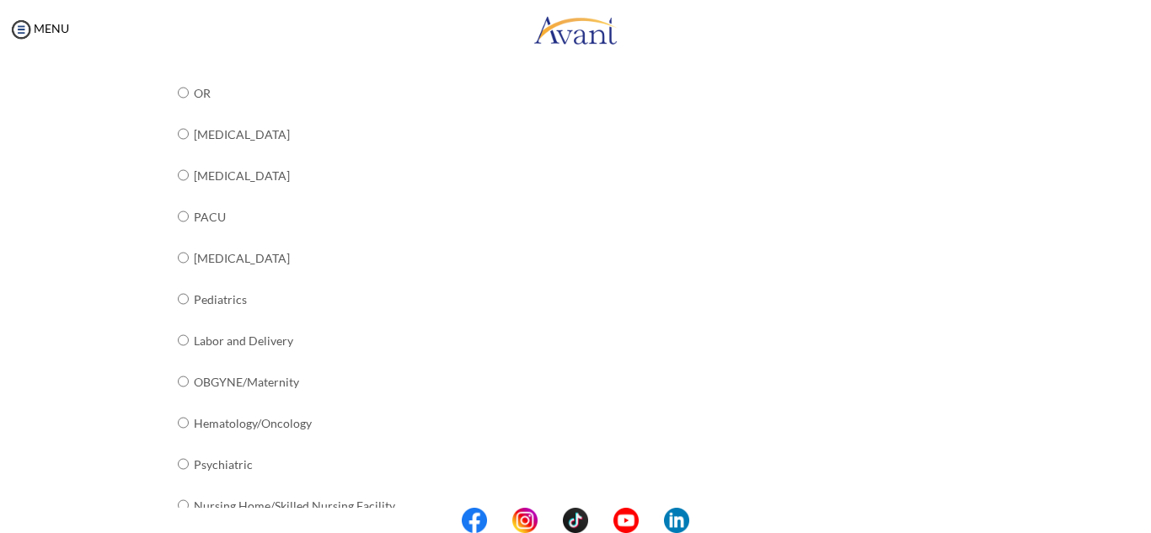
scroll to position [689, 0]
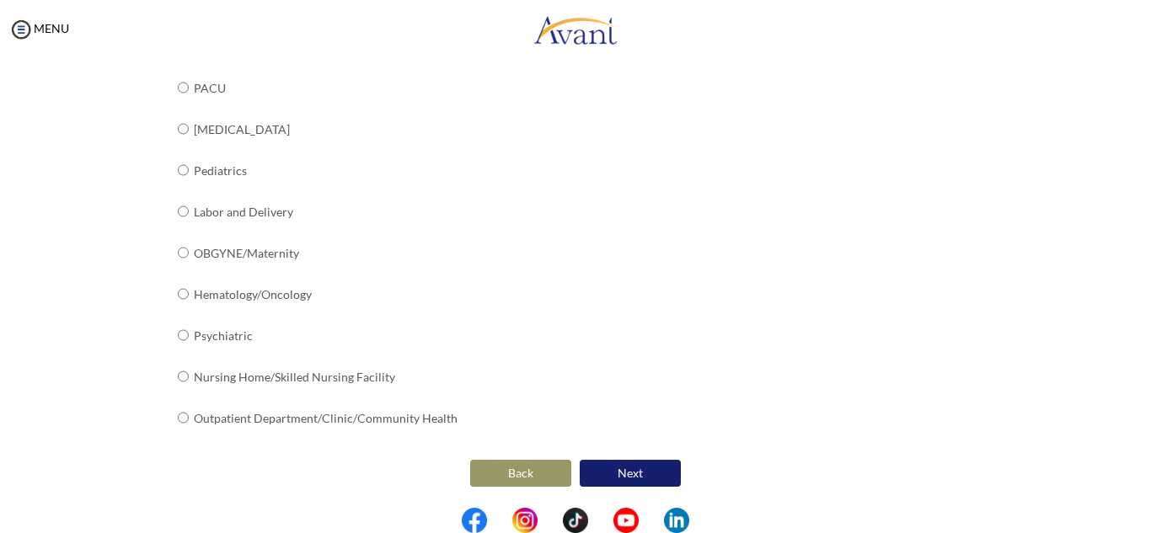
click at [662, 477] on button "Next" at bounding box center [630, 473] width 101 height 27
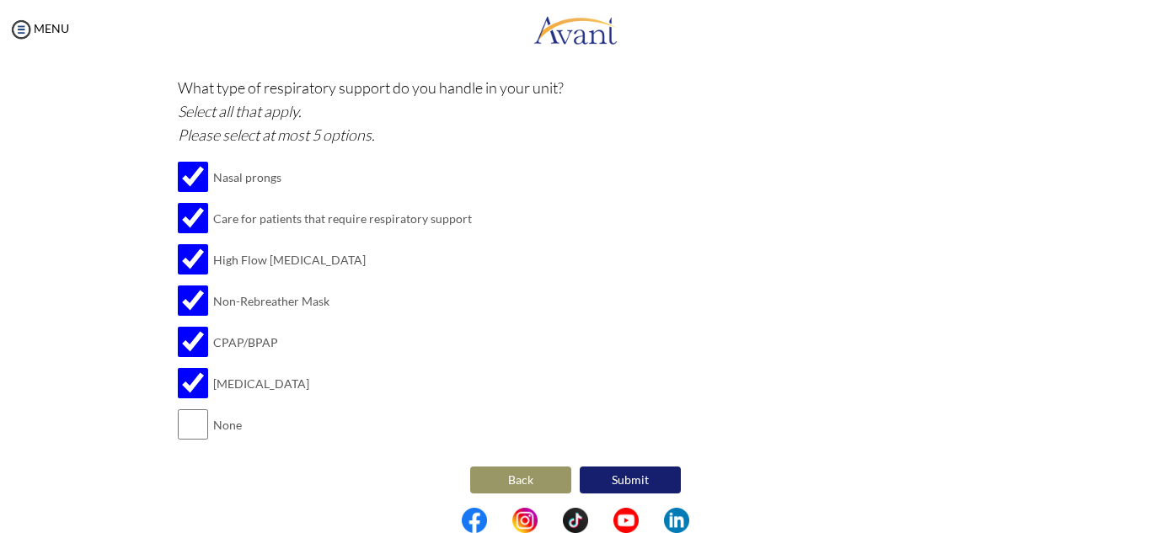
scroll to position [1668, 0]
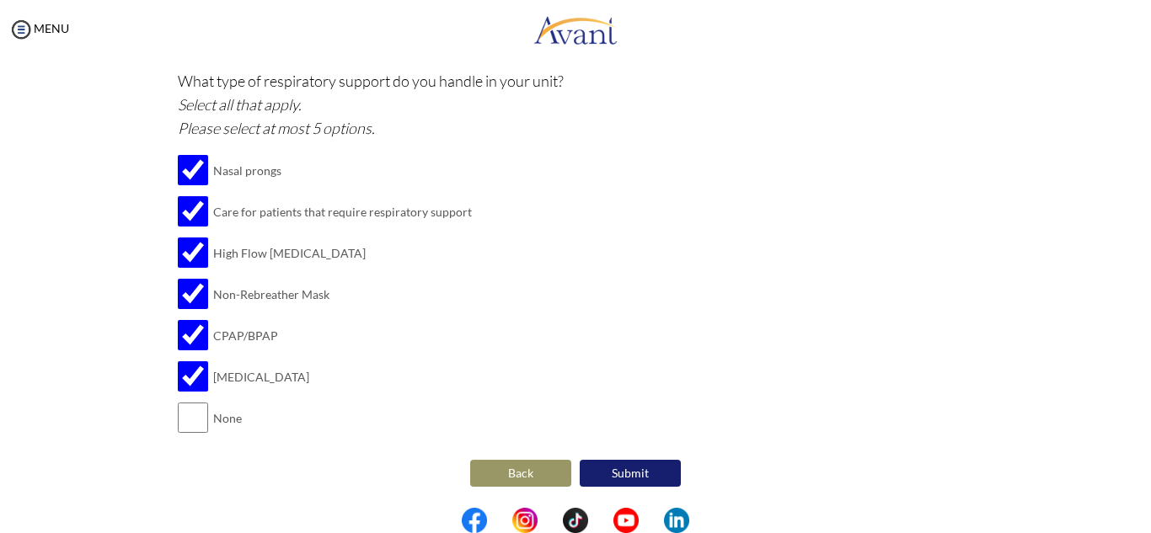
click at [631, 469] on button "Submit" at bounding box center [630, 473] width 101 height 27
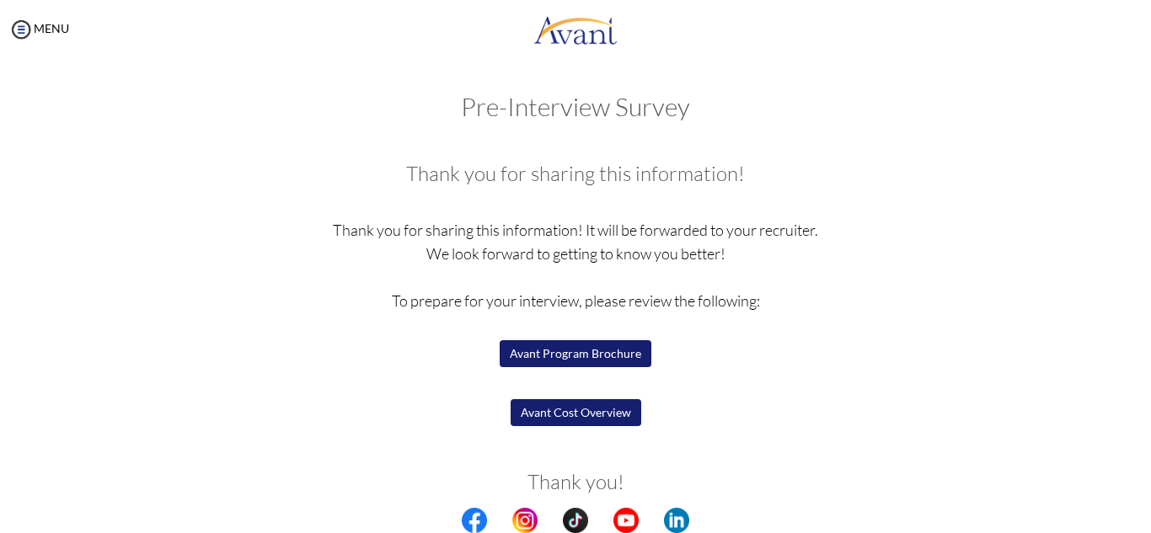
click at [554, 356] on button "Avant Program Brochure" at bounding box center [576, 353] width 152 height 27
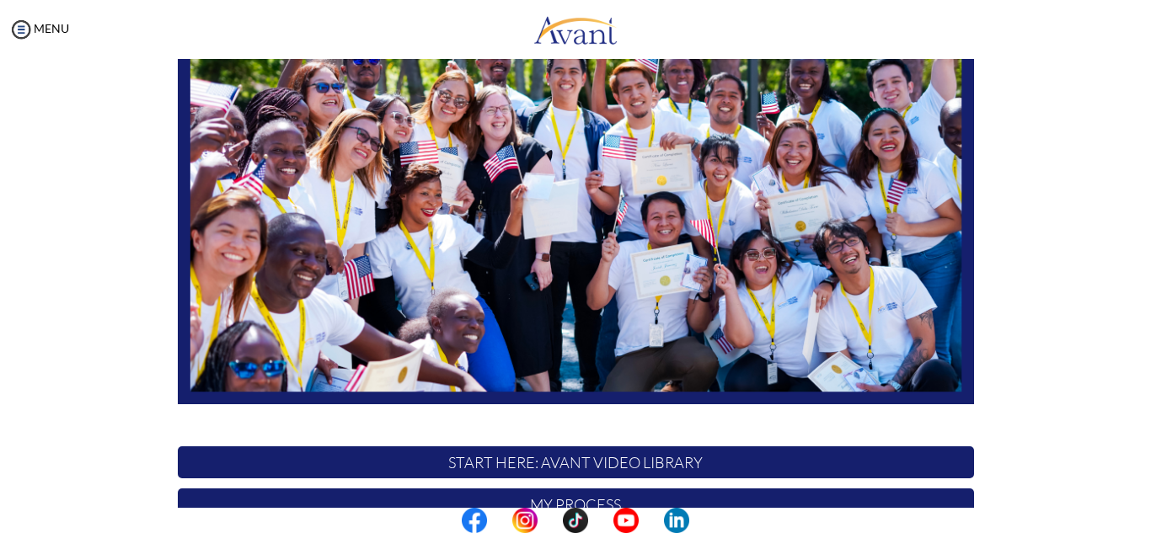
scroll to position [221, 0]
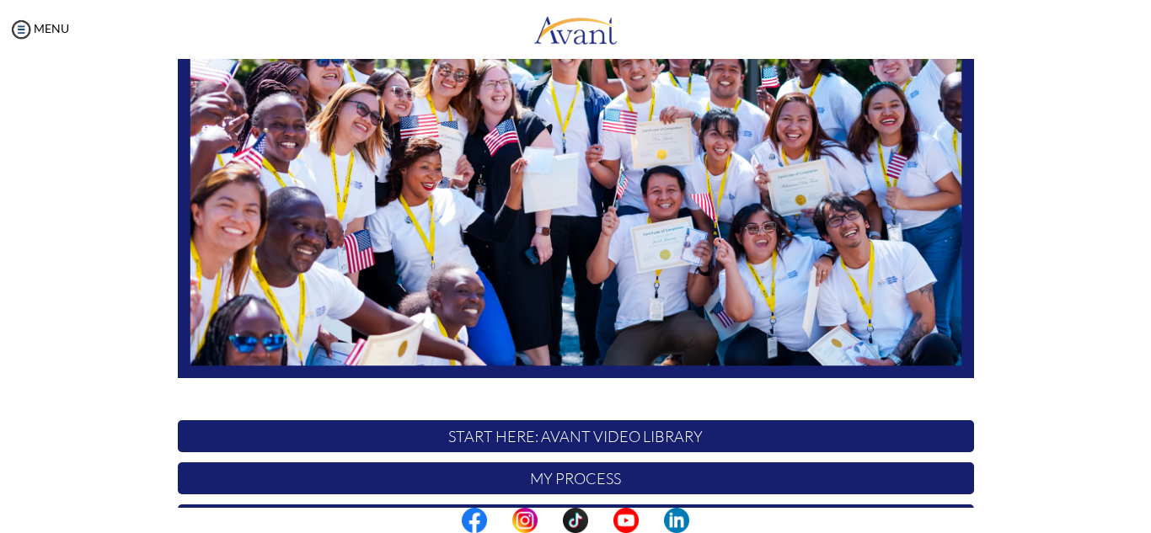
click at [734, 490] on p "My Process" at bounding box center [576, 479] width 796 height 32
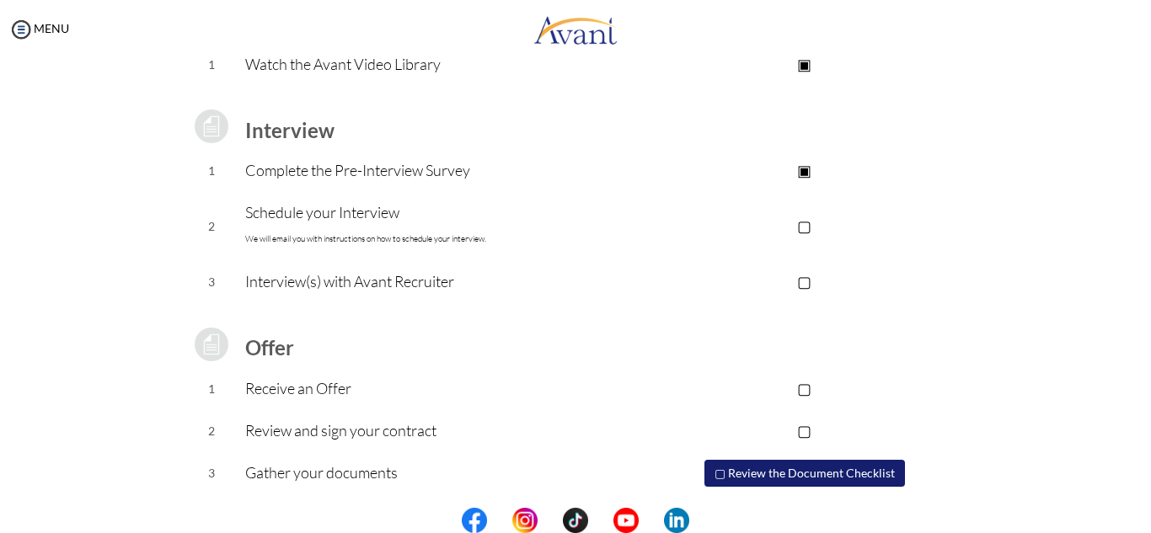
scroll to position [233, 0]
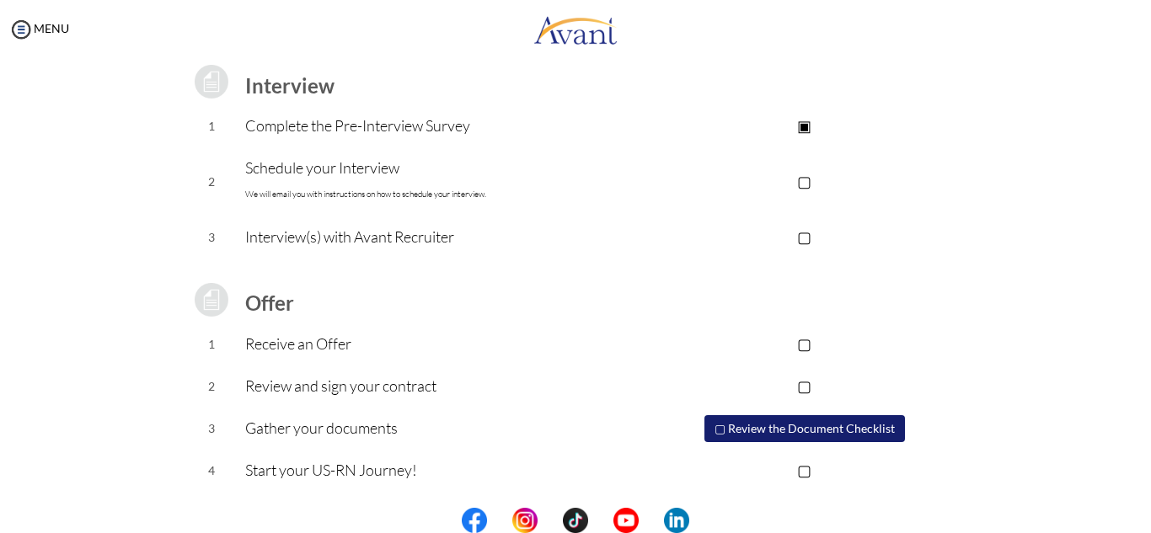
click at [843, 412] on td "▢ Review the Document Checklist" at bounding box center [804, 429] width 338 height 42
click at [837, 428] on button "▢ Review the Document Checklist" at bounding box center [804, 428] width 201 height 27
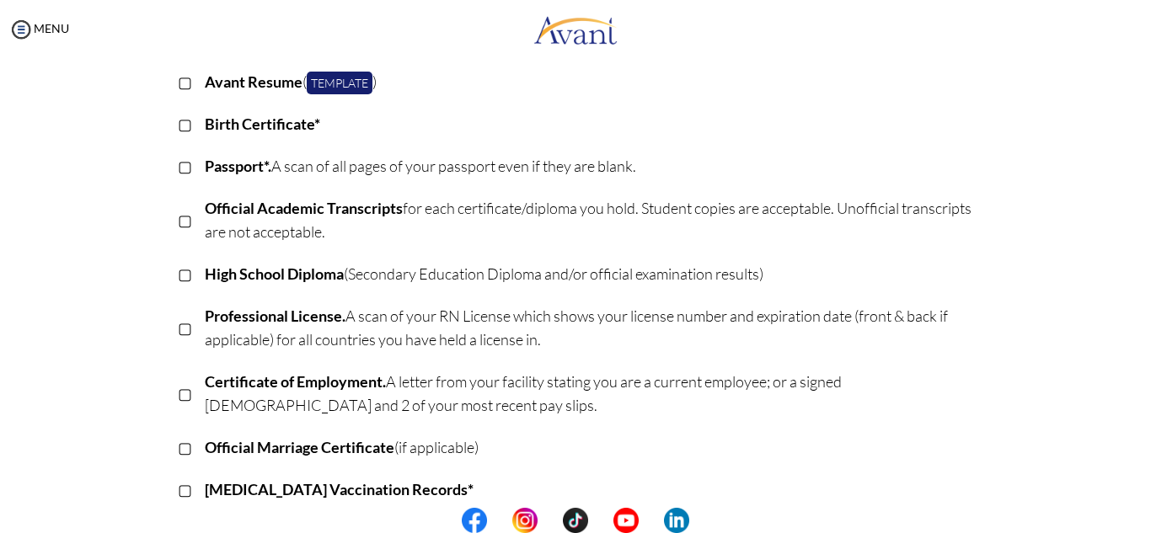
scroll to position [503, 0]
